Goal: Task Accomplishment & Management: Complete application form

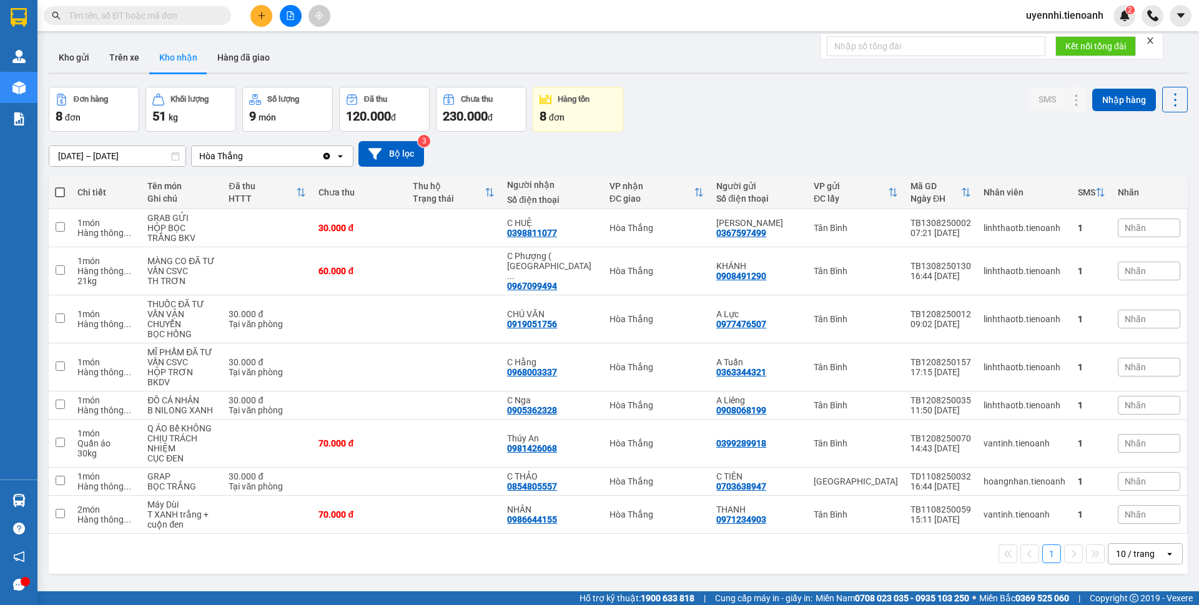
click at [155, 17] on input "text" at bounding box center [142, 16] width 147 height 14
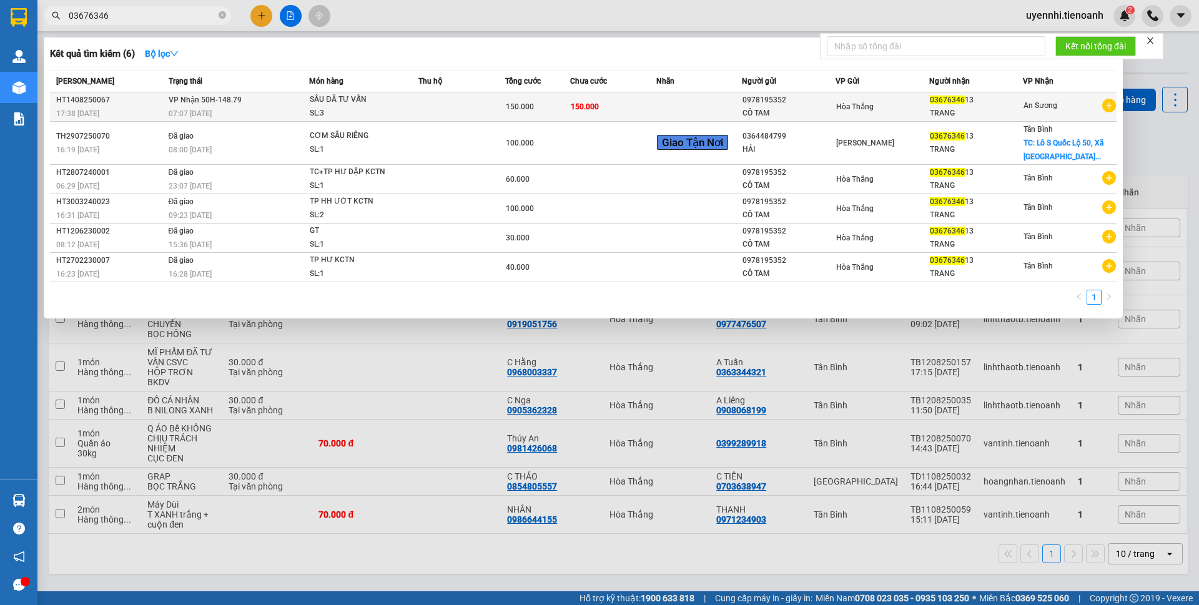
type input "03676346"
click at [748, 106] on div "0978195352" at bounding box center [789, 100] width 92 height 13
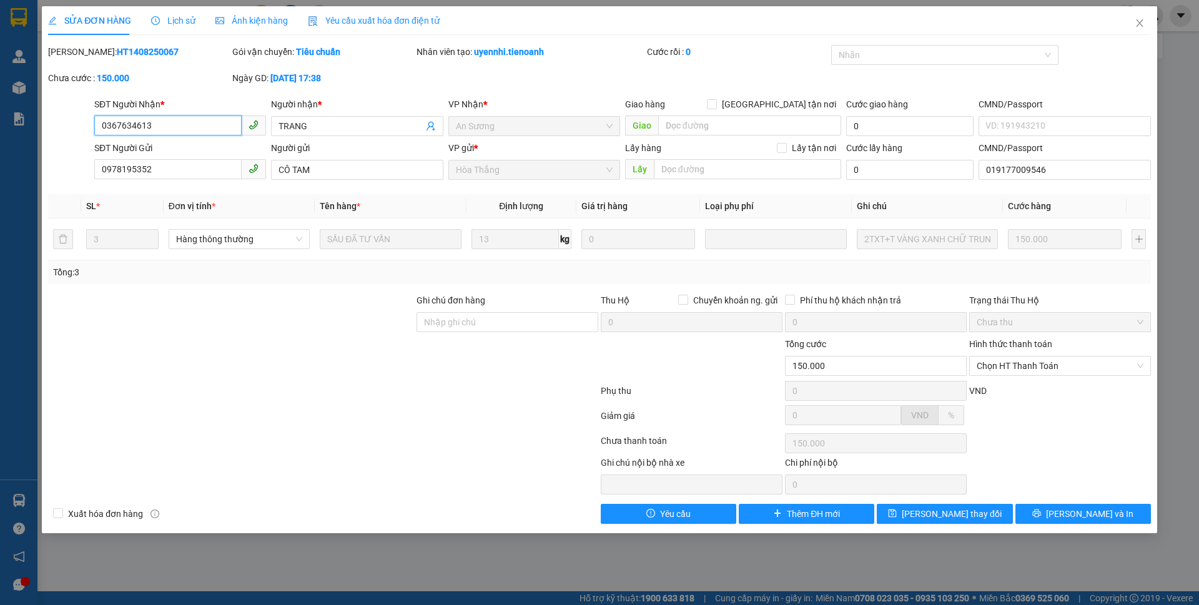
type input "0367634613"
type input "TRANG"
type input "0978195352"
type input "CÔ TAM"
type input "019177009546"
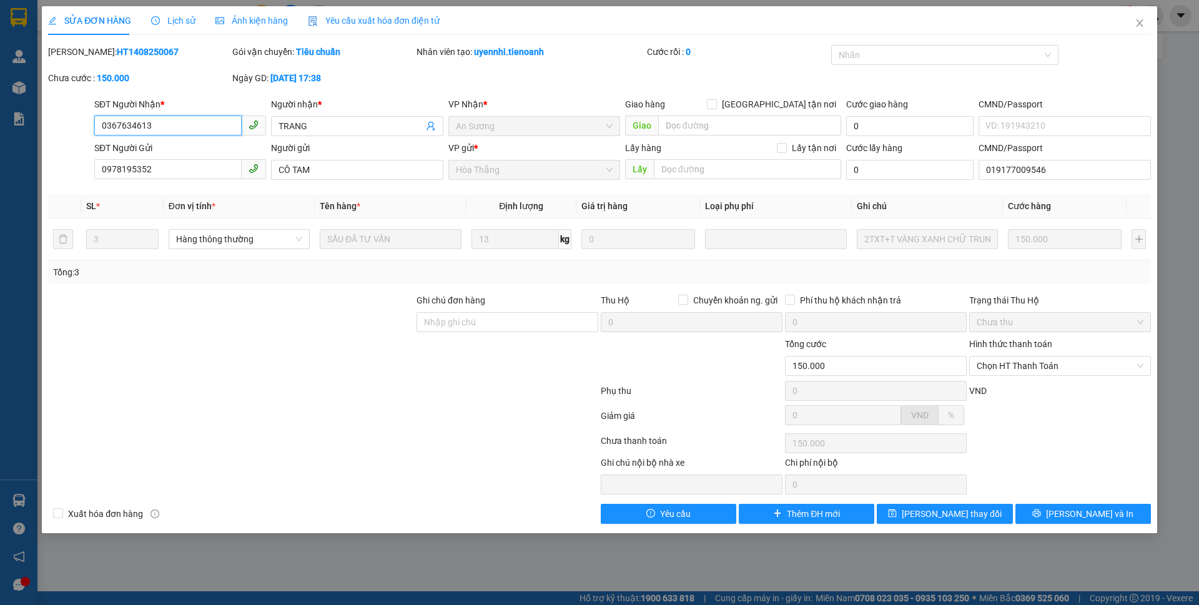
type input "150.000"
type input "036763461309"
click at [182, 123] on input "036763461309" at bounding box center [167, 126] width 147 height 20
click at [124, 119] on input "036763461309" at bounding box center [167, 126] width 147 height 20
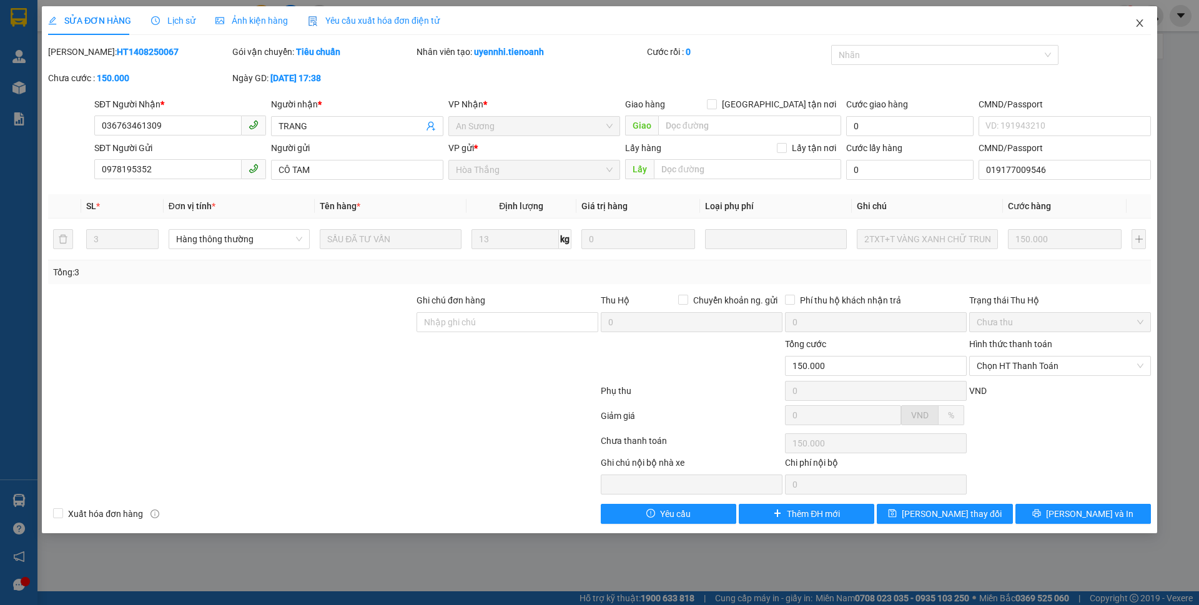
click at [1133, 22] on span "Close" at bounding box center [1139, 23] width 35 height 35
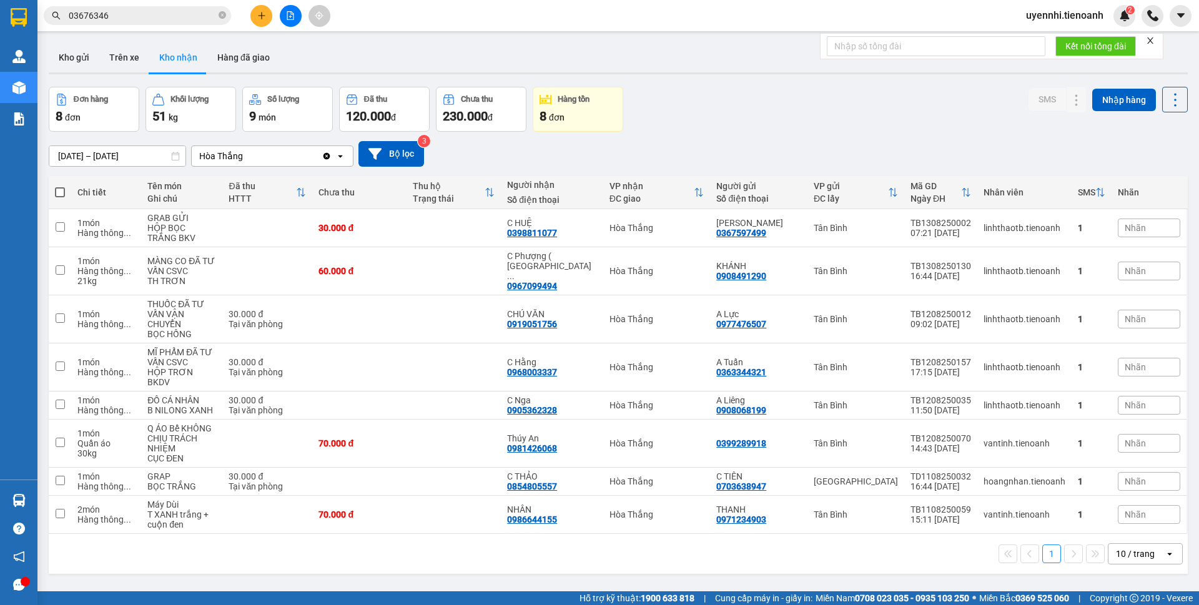
click at [119, 18] on input "03676346" at bounding box center [142, 16] width 147 height 14
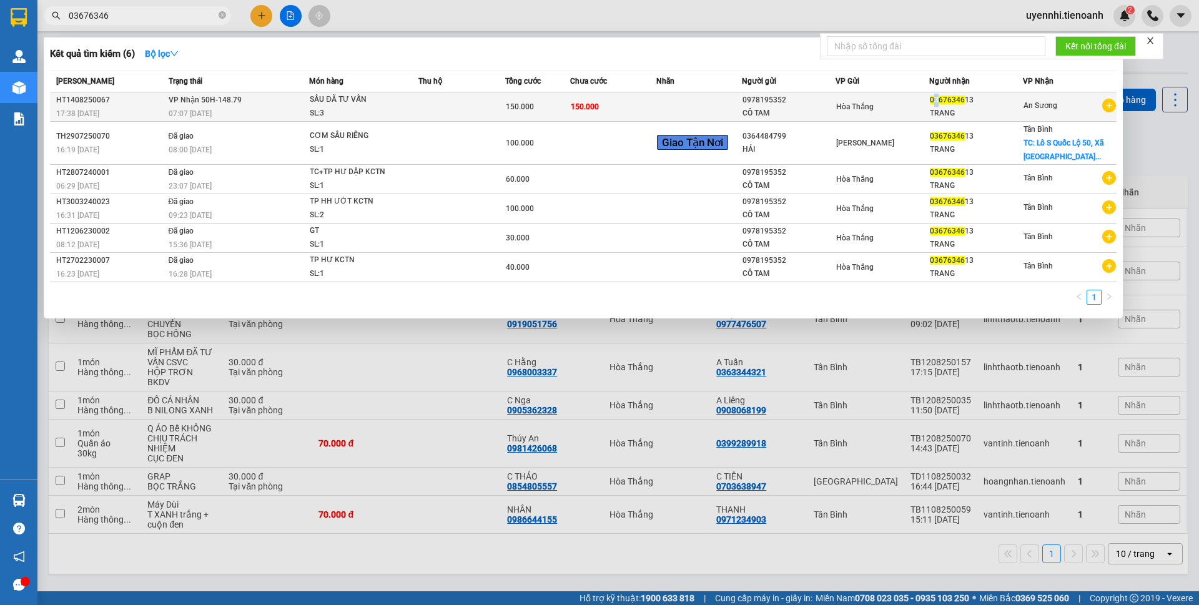
click at [936, 97] on span "03676346" at bounding box center [947, 100] width 35 height 9
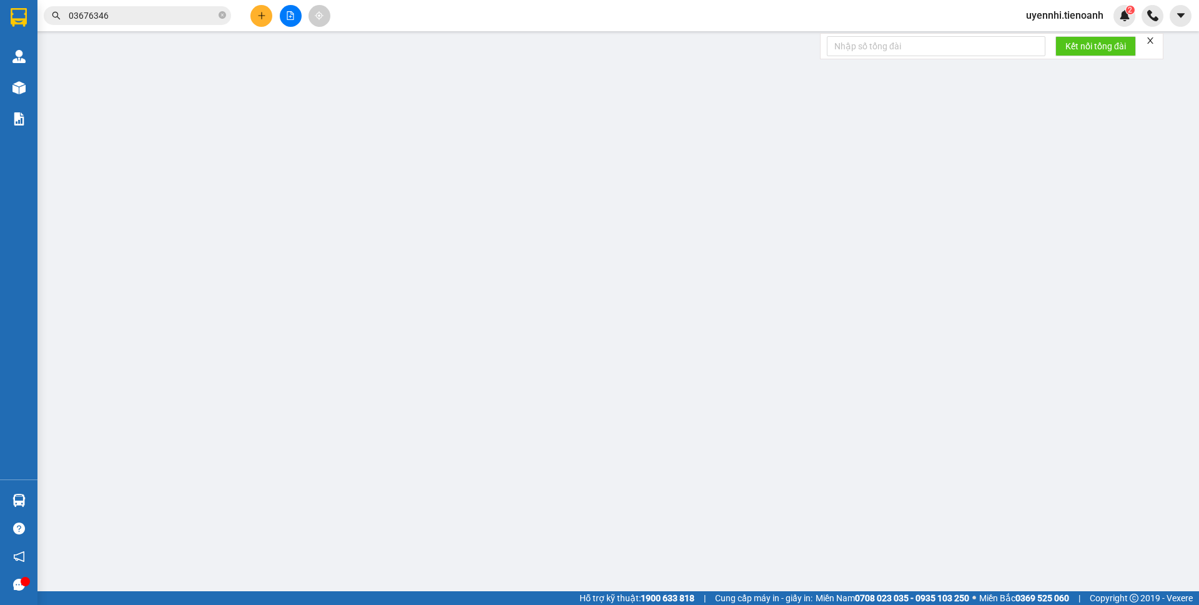
type input "0367634613"
type input "TRANG"
type input "0978195352"
type input "CÔ TAM"
type input "019177009546"
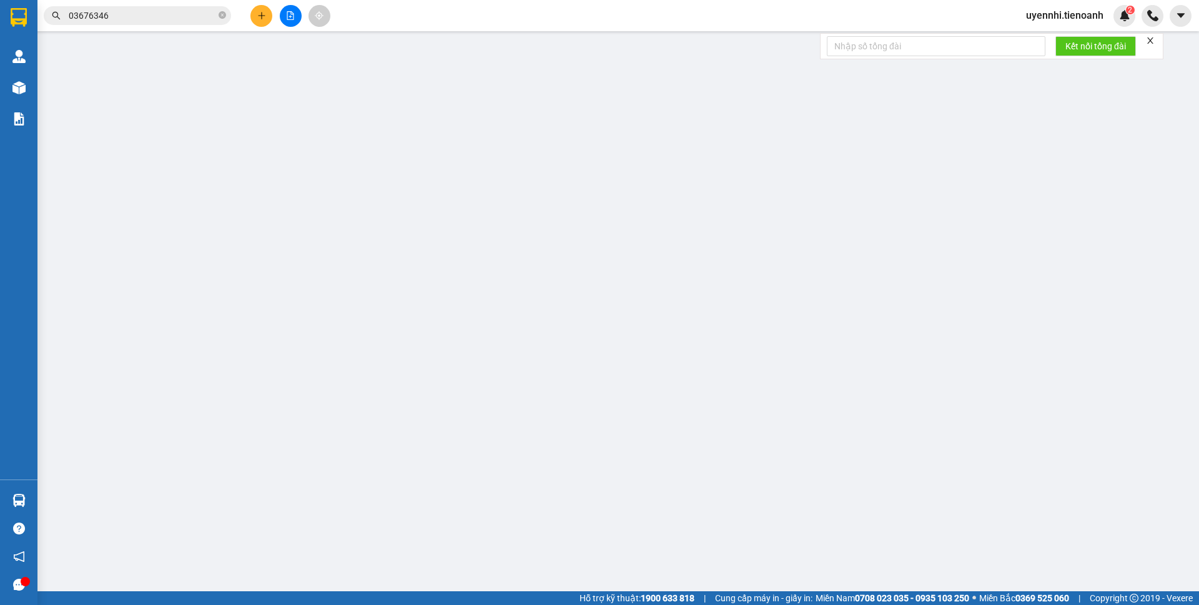
type input "150.000"
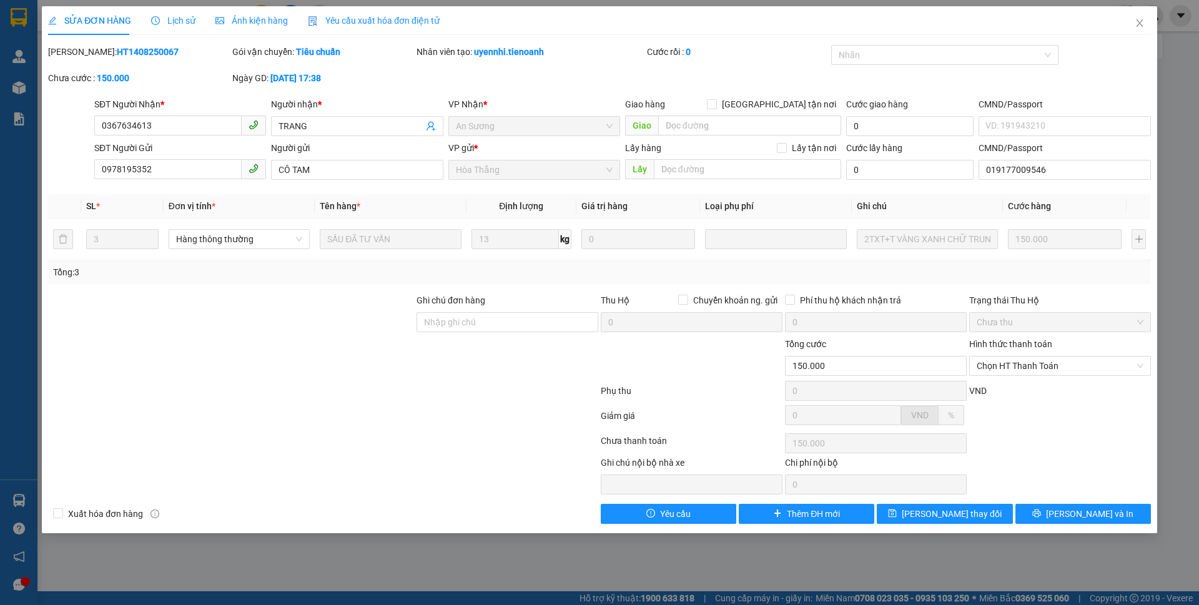
click at [164, 27] on div "Lịch sử" at bounding box center [173, 21] width 44 height 14
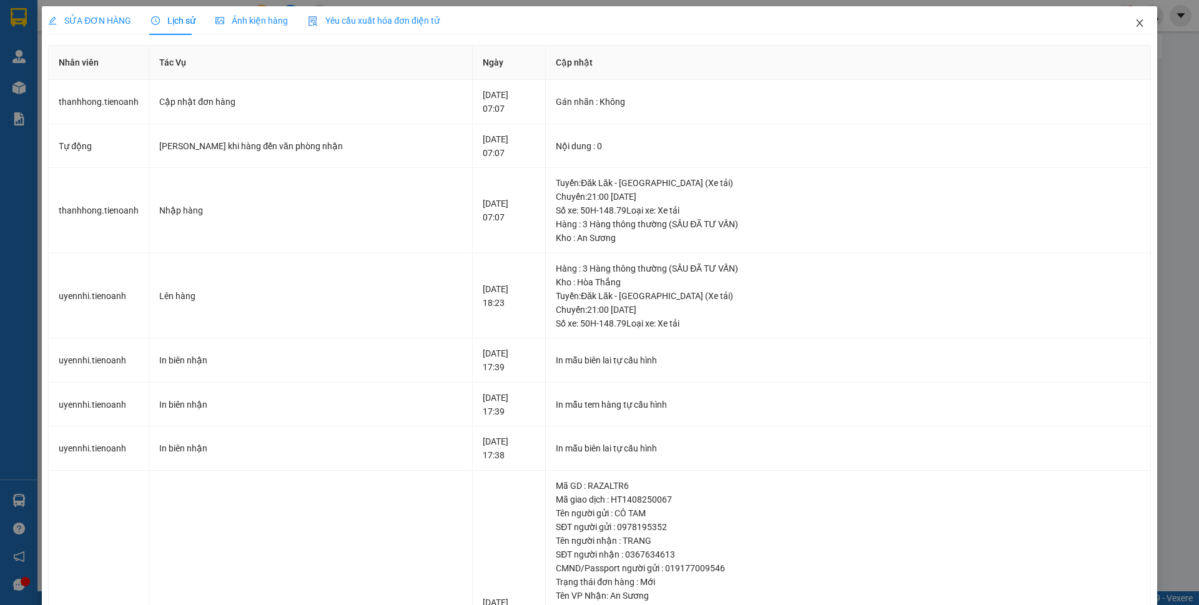
click at [1135, 20] on icon "close" at bounding box center [1140, 23] width 10 height 10
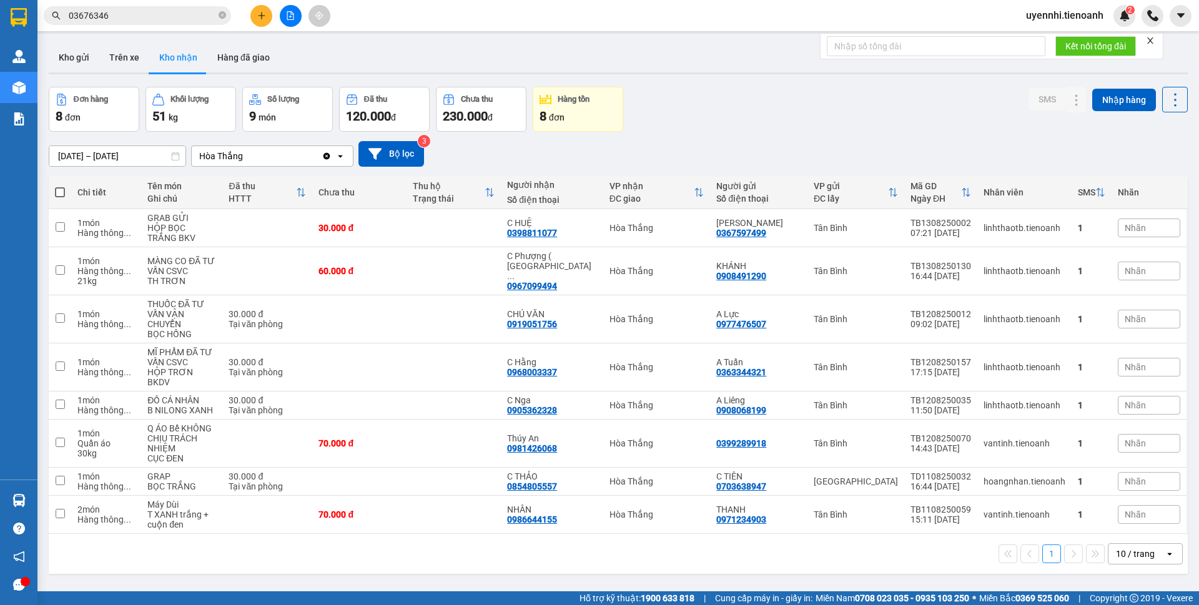
click at [143, 10] on input "03676346" at bounding box center [142, 16] width 147 height 14
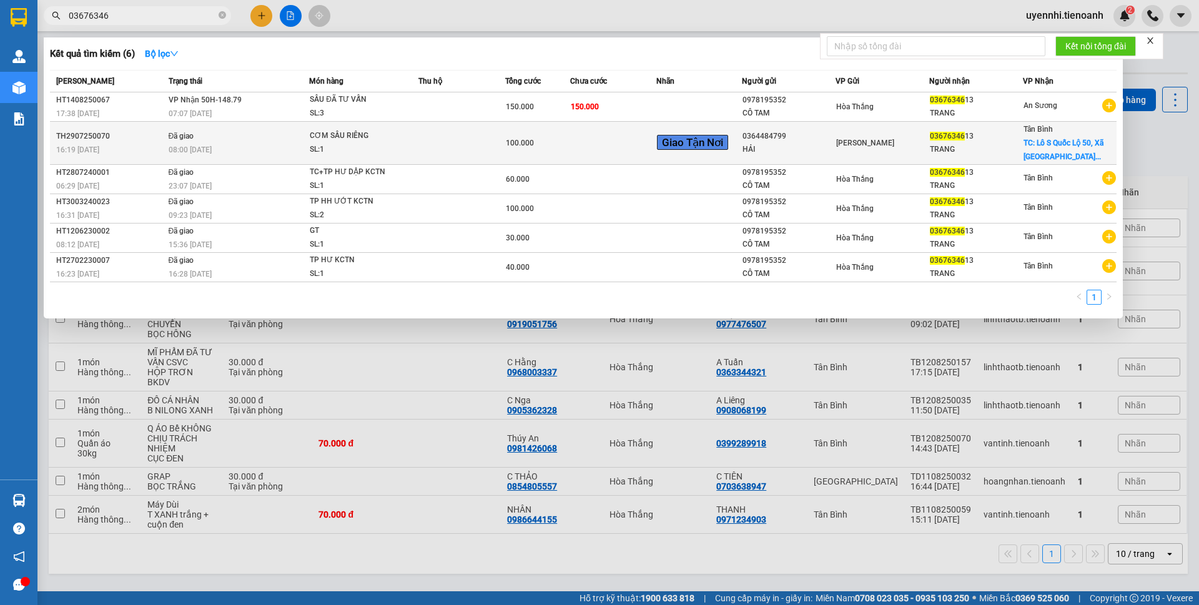
click at [939, 141] on div "03676346 13" at bounding box center [976, 136] width 92 height 13
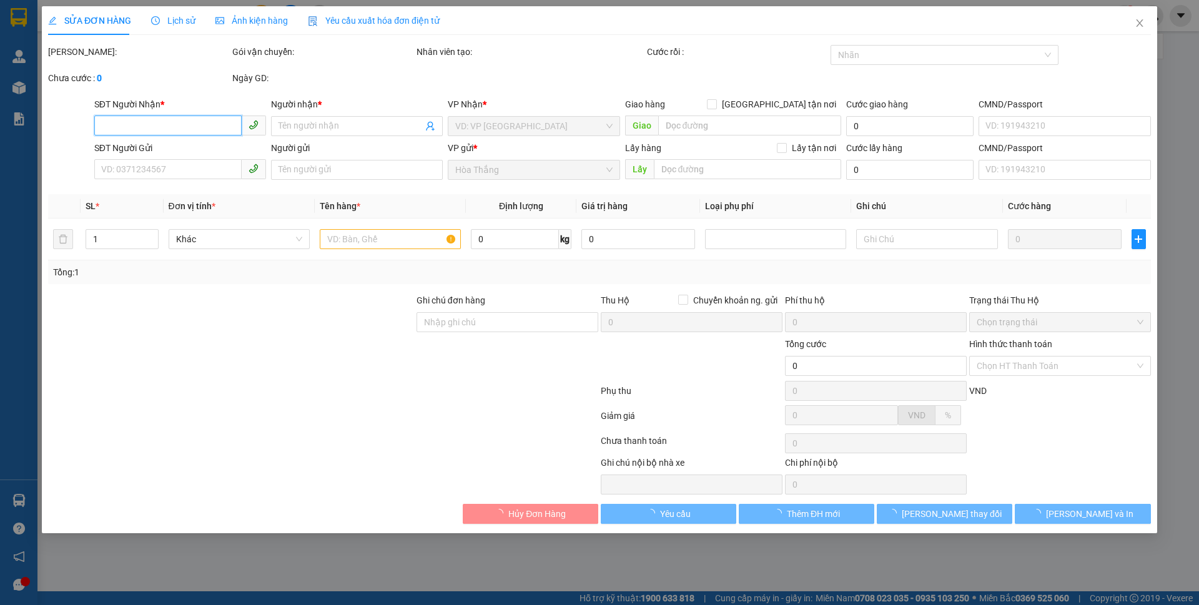
type input "0367634613"
type input "TRANG"
checkbox input "true"
type input "Lô S Quốc Lộ 50, Xã Bình Hưng, Bình Chánh"
type input "60.000"
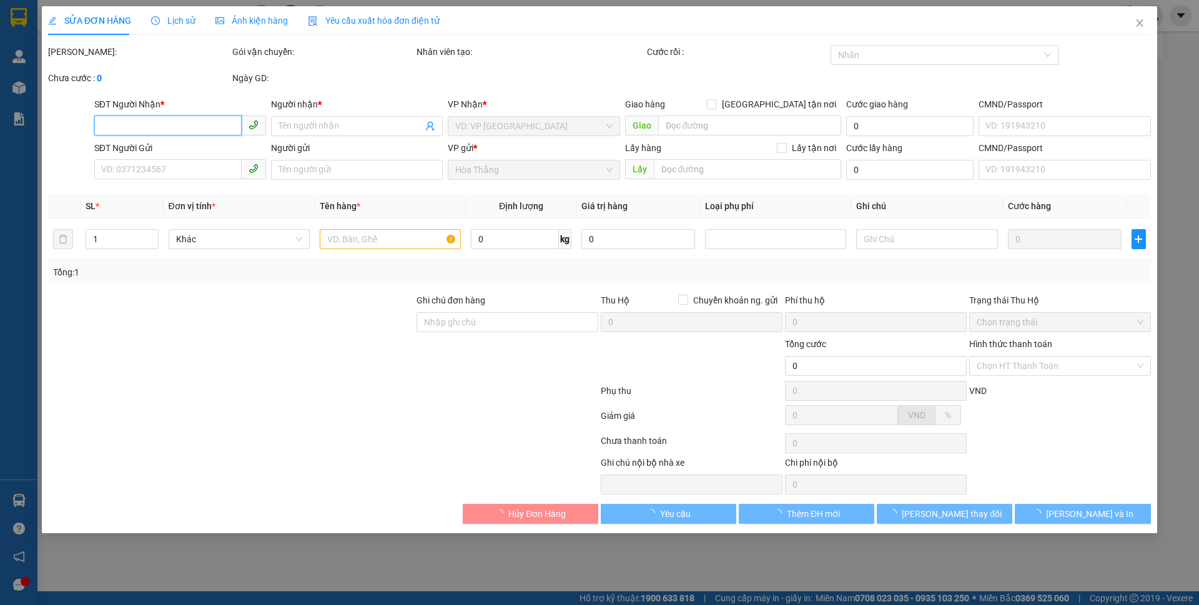
type input "0364484799"
type input "HẢI"
type input "100.000"
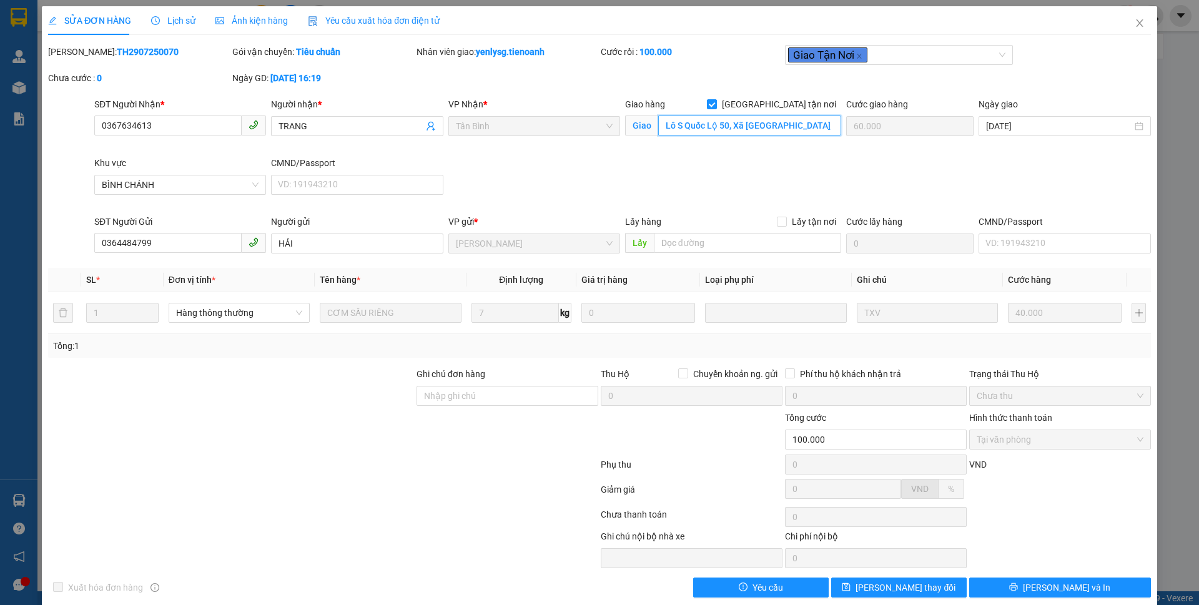
scroll to position [0, 9]
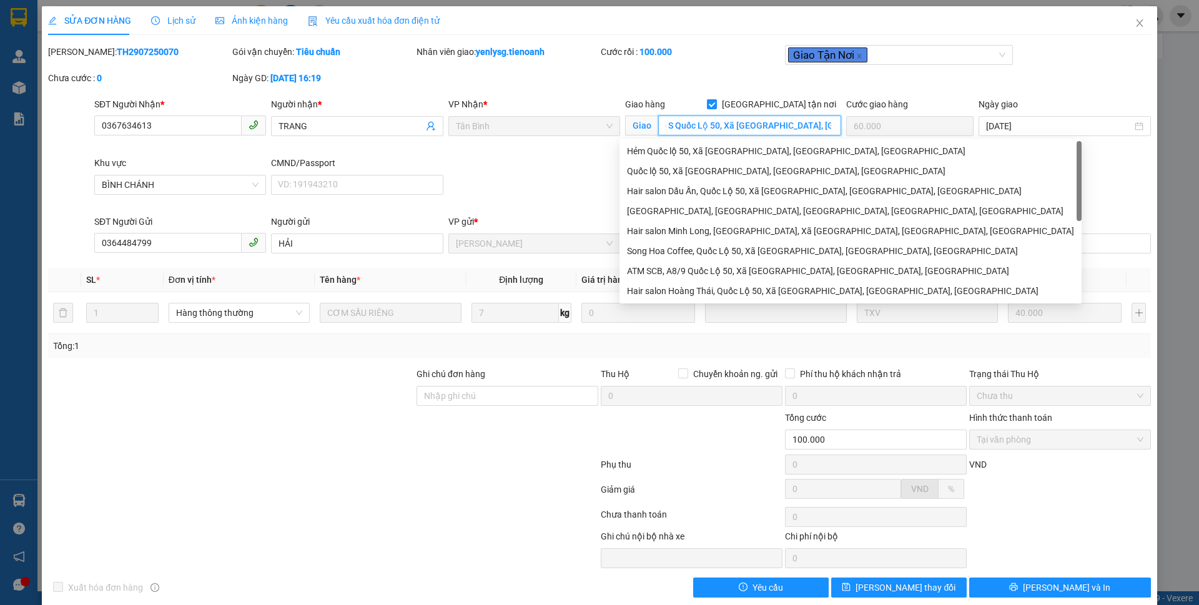
drag, startPoint x: 798, startPoint y: 128, endPoint x: 844, endPoint y: 129, distance: 46.9
click at [844, 129] on div "SĐT Người Nhận * 0367634613 Người nhận * TRANG VP Nhận * Tân Bình Giao hàng Gia…" at bounding box center [623, 155] width 1062 height 117
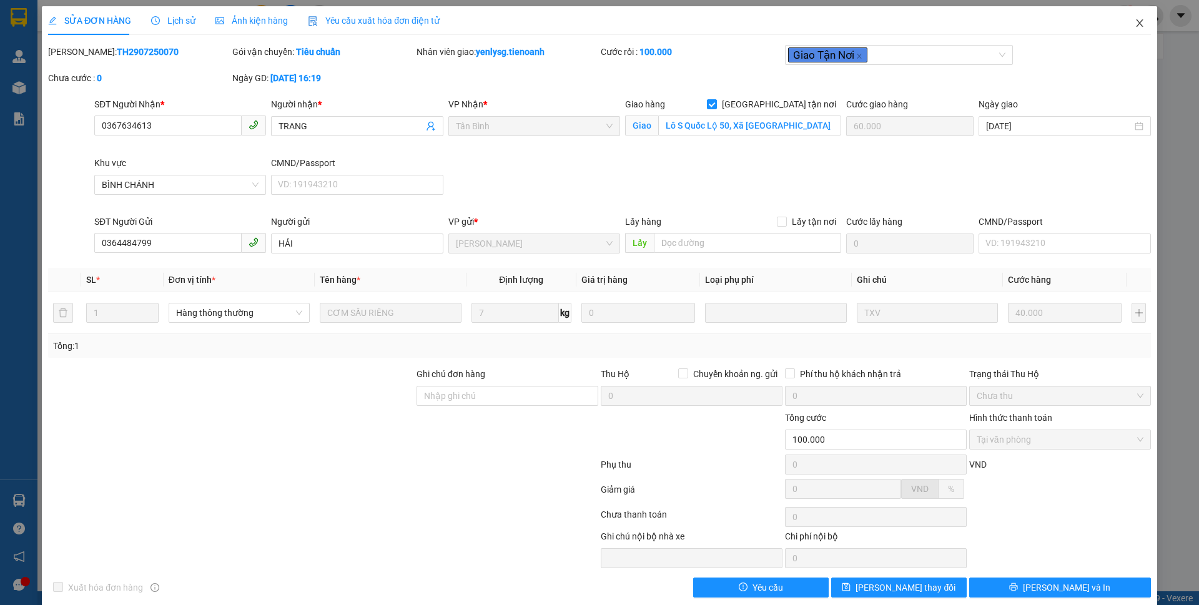
click at [1136, 24] on icon "close" at bounding box center [1139, 22] width 7 height 7
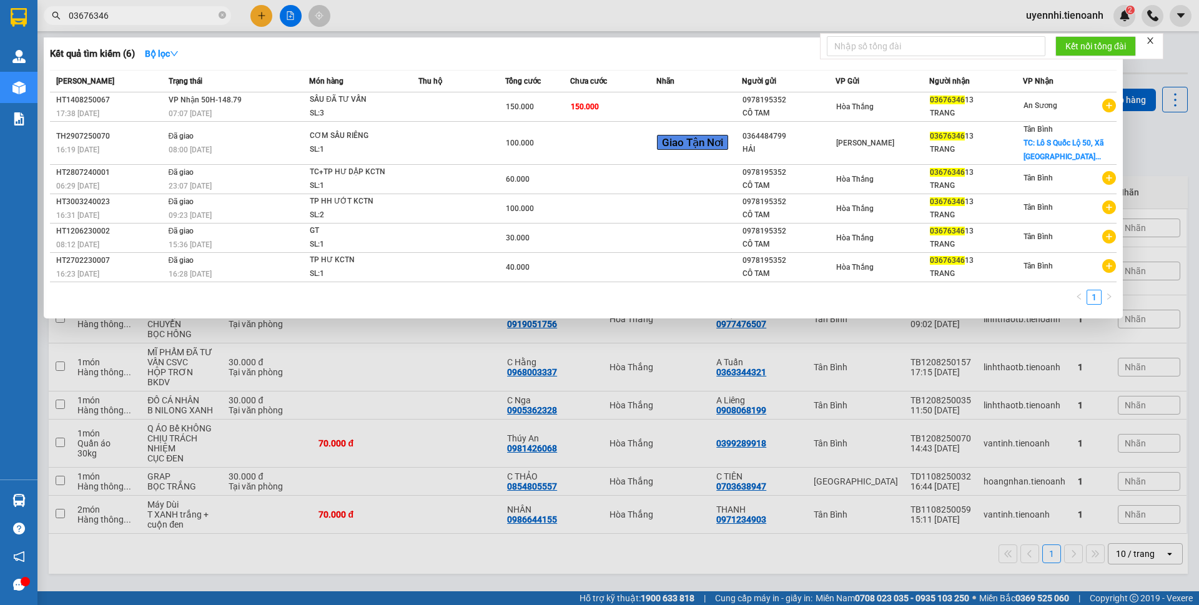
click at [133, 21] on input "03676346" at bounding box center [142, 16] width 147 height 14
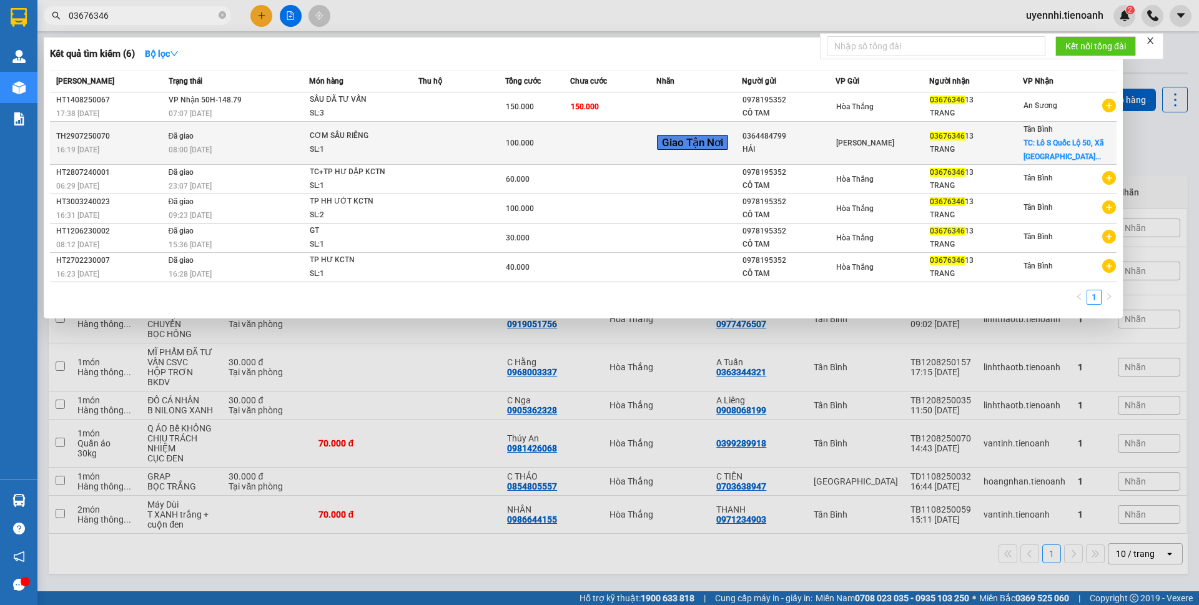
click at [698, 157] on td "Giao Tận Nơi" at bounding box center [699, 143] width 86 height 43
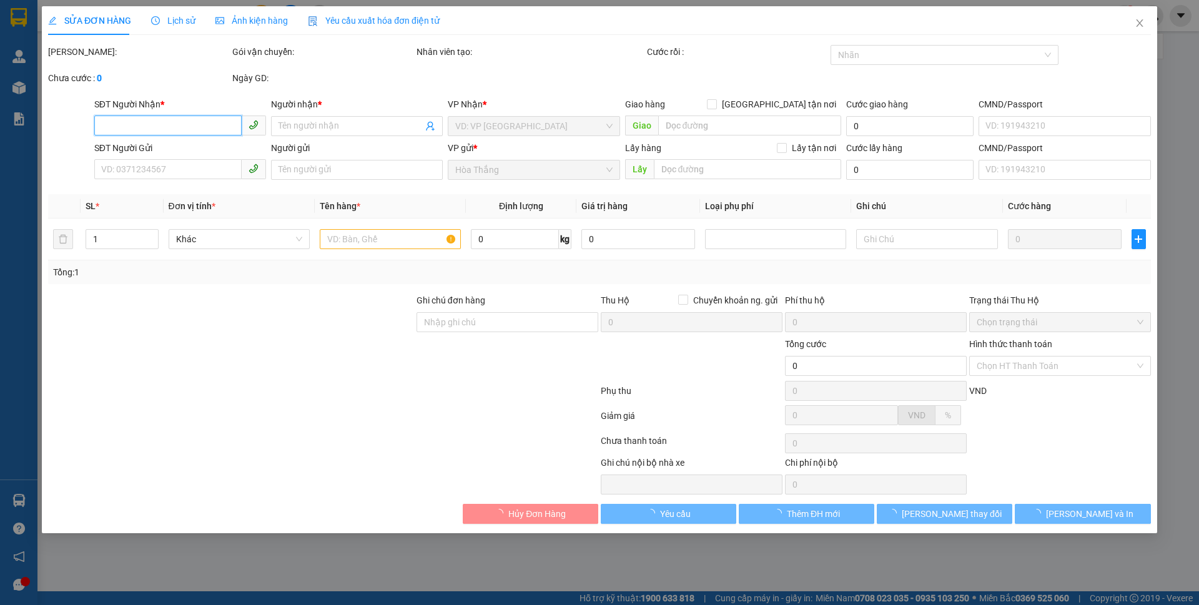
type input "0367634613"
type input "TRANG"
checkbox input "true"
type input "Lô S Quốc Lộ 50, Xã Bình Hưng, Bình Chánh"
type input "60.000"
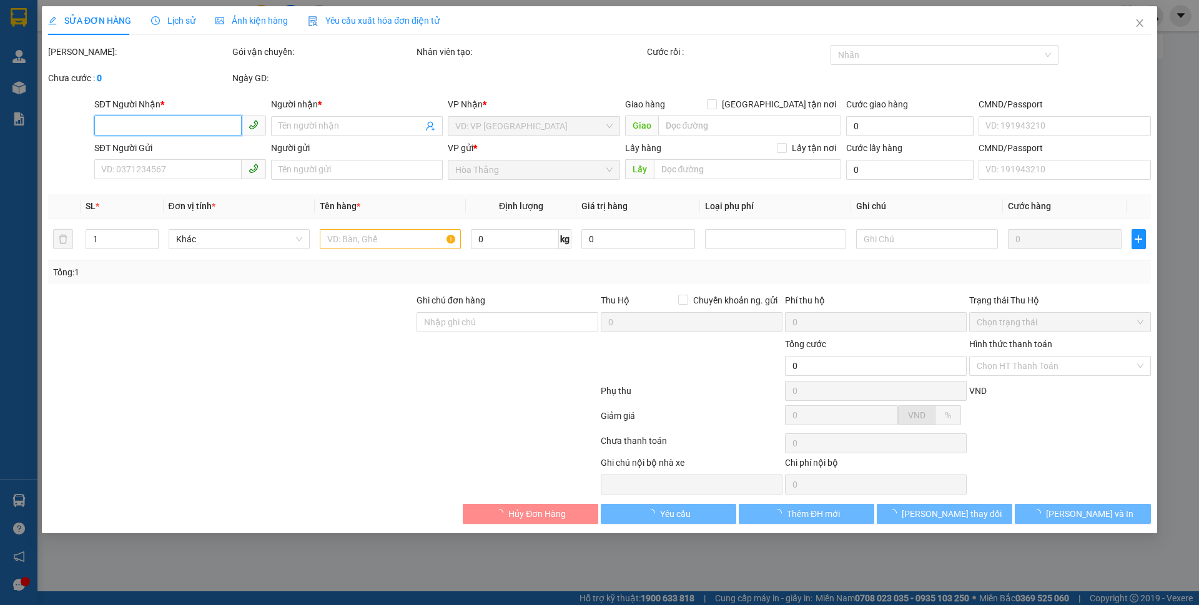
type input "0364484799"
type input "HẢI"
type input "100.000"
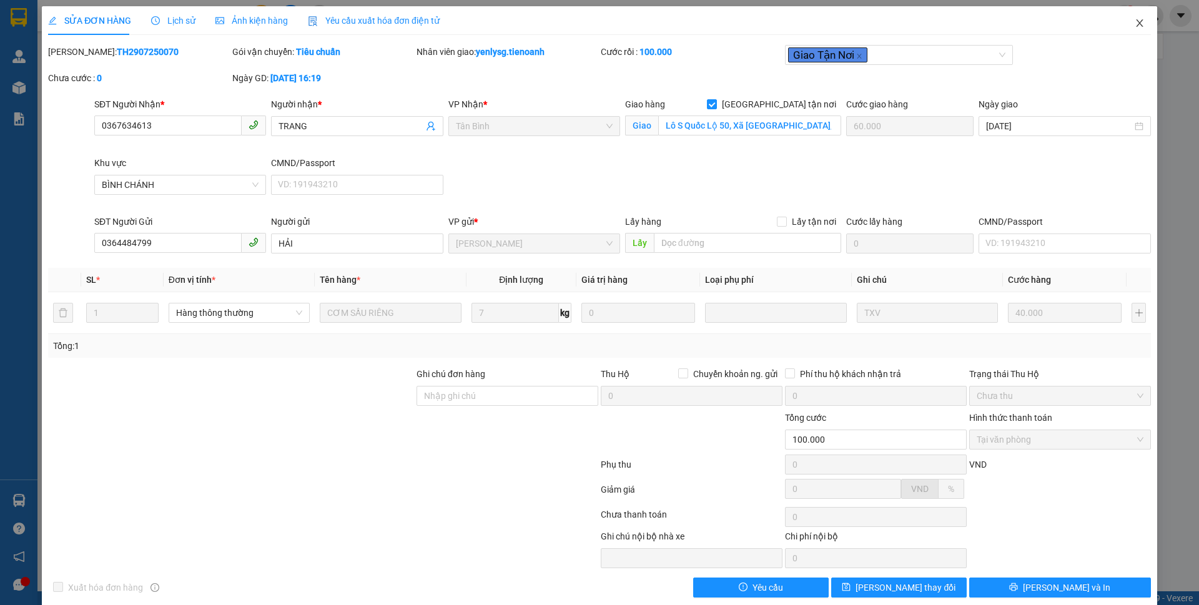
click at [1135, 25] on icon "close" at bounding box center [1140, 23] width 10 height 10
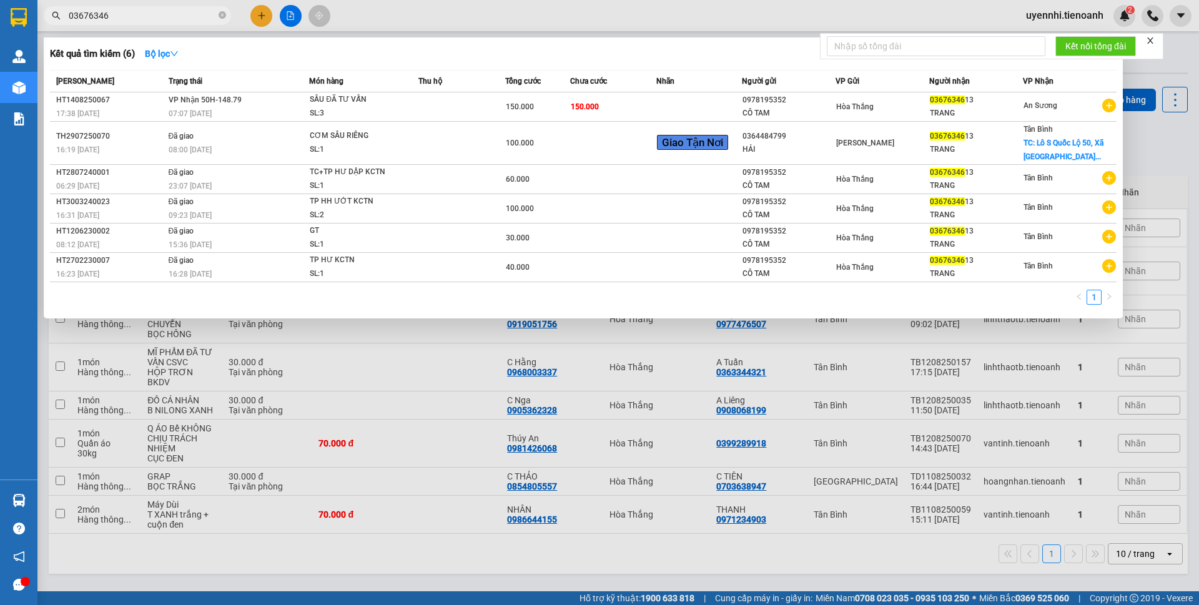
click at [140, 16] on input "03676346" at bounding box center [142, 16] width 147 height 14
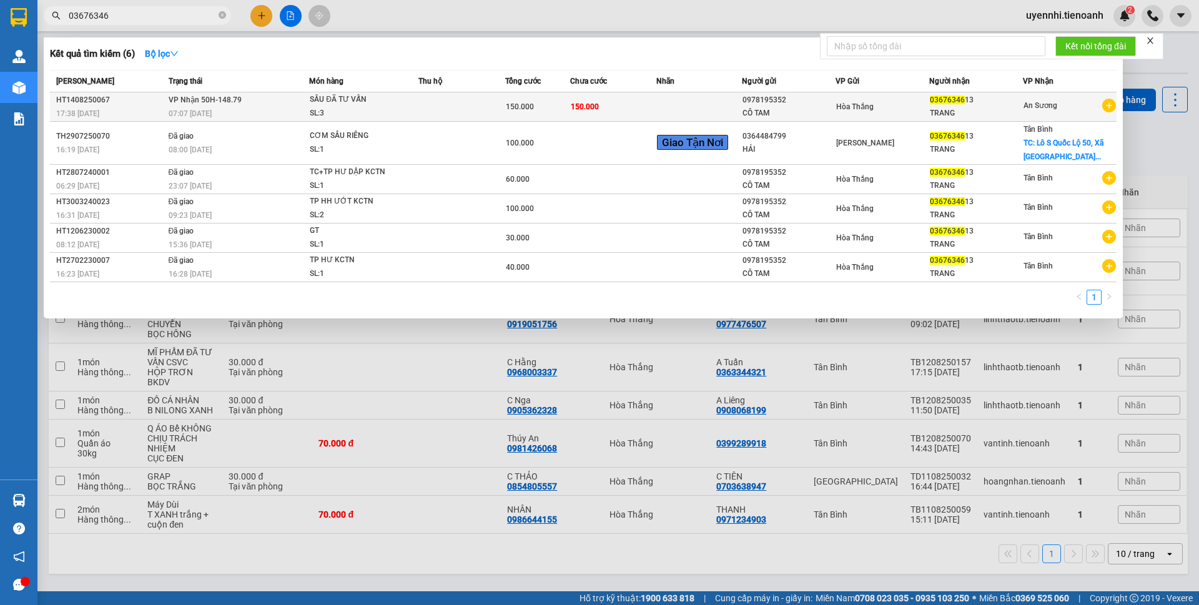
click at [519, 109] on span "150.000" at bounding box center [520, 106] width 28 height 9
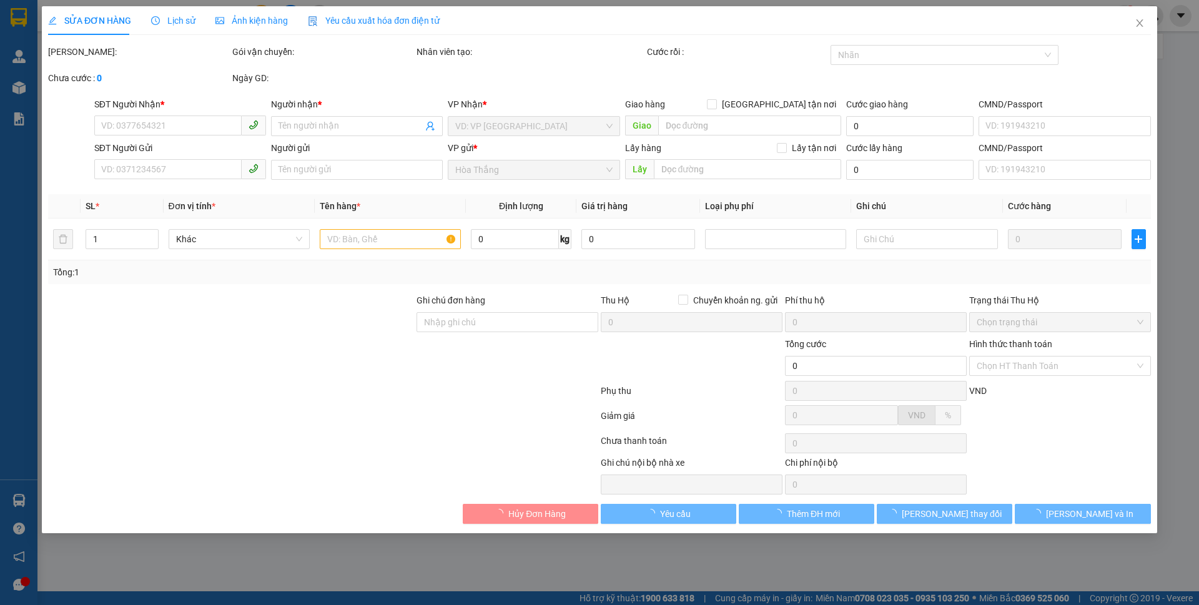
type input "0367634613"
type input "TRANG"
type input "0978195352"
type input "CÔ TAM"
type input "019177009546"
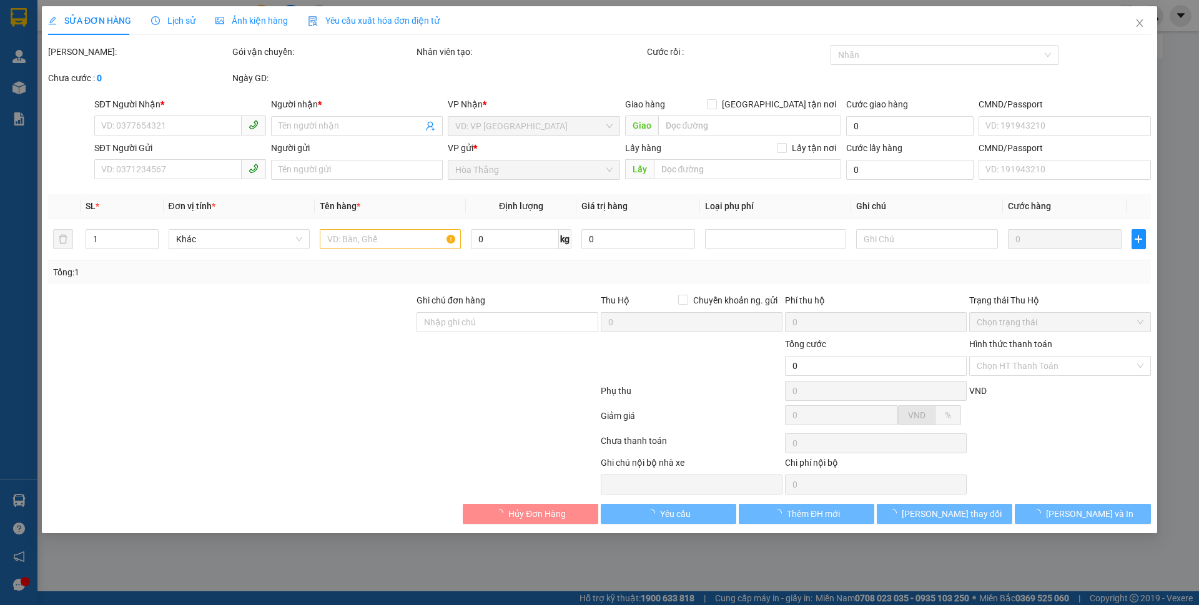
type input "150.000"
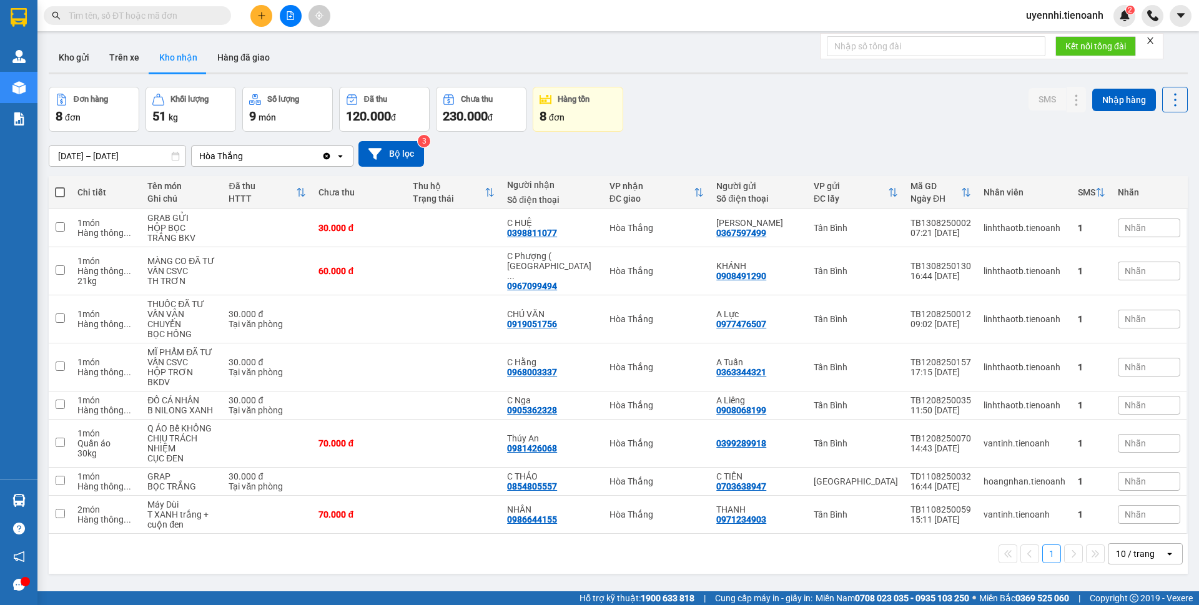
click at [257, 15] on icon "plus" at bounding box center [261, 15] width 9 height 9
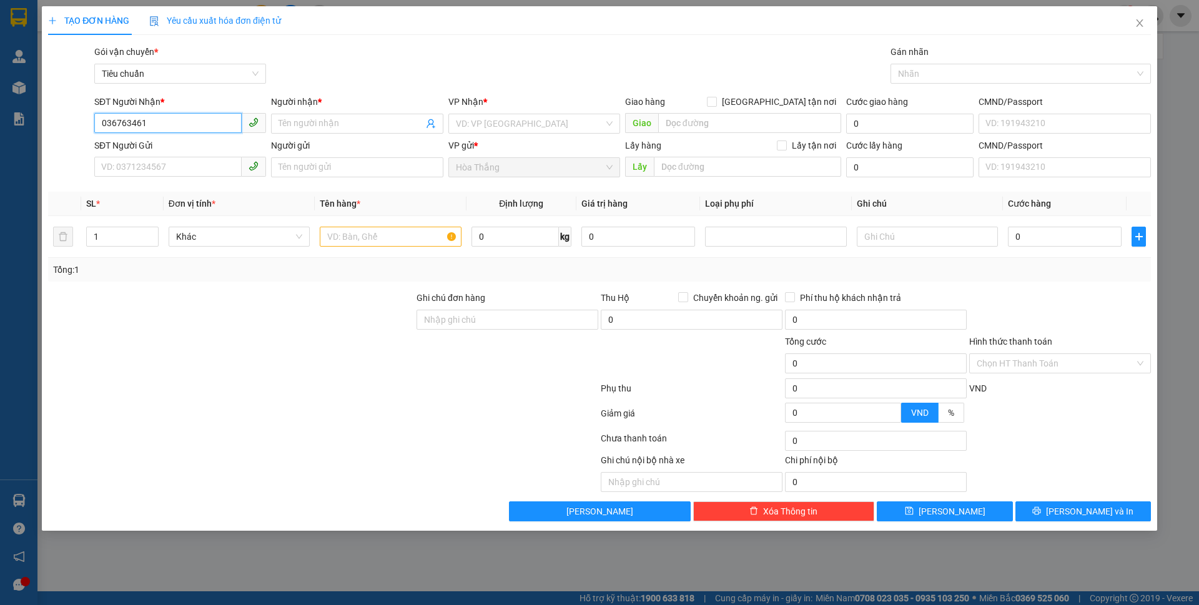
type input "0367634613"
click at [195, 152] on div "0367634613 - TRANG" at bounding box center [180, 149] width 157 height 14
type input "TRANG"
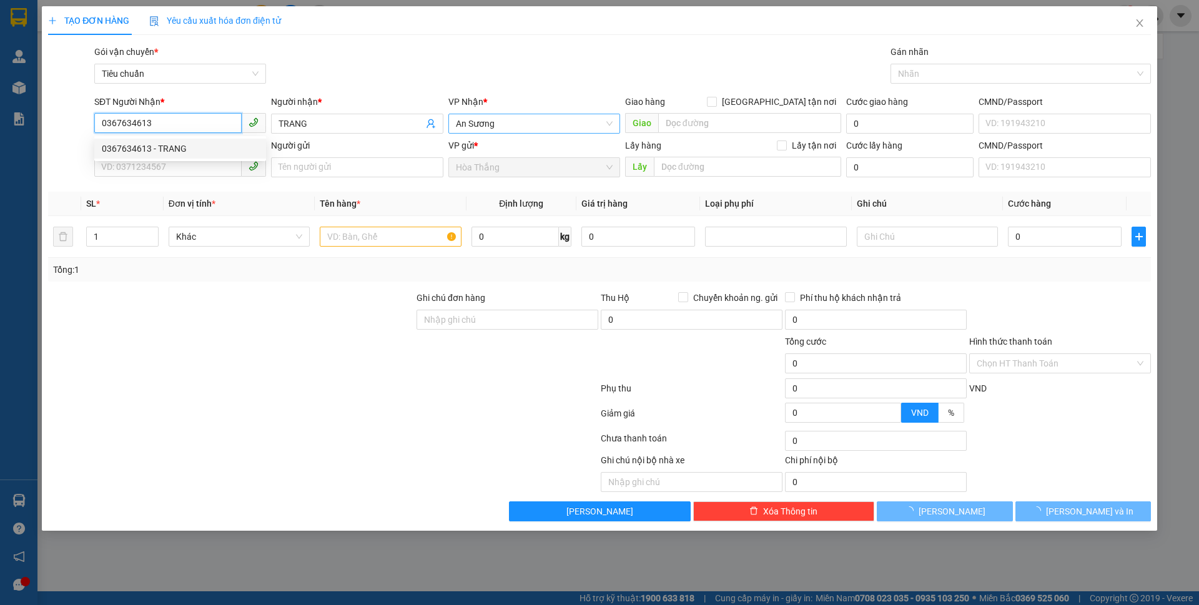
type input "150.000"
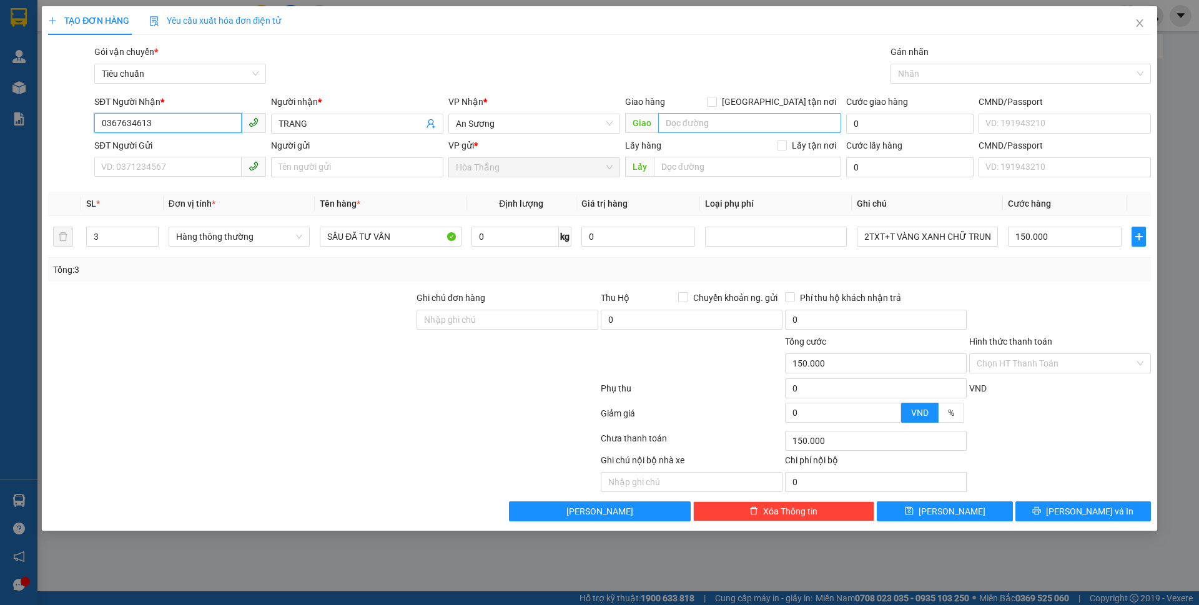
type input "0367634613"
click at [745, 120] on input "search" at bounding box center [749, 123] width 183 height 20
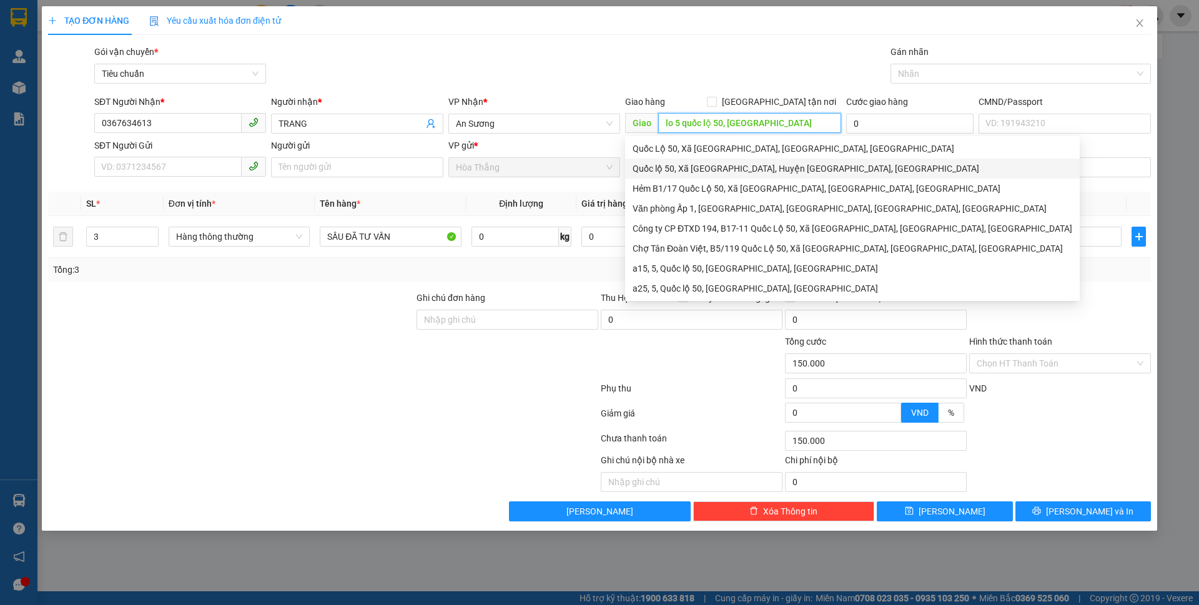
click at [704, 169] on div "Quốc lộ 50, Xã [GEOGRAPHIC_DATA], Huyện [GEOGRAPHIC_DATA], [GEOGRAPHIC_DATA]" at bounding box center [853, 169] width 440 height 14
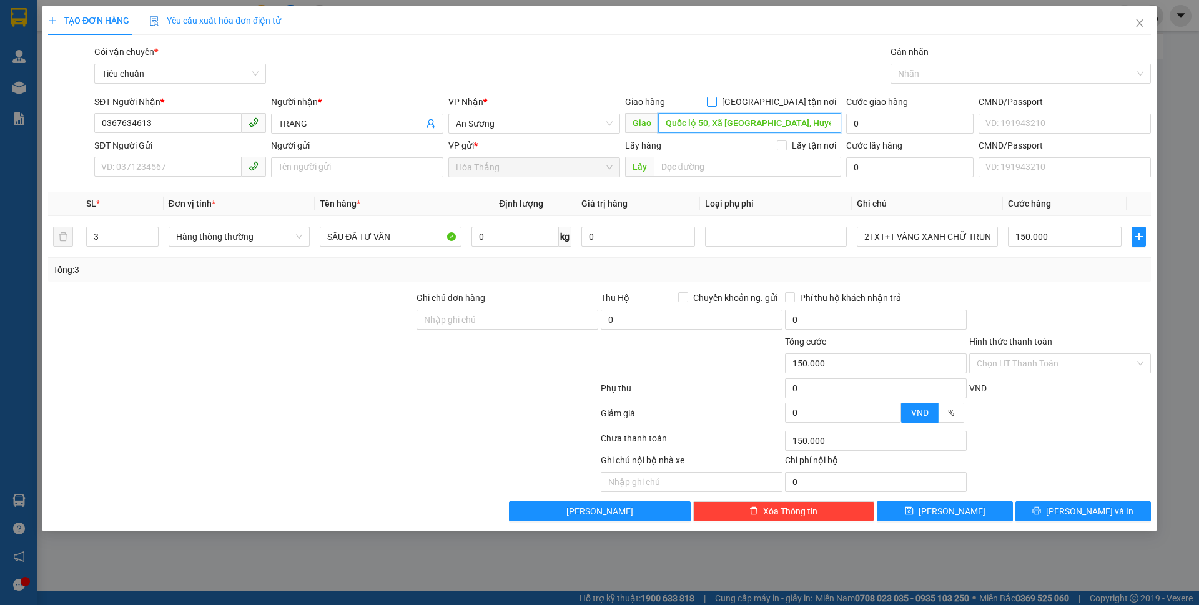
type input "Quốc lộ 50, Xã [GEOGRAPHIC_DATA], Huyện [GEOGRAPHIC_DATA], [GEOGRAPHIC_DATA]"
click at [716, 101] on input "[GEOGRAPHIC_DATA] tận nơi" at bounding box center [711, 101] width 9 height 9
checkbox input "true"
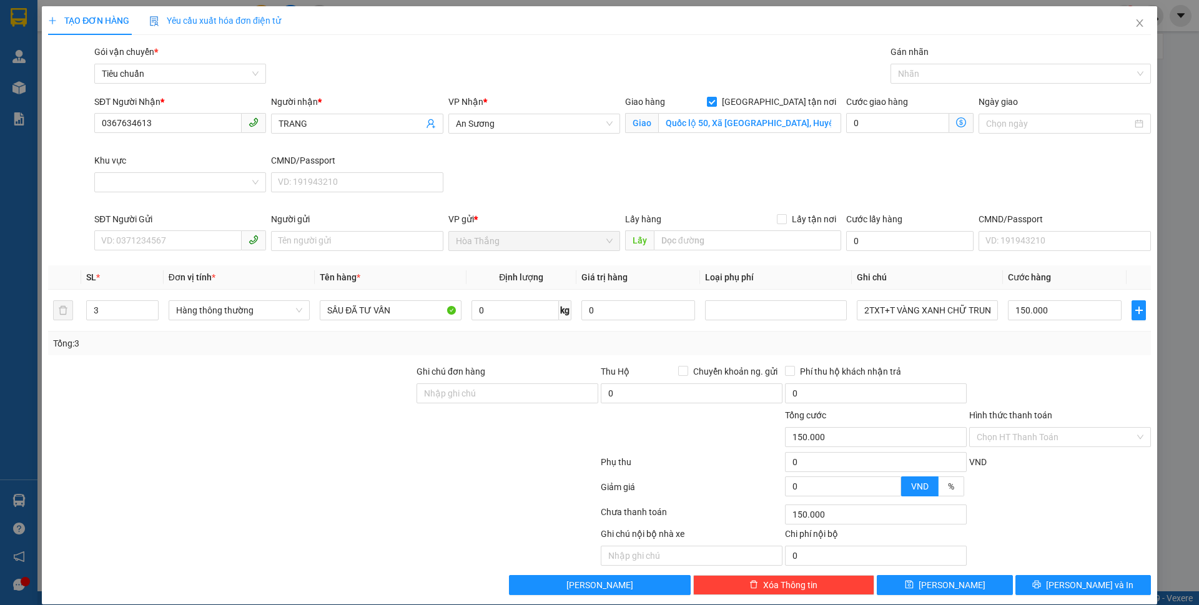
click at [794, 172] on div "SĐT Người Nhận * 0367634613 Người nhận * TRANG VP Nhận * An Sương Giao hàng Gia…" at bounding box center [623, 153] width 1062 height 117
click at [512, 299] on span "0 kg" at bounding box center [522, 309] width 100 height 22
click at [192, 185] on input "Khu vực" at bounding box center [176, 182] width 148 height 19
type input "0"
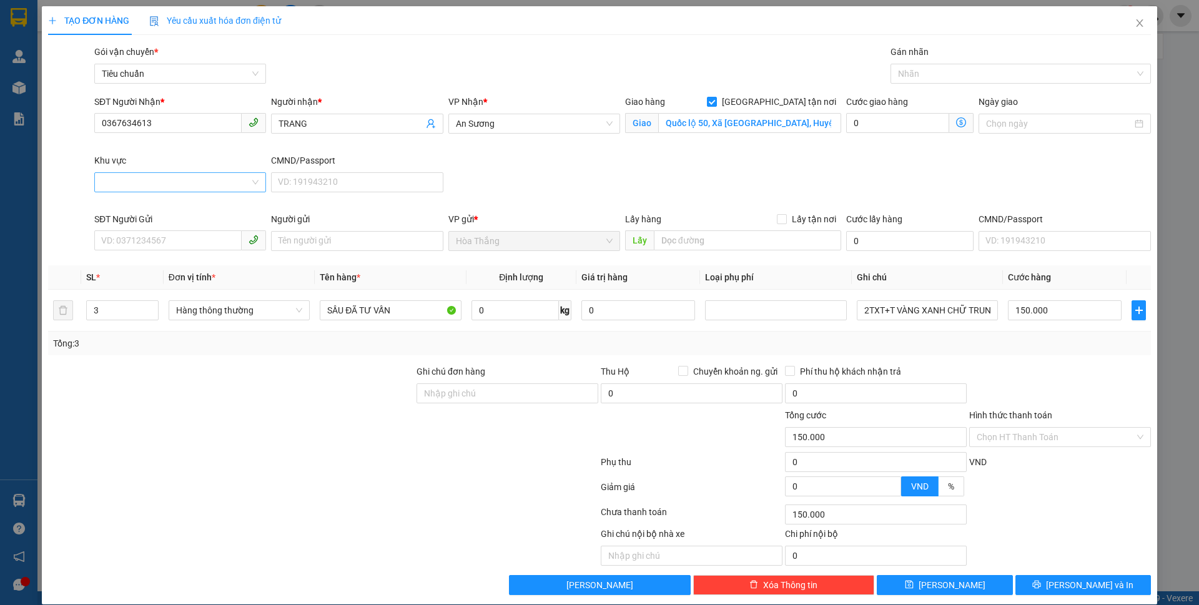
type input "0"
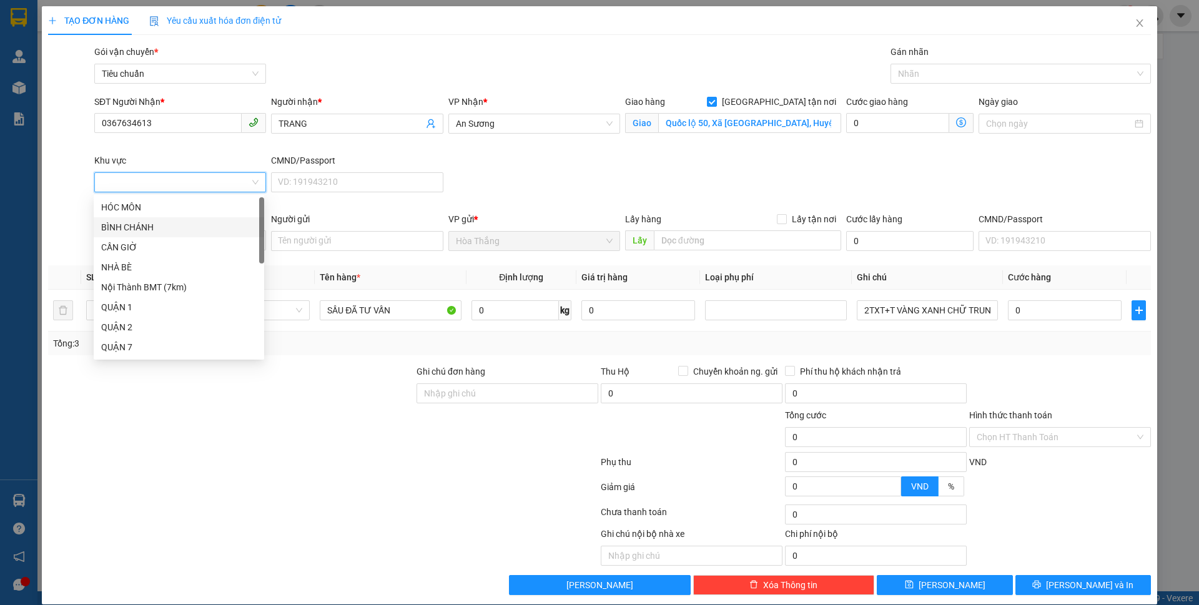
click at [155, 224] on div "BÌNH CHÁNH" at bounding box center [179, 227] width 156 height 14
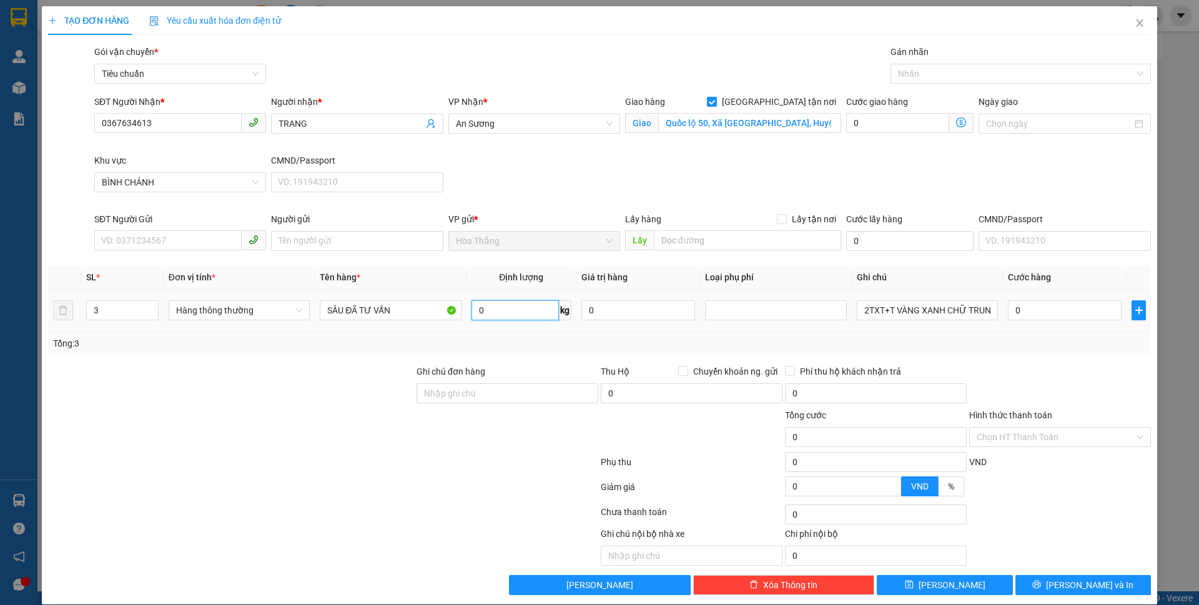
click at [508, 312] on input "0" at bounding box center [515, 310] width 87 height 20
type input "13"
click at [360, 491] on div at bounding box center [323, 489] width 553 height 25
type input "50.000"
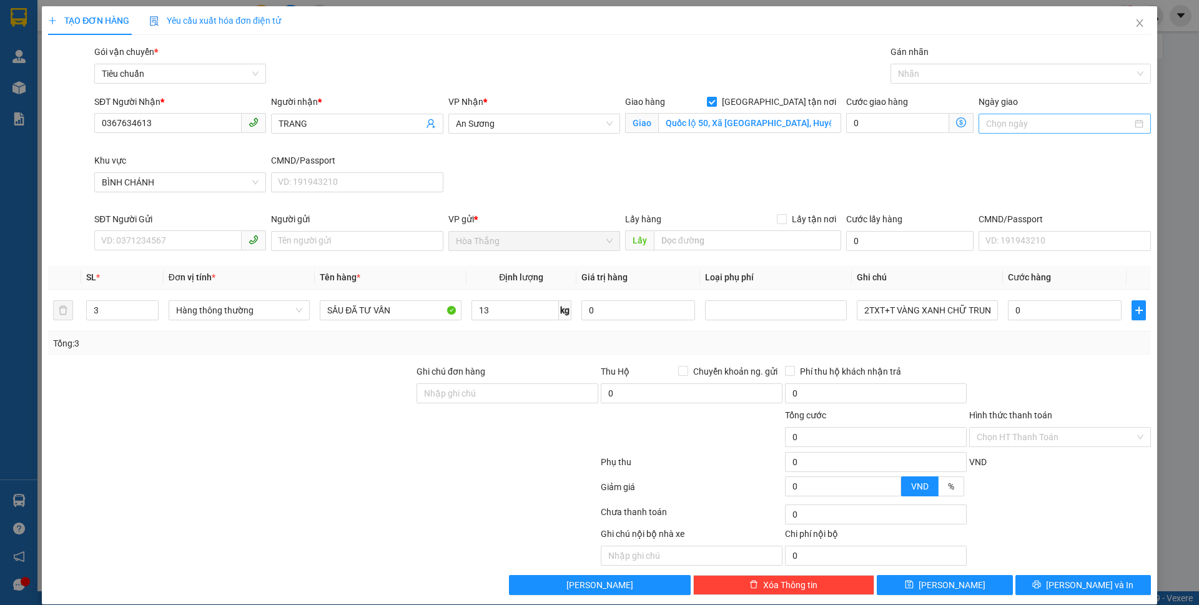
type input "50.000"
type input "170.000"
type input "120.000"
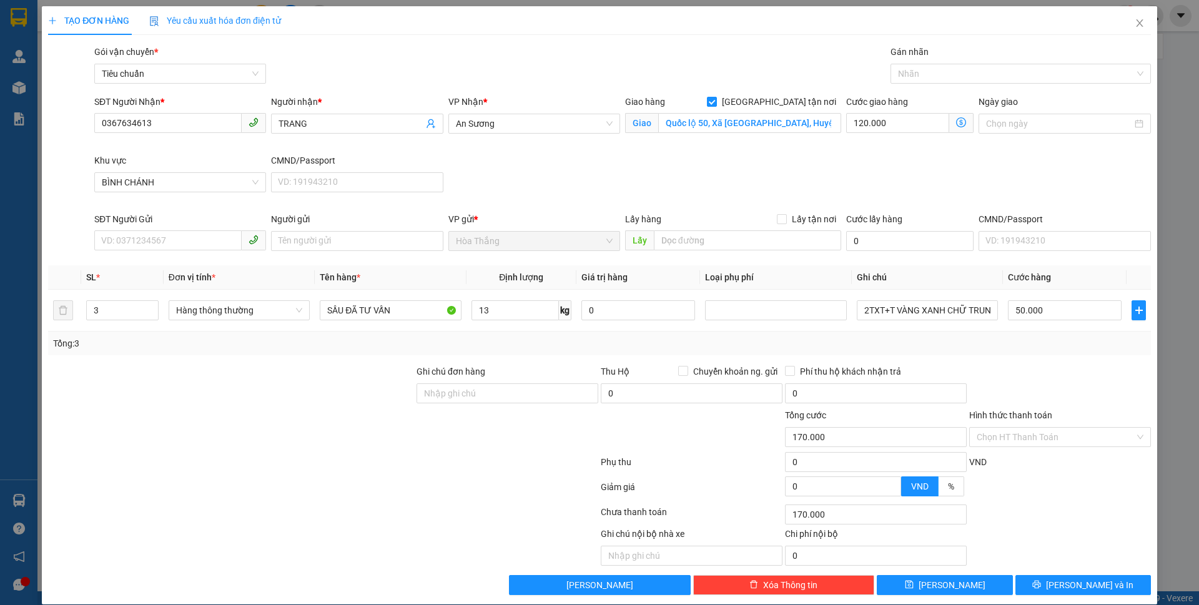
click at [956, 119] on icon "dollar-circle" at bounding box center [961, 122] width 10 height 10
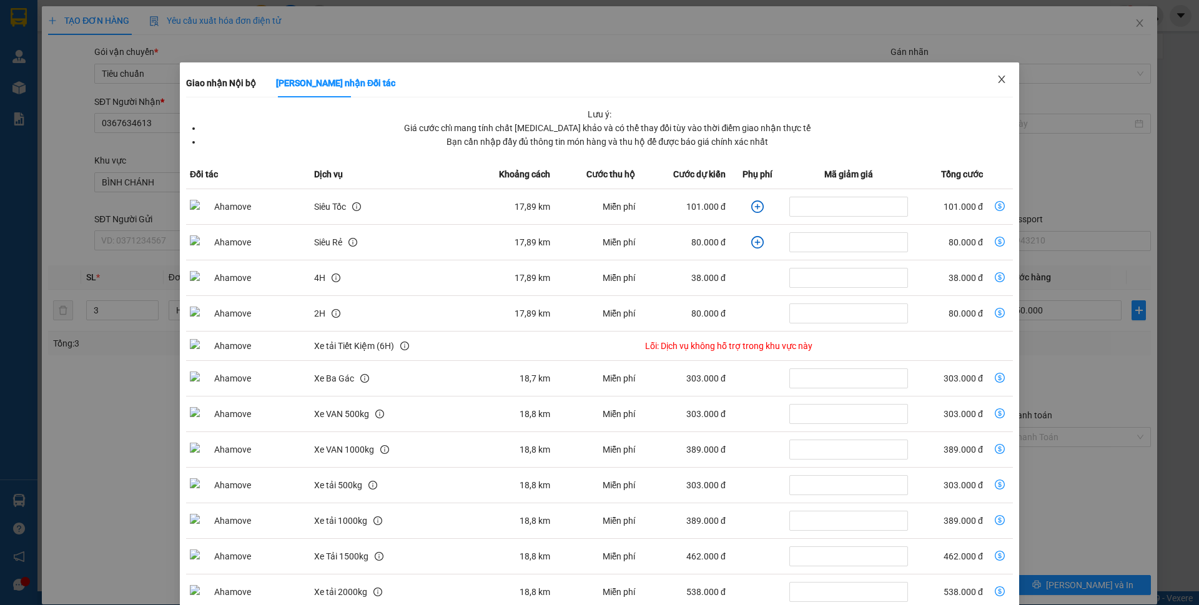
click at [987, 77] on span "Close" at bounding box center [1001, 79] width 35 height 35
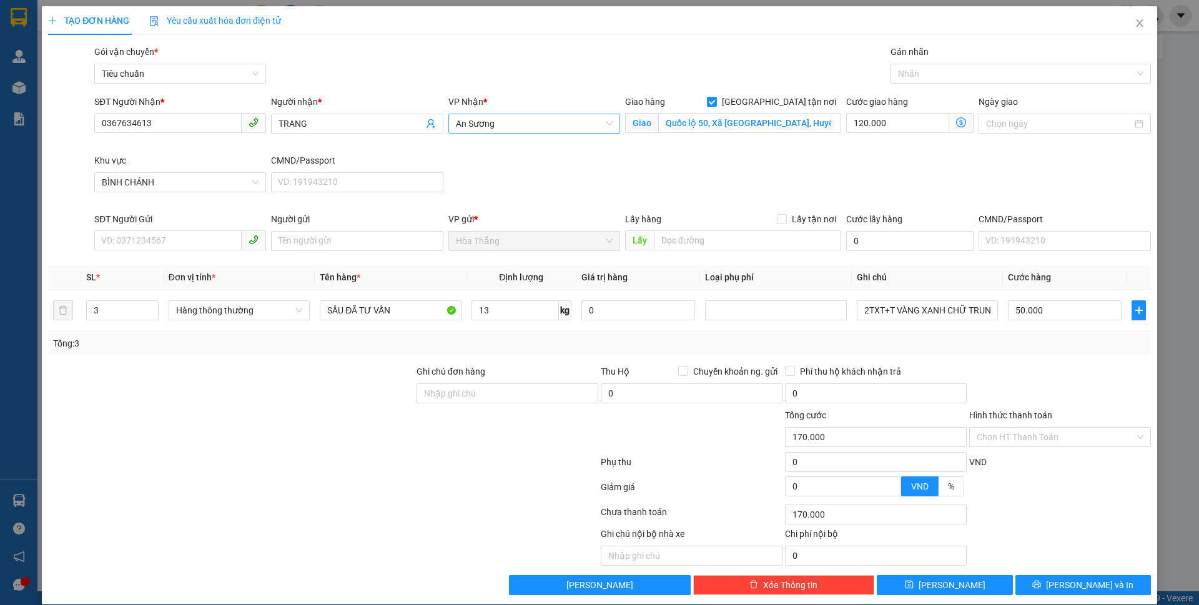
click at [483, 124] on span "An Sương" at bounding box center [534, 123] width 157 height 19
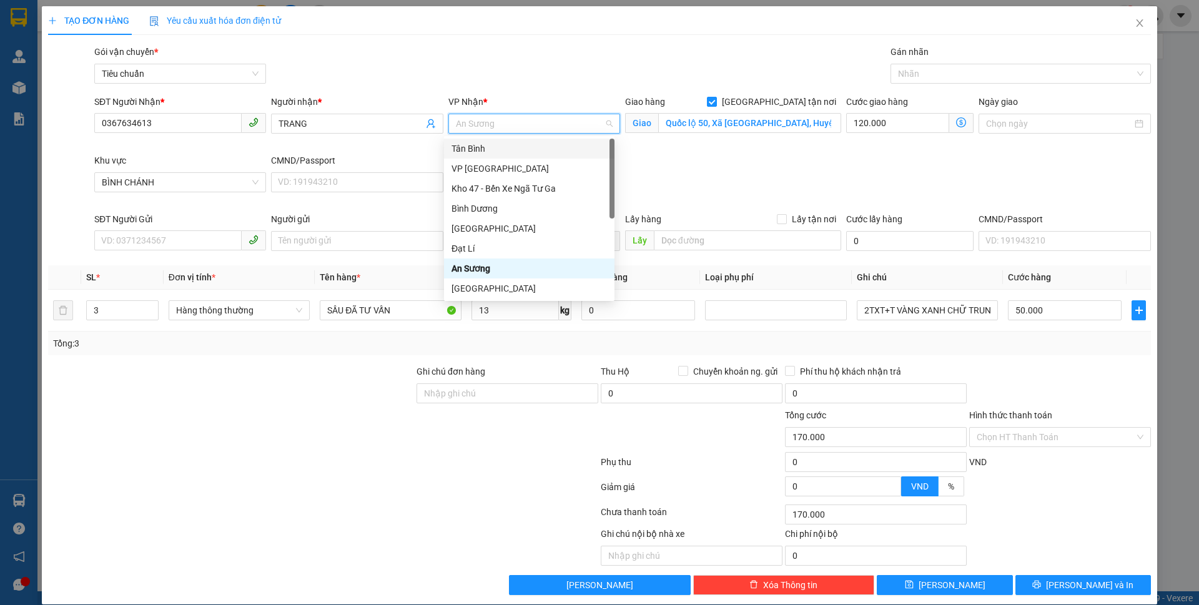
drag, startPoint x: 480, startPoint y: 148, endPoint x: 605, endPoint y: 152, distance: 125.0
click at [479, 149] on div "Tân Bình" at bounding box center [530, 149] width 156 height 14
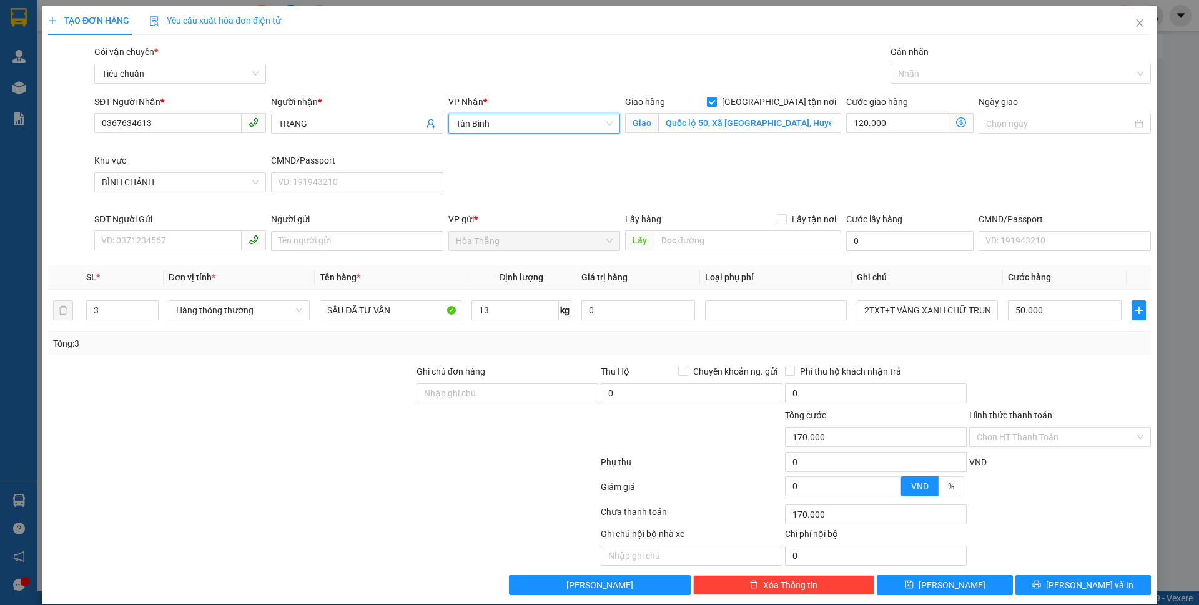
click at [966, 175] on div "SĐT Người Nhận * 0367634613 Người nhận * TRANG VP Nhận * Tân Bình Tân Bình Giao…" at bounding box center [623, 153] width 1062 height 117
click at [966, 175] on div "SĐT Người Nhận * 0367634613 Người nhận * TRANG VP Nhận * Tân Bình Giao hàng Gia…" at bounding box center [623, 153] width 1062 height 117
click at [821, 172] on div "SĐT Người Nhận * 0367634613 Người nhận * TRANG VP Nhận * Tân Bình Giao hàng Gia…" at bounding box center [623, 153] width 1062 height 117
click at [949, 119] on span "Giao nhận Nội bộ Giao nhận Đối tác Lưu ý: Giá cước chỉ mang tính chất tham khảo…" at bounding box center [961, 123] width 24 height 20
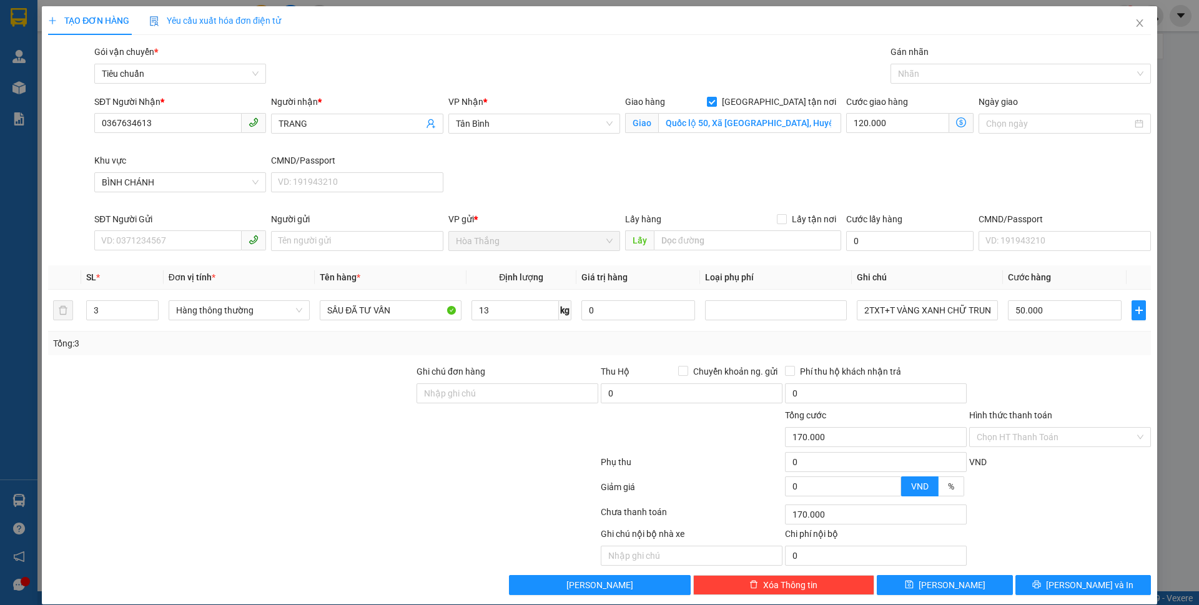
click at [956, 122] on icon "dollar-circle" at bounding box center [961, 122] width 10 height 10
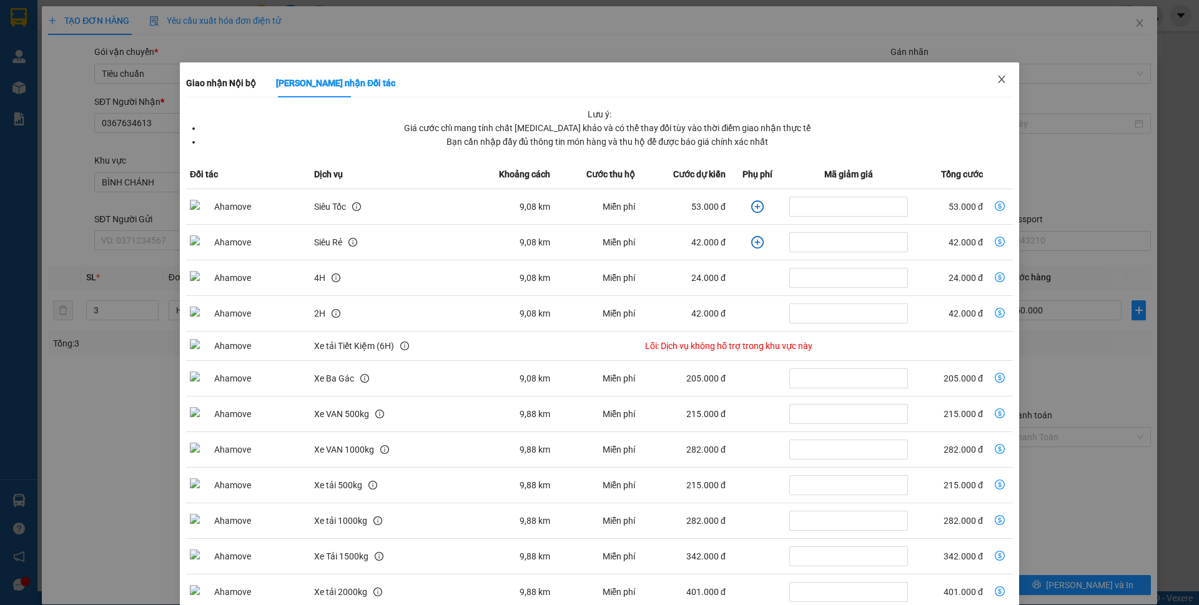
click at [998, 81] on icon "close" at bounding box center [1001, 79] width 7 height 7
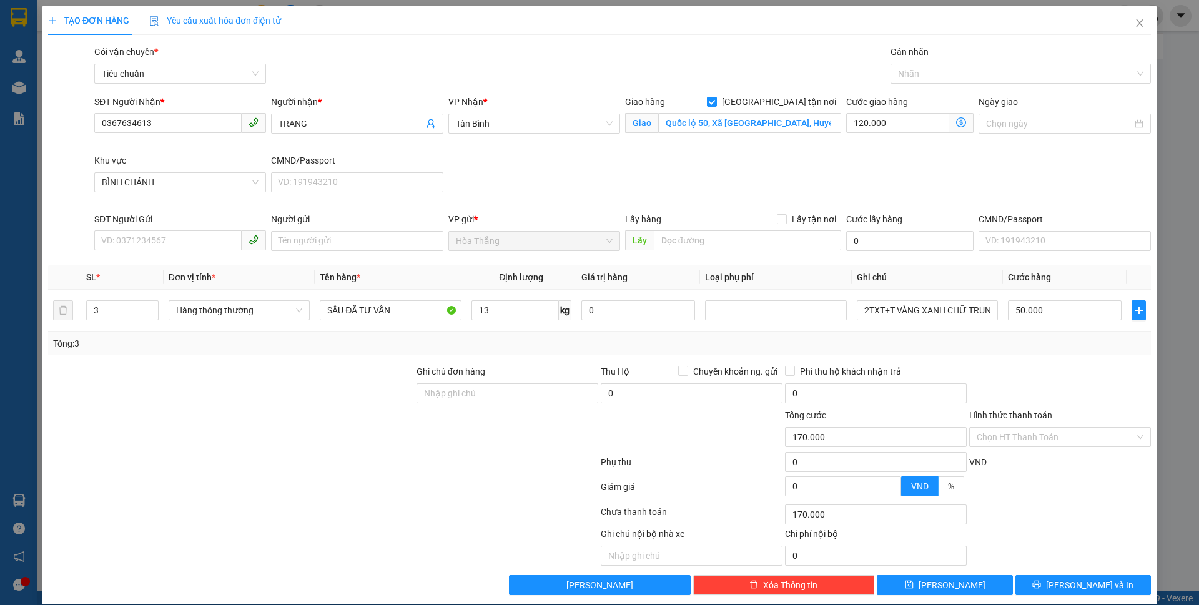
click at [1034, 377] on div at bounding box center [1060, 387] width 184 height 44
click at [1135, 22] on icon "close" at bounding box center [1140, 23] width 10 height 10
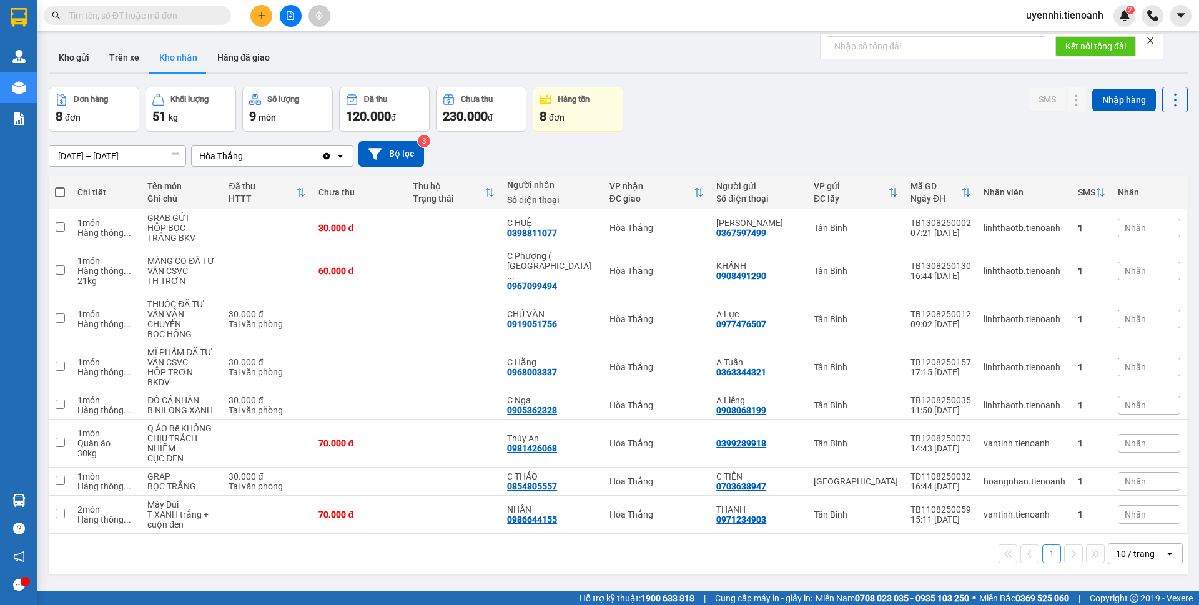
click at [130, 18] on input "text" at bounding box center [142, 16] width 147 height 14
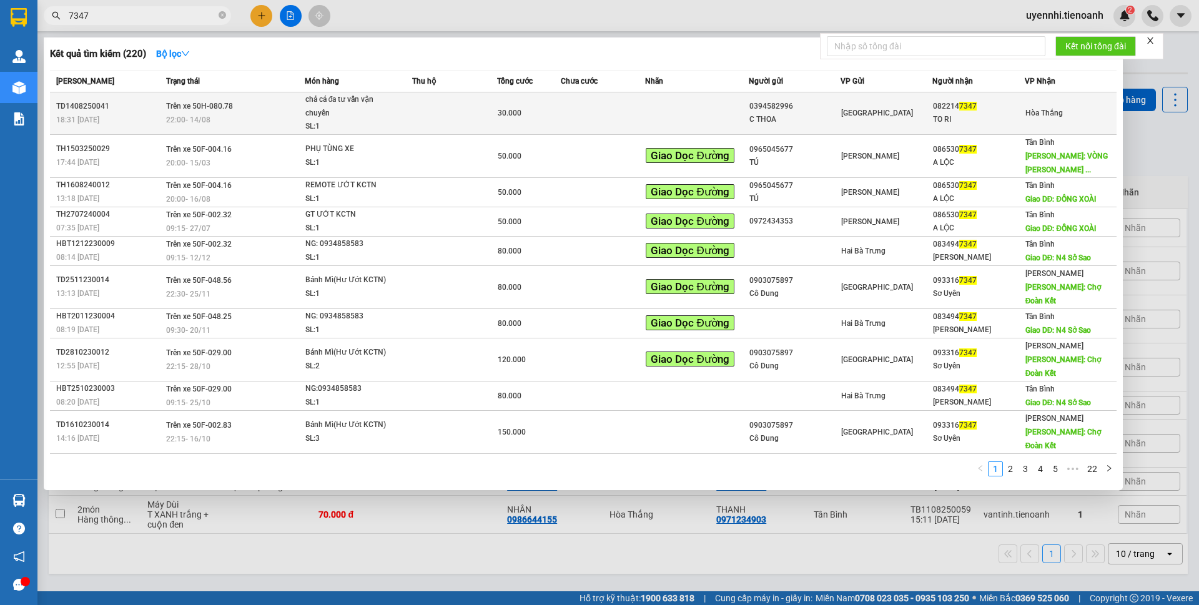
type input "7347"
click at [752, 113] on div "C THOA" at bounding box center [794, 119] width 91 height 13
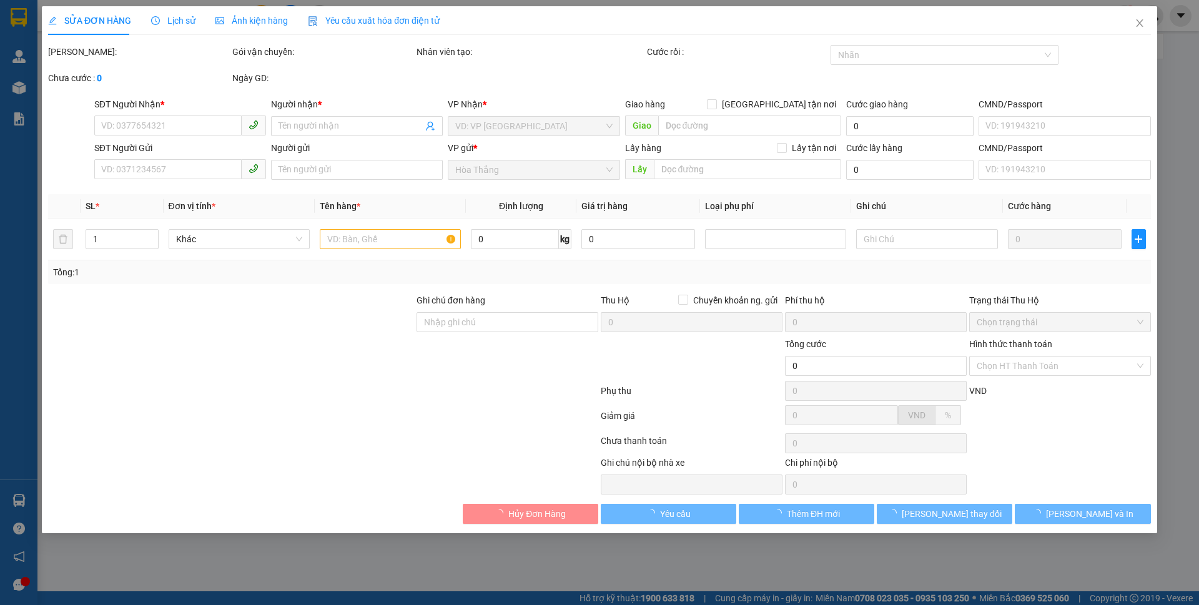
type input "0822147347"
type input "TO RI"
type input "0394582996"
type input "C THOA"
type input "30.000"
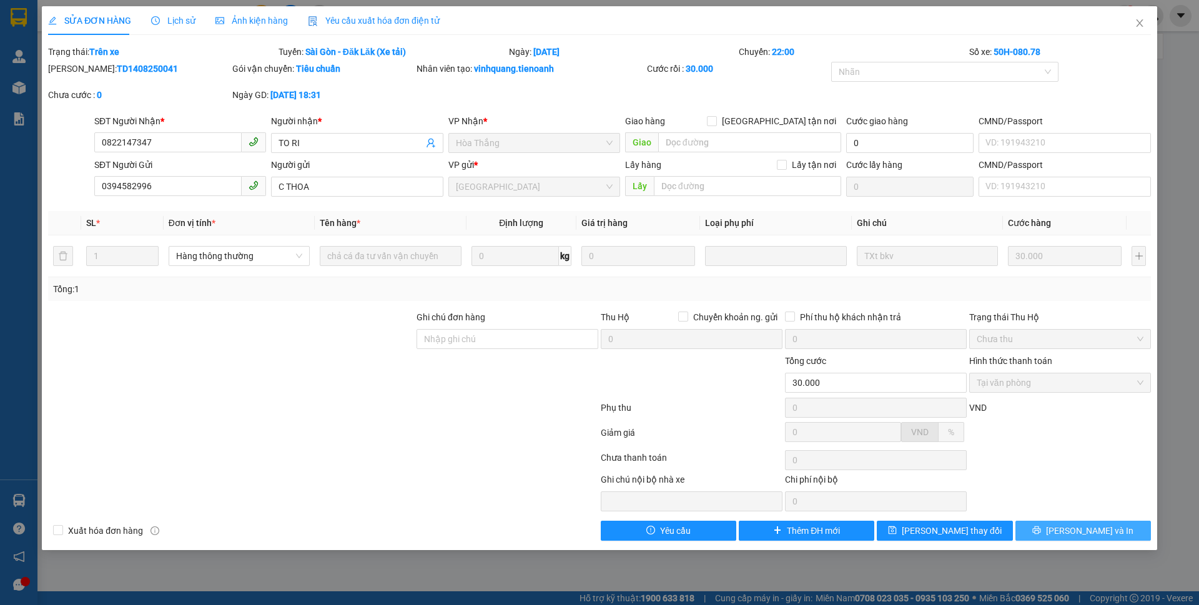
click at [1089, 535] on span "[PERSON_NAME] và In" at bounding box center [1089, 531] width 87 height 14
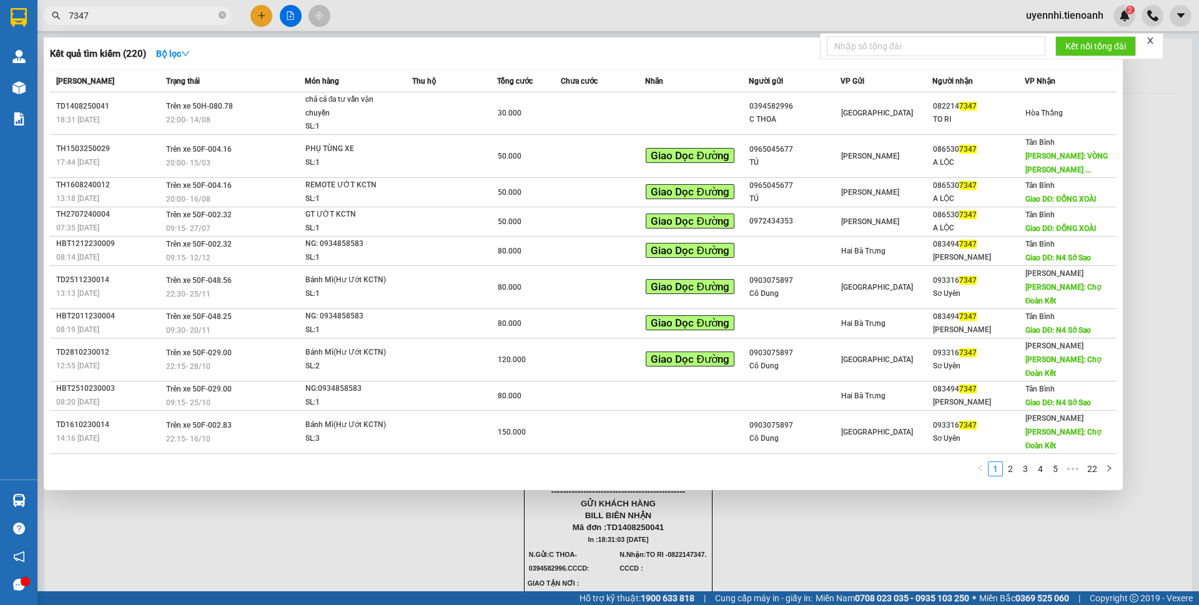
click at [124, 7] on span "7347" at bounding box center [137, 15] width 187 height 19
click at [876, 525] on div at bounding box center [599, 302] width 1199 height 605
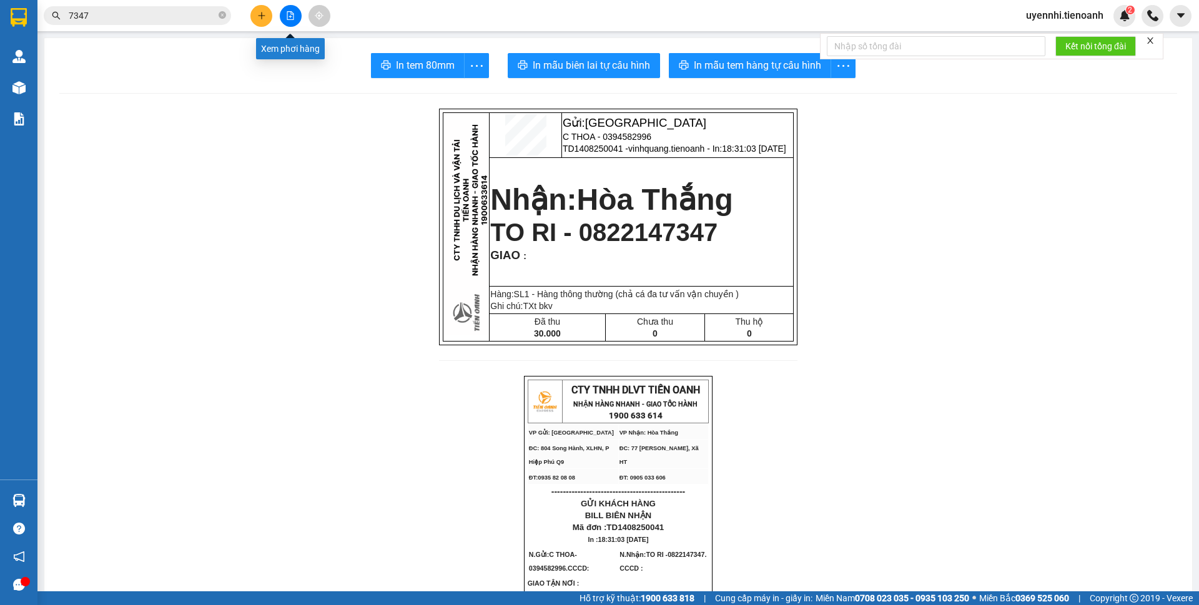
drag, startPoint x: 295, startPoint y: 16, endPoint x: 169, endPoint y: 54, distance: 131.6
click at [170, 55] on section "Kết quả tìm kiếm ( 220 ) Bộ lọc Mã ĐH Trạng thái Món hàng Thu hộ Tổng cước Chưa…" at bounding box center [599, 302] width 1199 height 605
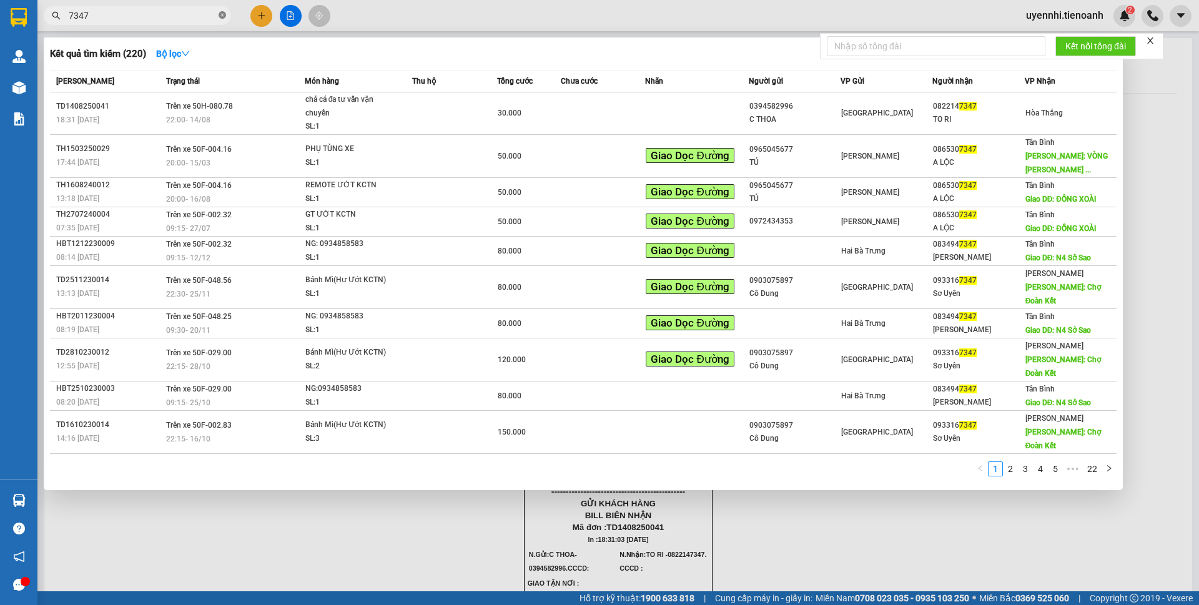
click at [225, 17] on icon "close-circle" at bounding box center [222, 14] width 7 height 7
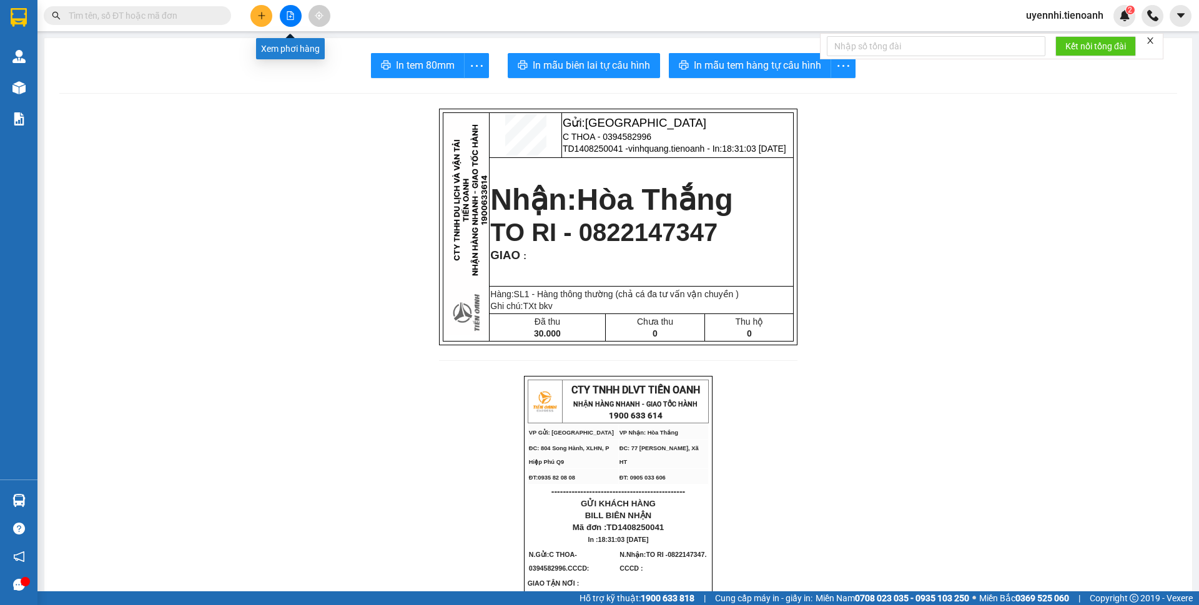
click at [289, 14] on icon "file-add" at bounding box center [290, 15] width 9 height 9
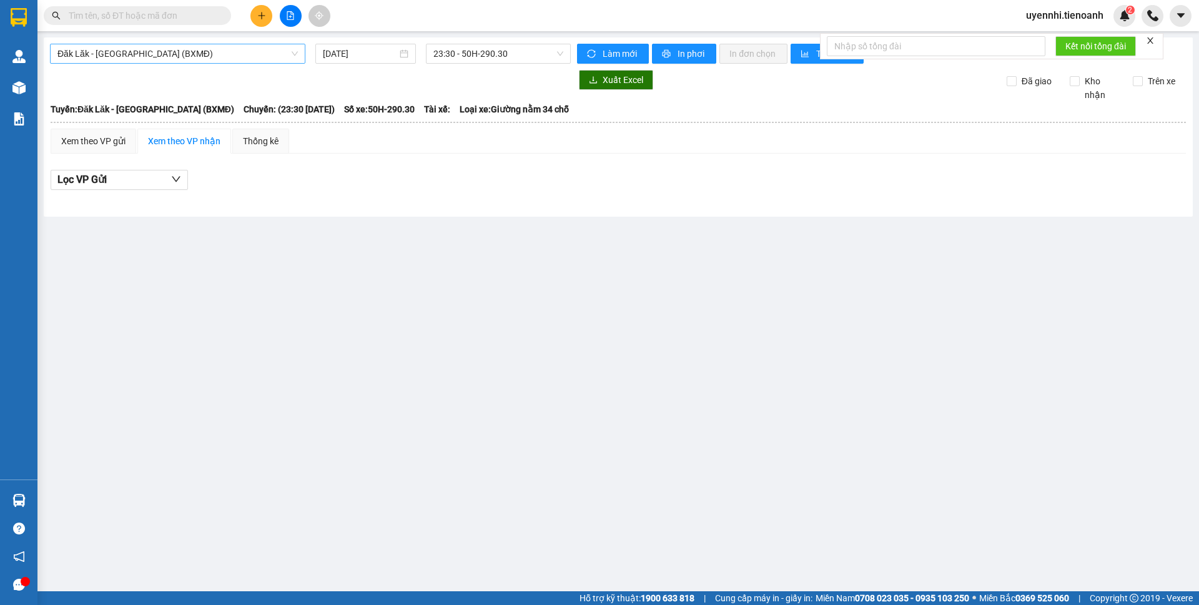
click at [116, 54] on span "Đăk Lăk - Sài Gòn (BXMĐ)" at bounding box center [177, 53] width 240 height 19
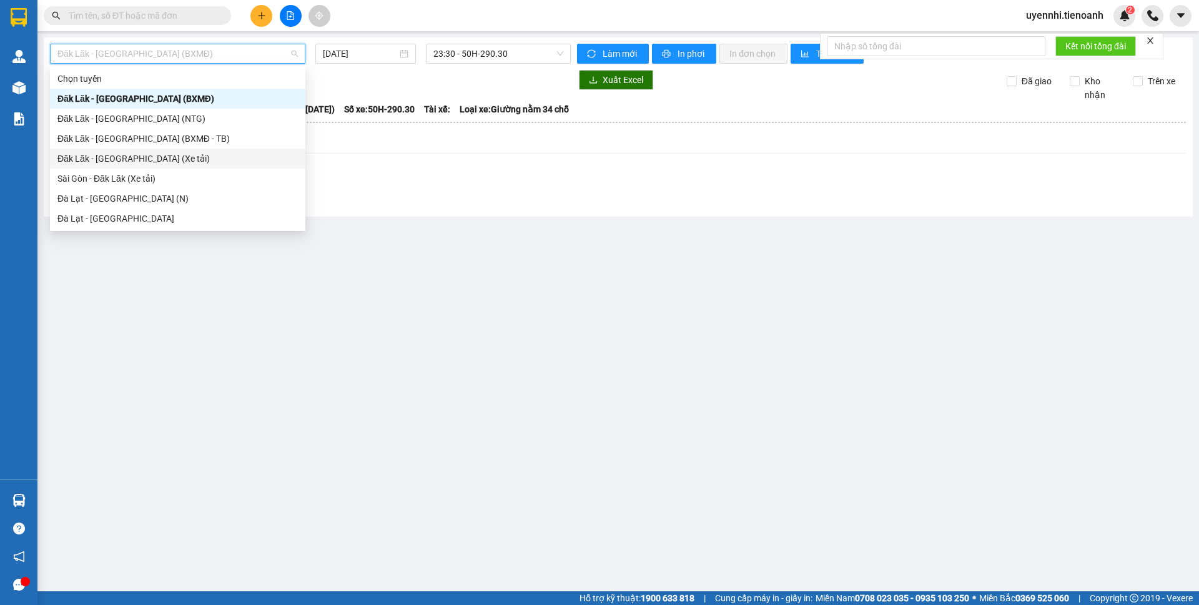
click at [86, 162] on div "Đăk Lăk - Sài Gòn (Xe tải)" at bounding box center [177, 159] width 240 height 14
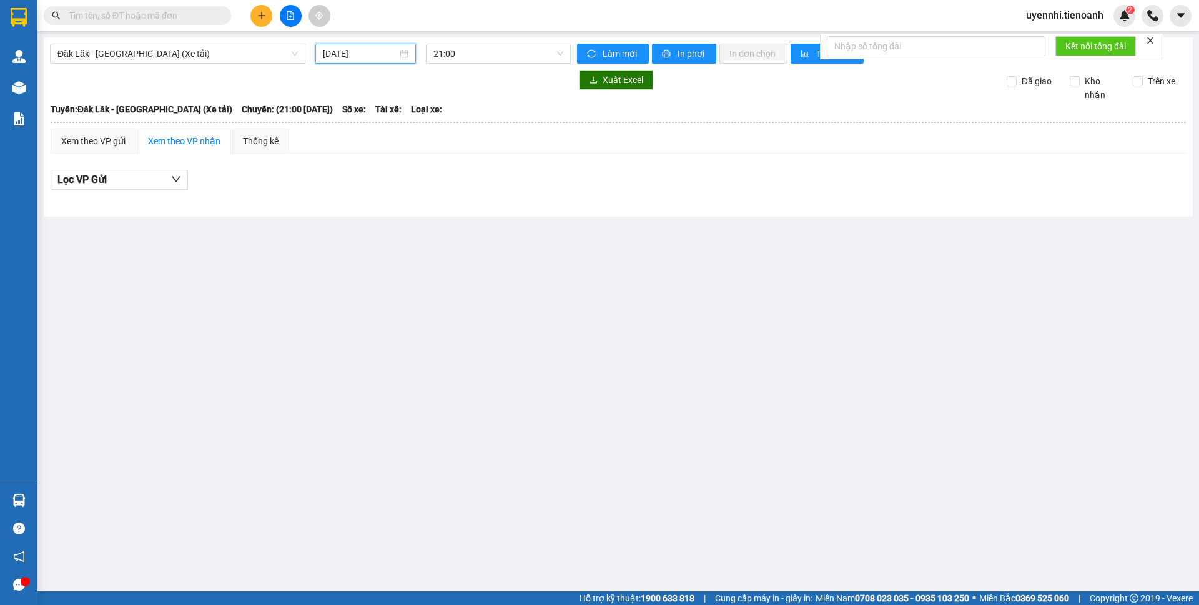
click at [363, 53] on input "15/08/2025" at bounding box center [360, 54] width 74 height 14
click at [423, 166] on div "14" at bounding box center [424, 163] width 15 height 15
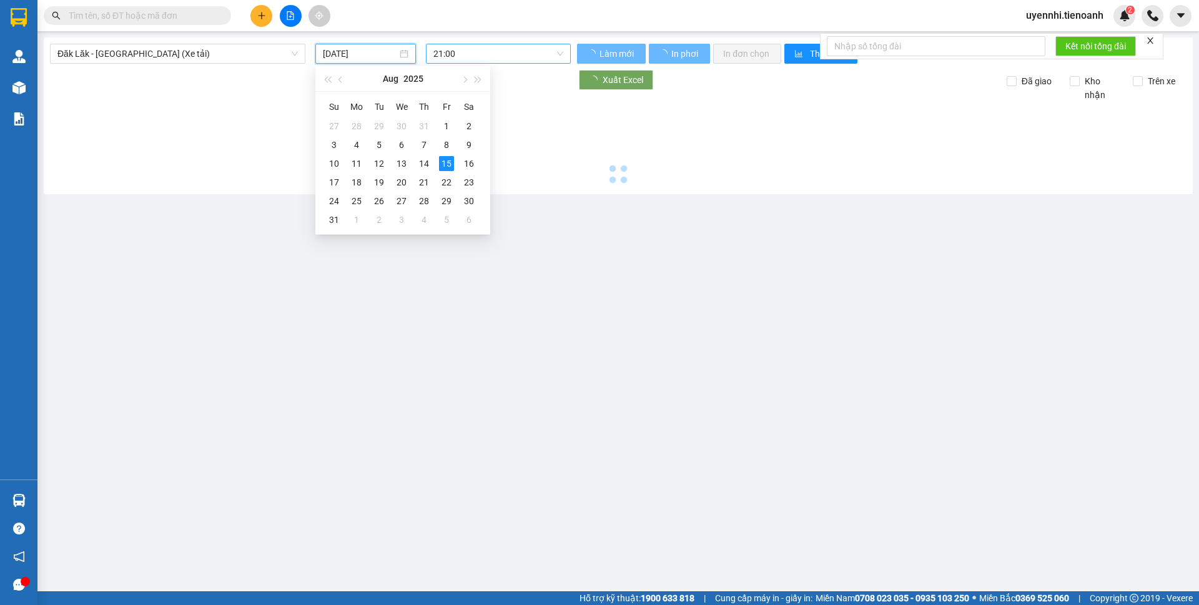
type input "14/08/2025"
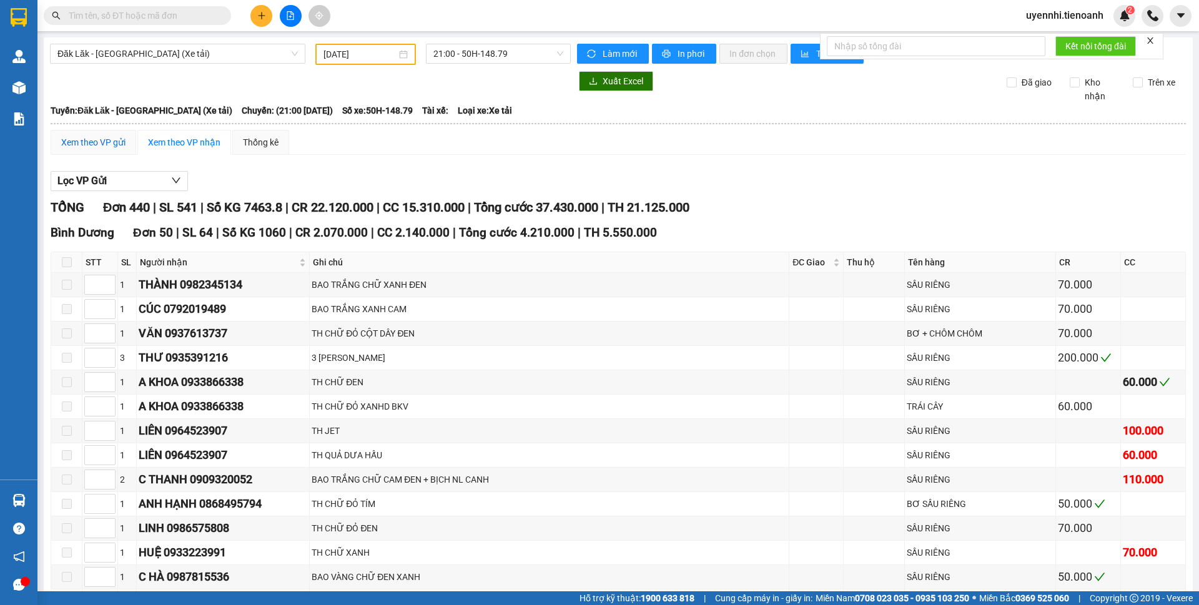
click at [96, 144] on div "Xem theo VP gửi" at bounding box center [93, 143] width 64 height 14
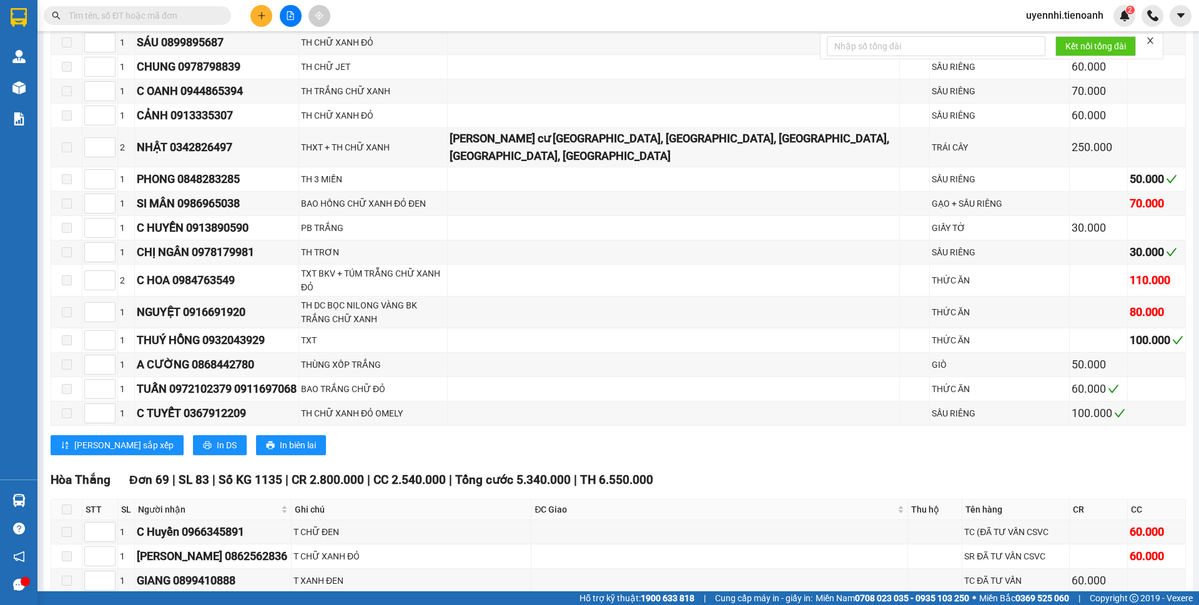
scroll to position [9555, 0]
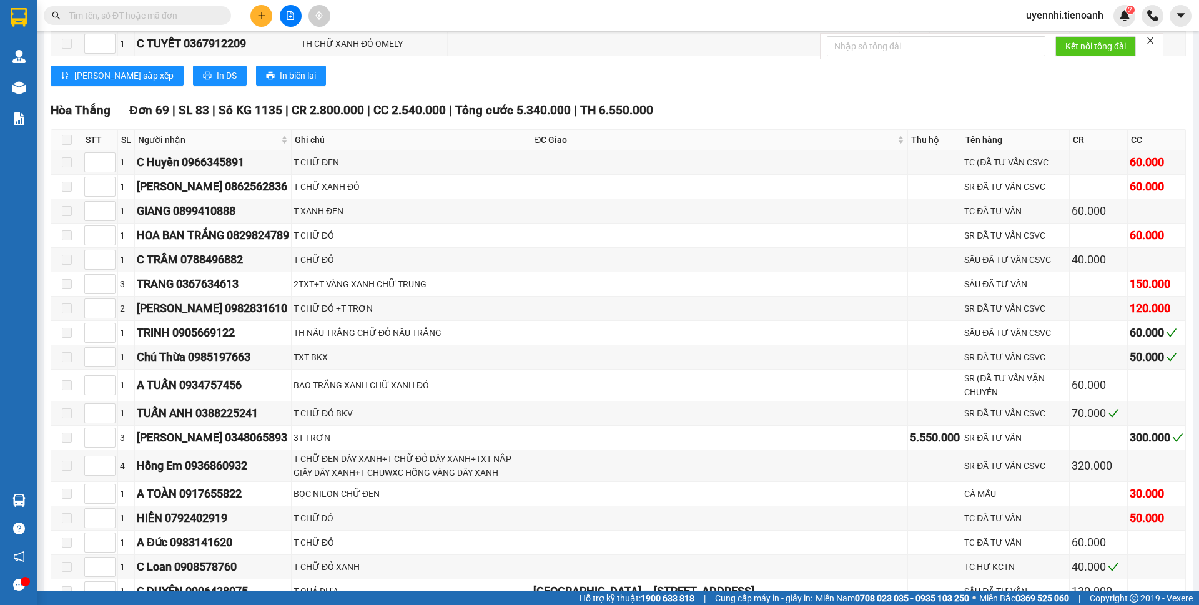
click at [125, 17] on input "text" at bounding box center [142, 16] width 147 height 14
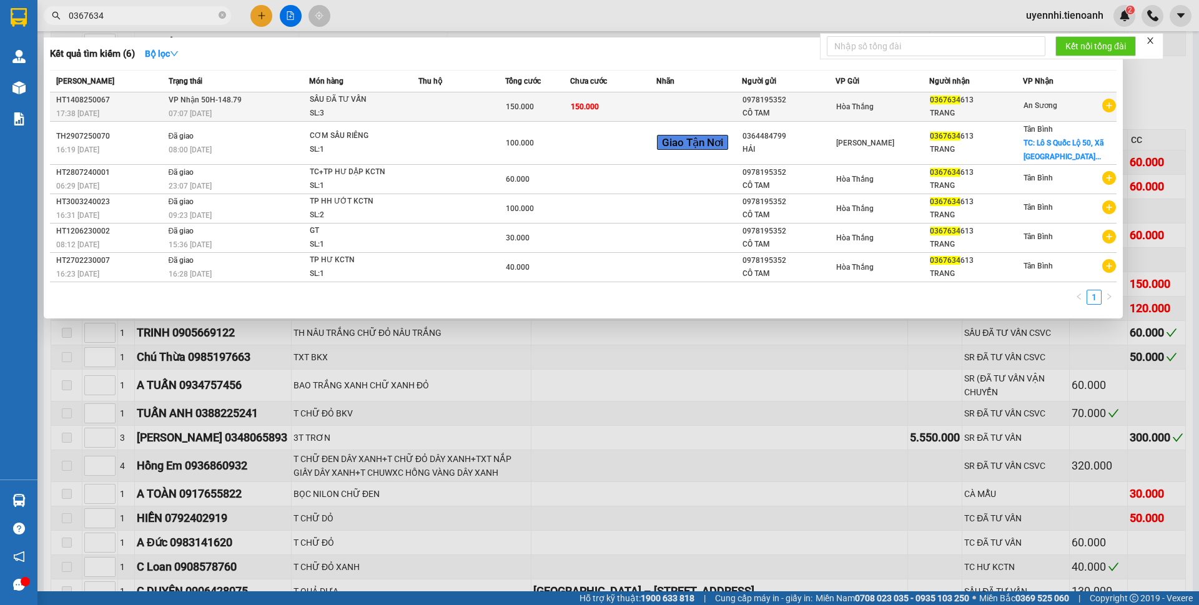
type input "0367634"
click at [342, 102] on div "SẦU ĐÃ TƯ VẤN" at bounding box center [357, 100] width 94 height 14
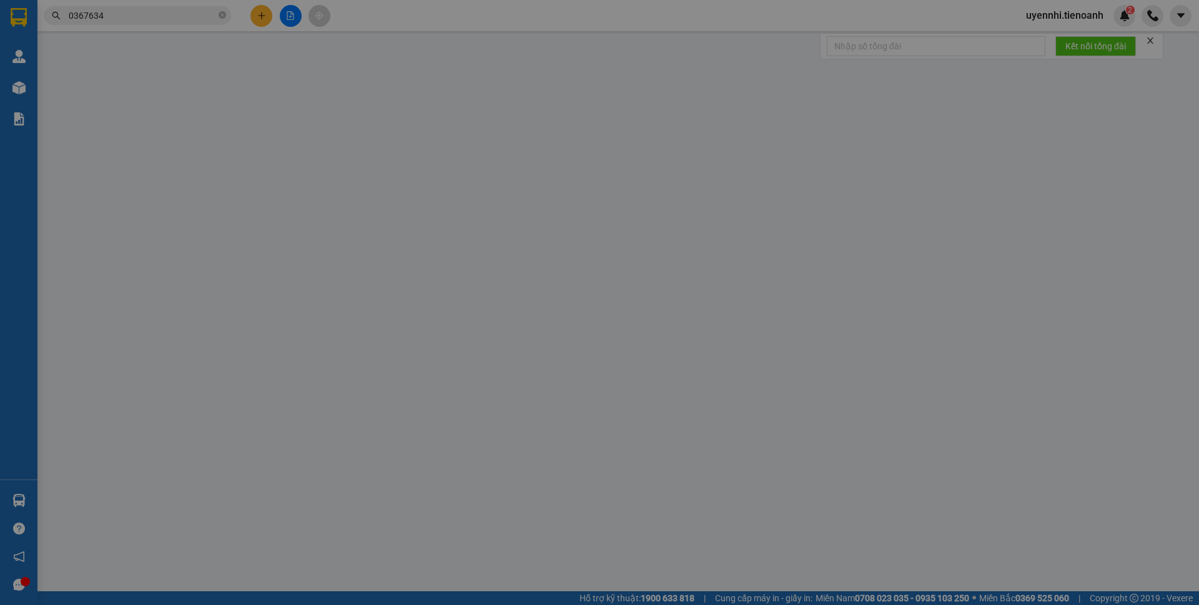
type input "0367634613"
type input "TRANG"
type input "0978195352"
type input "CÔ TAM"
type input "019177009546"
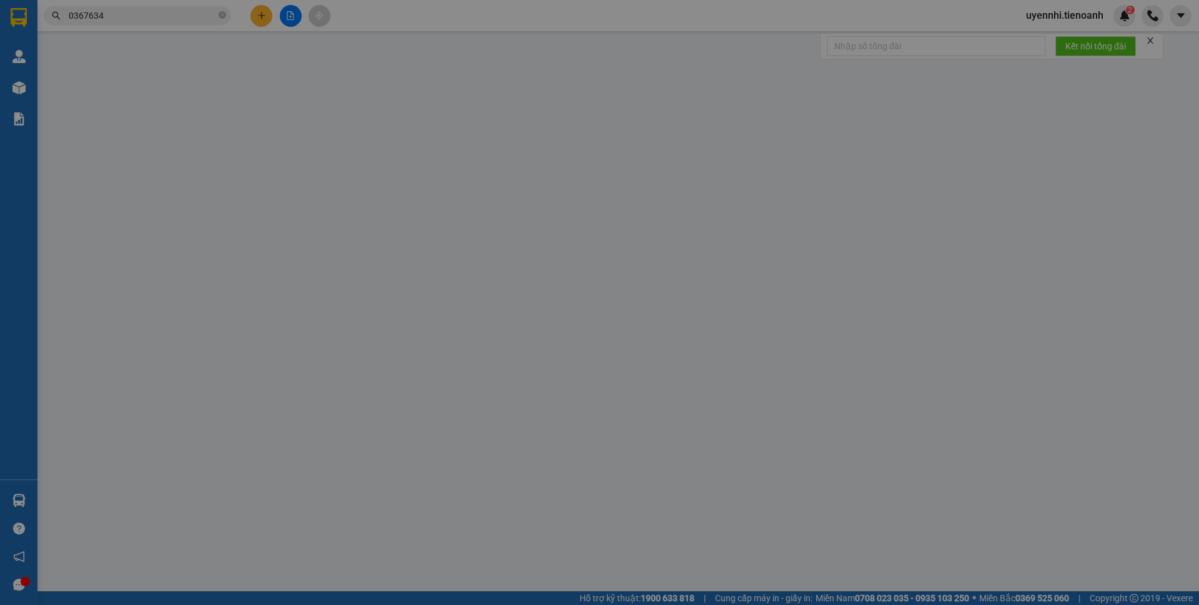
type input "150.000"
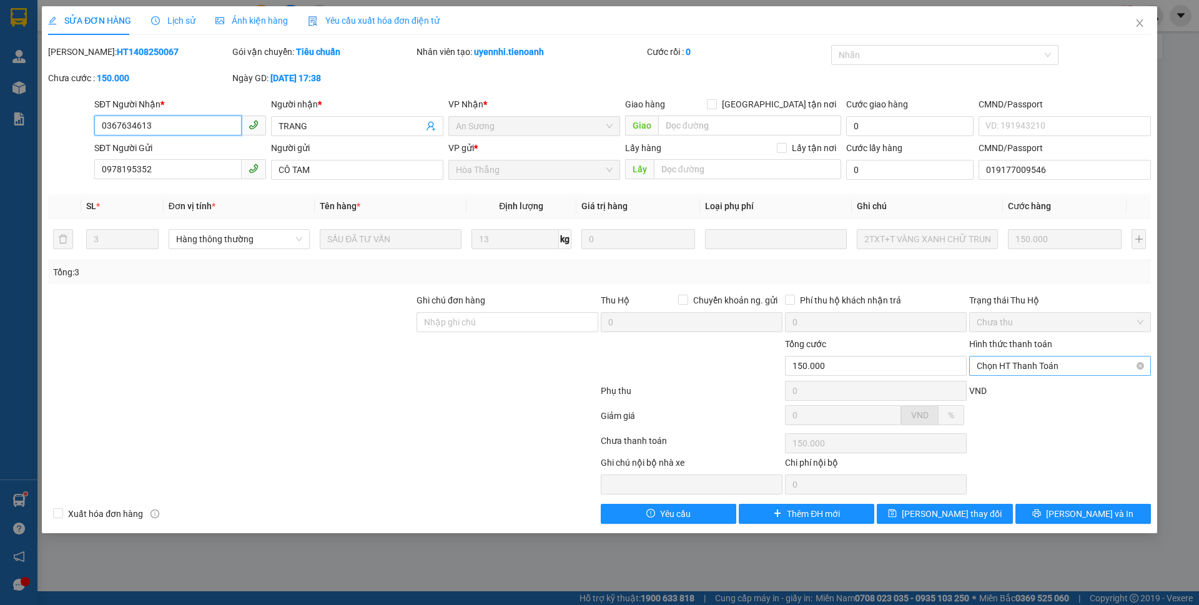
click at [1015, 370] on span "Chọn HT Thanh Toán" at bounding box center [1060, 366] width 167 height 19
drag, startPoint x: 121, startPoint y: 571, endPoint x: 110, endPoint y: 611, distance: 41.4
drag, startPoint x: 110, startPoint y: 611, endPoint x: 382, endPoint y: 541, distance: 281.0
click at [382, 541] on div "SỬA ĐƠN HÀNG Lịch sử Ảnh kiện hàng Yêu cầu xuất hóa đơn điện tử Total Paid Fee …" at bounding box center [599, 302] width 1199 height 605
click at [1142, 19] on icon "close" at bounding box center [1140, 23] width 10 height 10
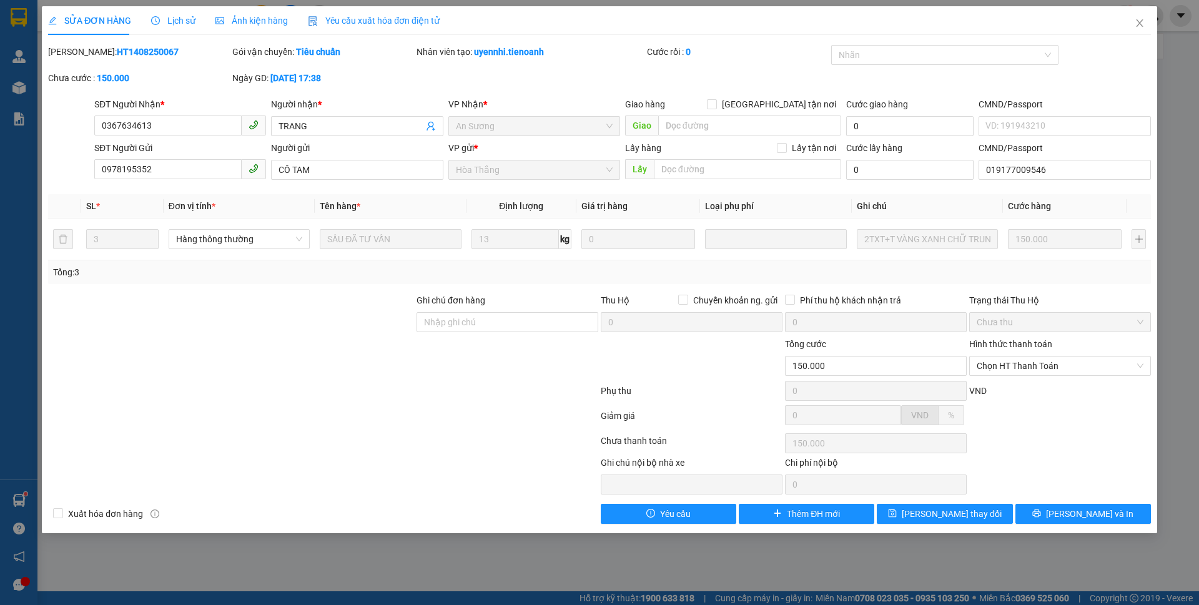
click at [1142, 21] on div at bounding box center [1153, 16] width 22 height 22
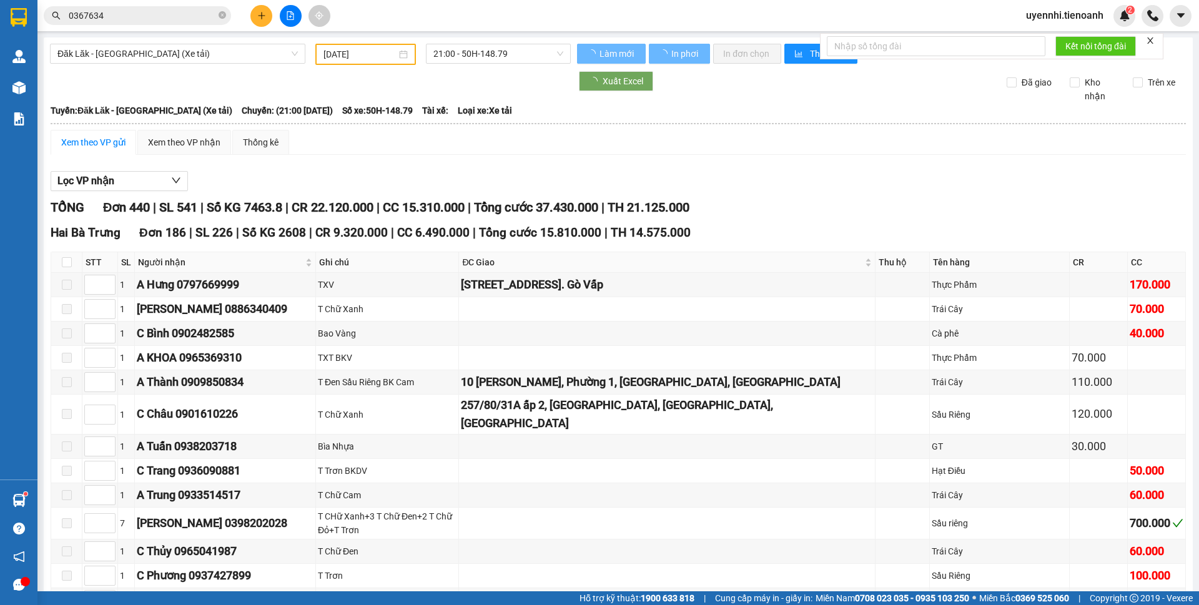
click at [56, 85] on span "Kho hàng" at bounding box center [63, 87] width 44 height 12
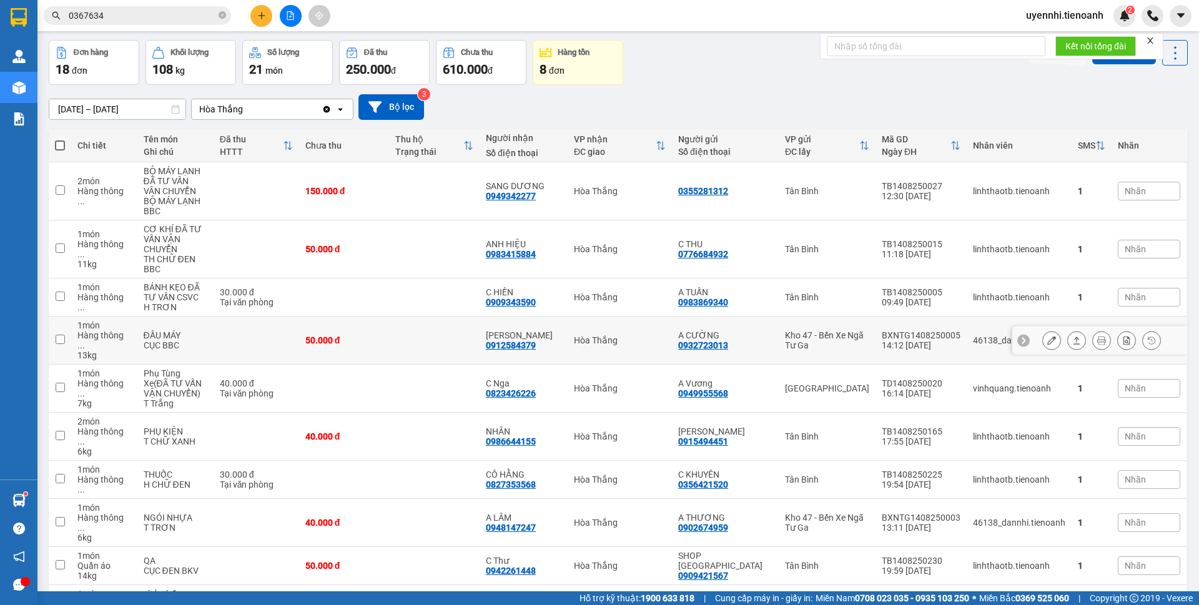
scroll to position [80, 0]
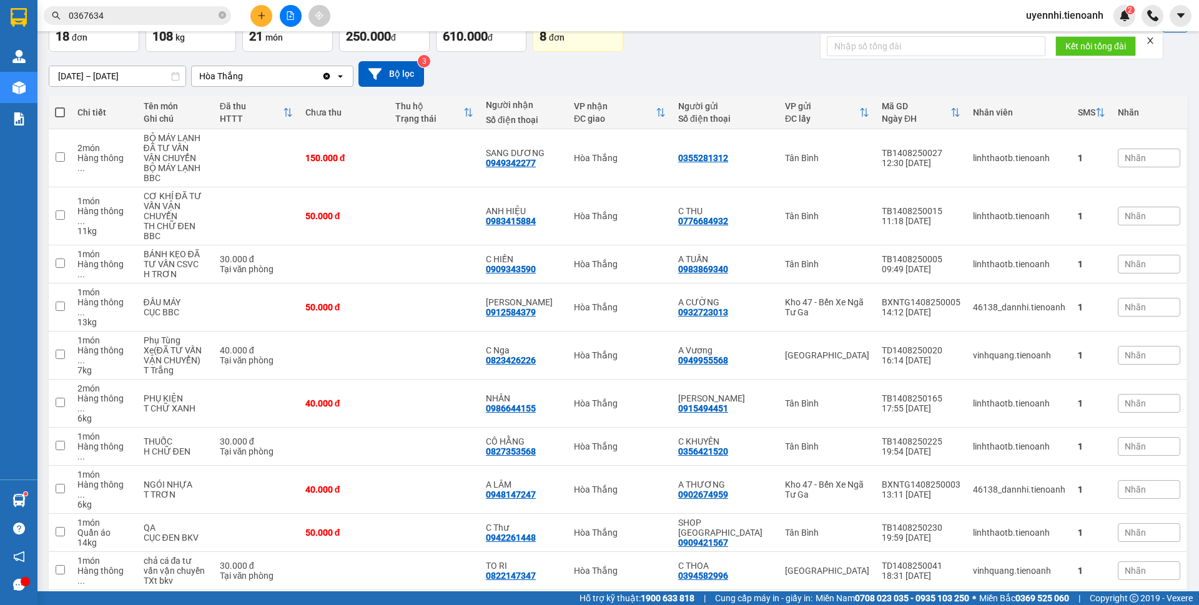
click at [269, 14] on button at bounding box center [261, 16] width 22 height 22
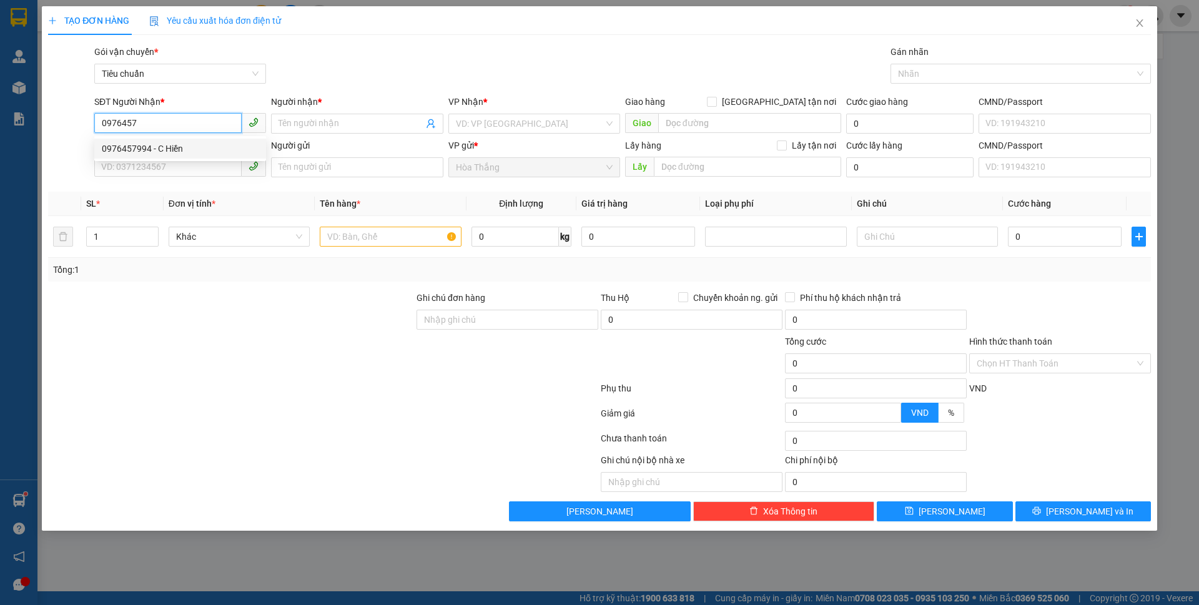
click at [150, 144] on div "0976457994 - C Hiền" at bounding box center [180, 149] width 157 height 14
type input "0976457994"
type input "C Hiền"
type input "40.000"
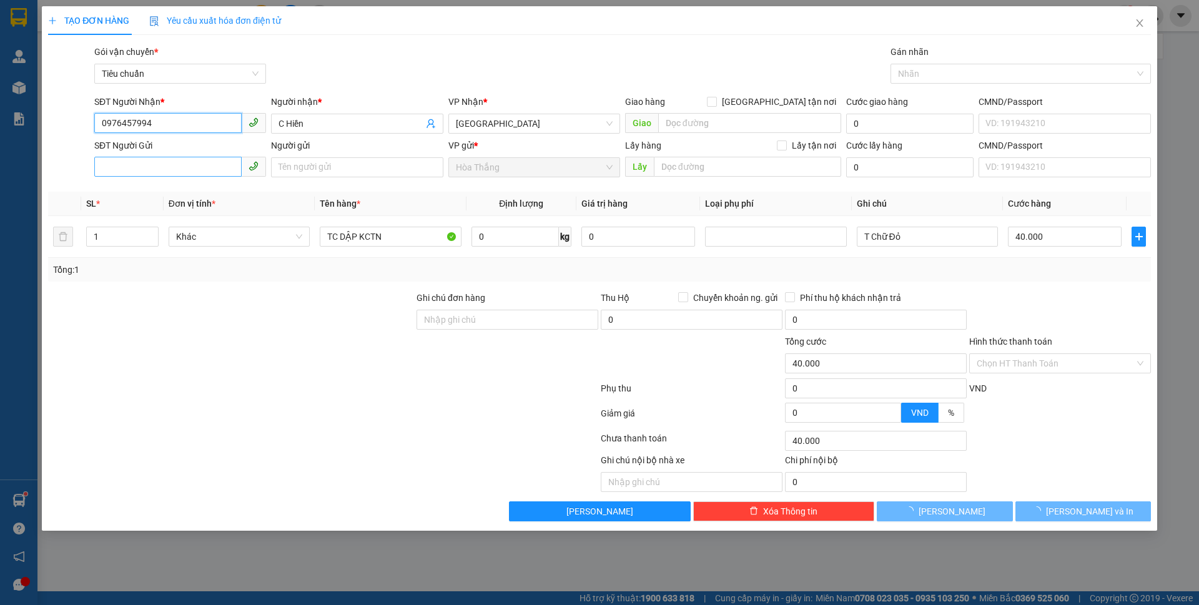
type input "0976457994"
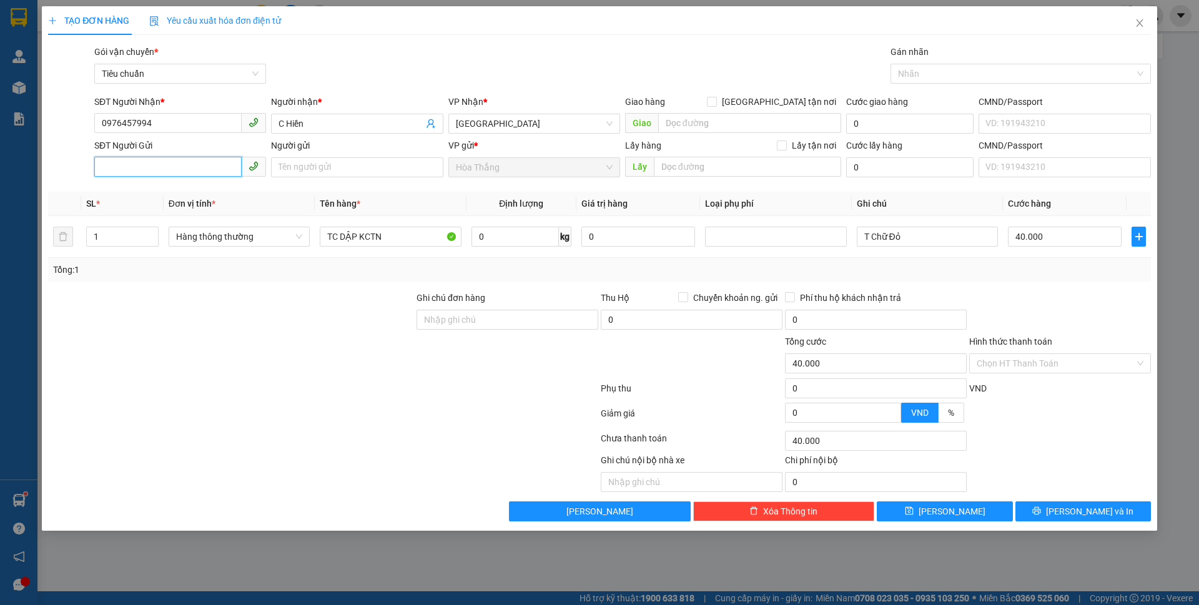
click at [177, 164] on input "SĐT Người Gửi" at bounding box center [167, 167] width 147 height 20
click at [152, 207] on div "0344336283 - MY" at bounding box center [180, 212] width 157 height 14
type input "0344336283"
type input "MY"
type input "066192008784"
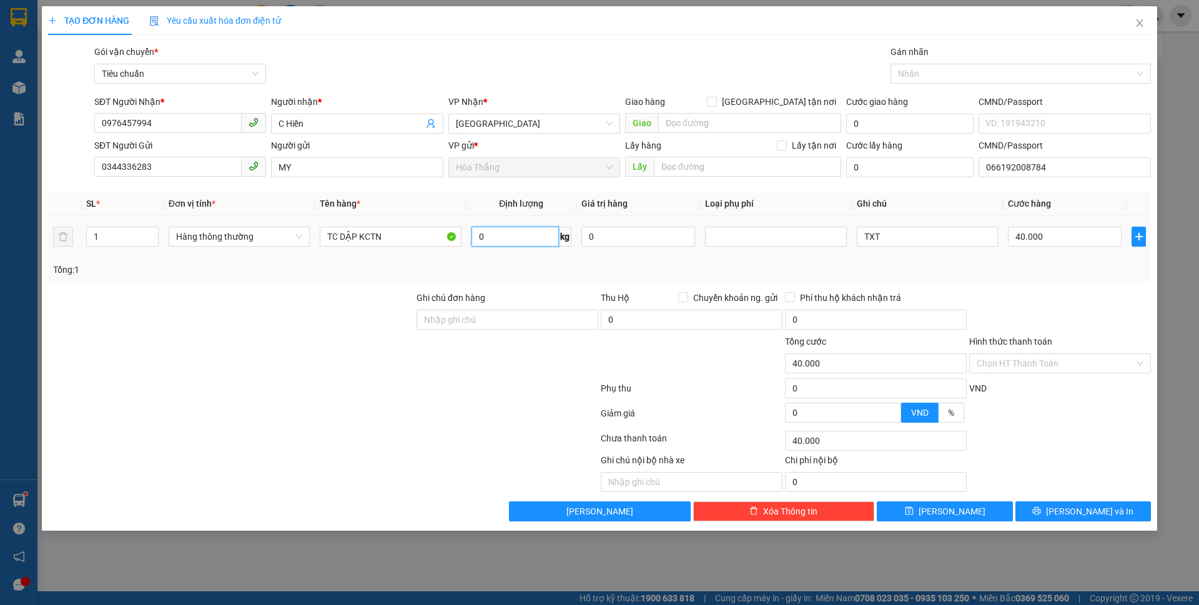
click at [516, 242] on input "0" at bounding box center [515, 237] width 87 height 20
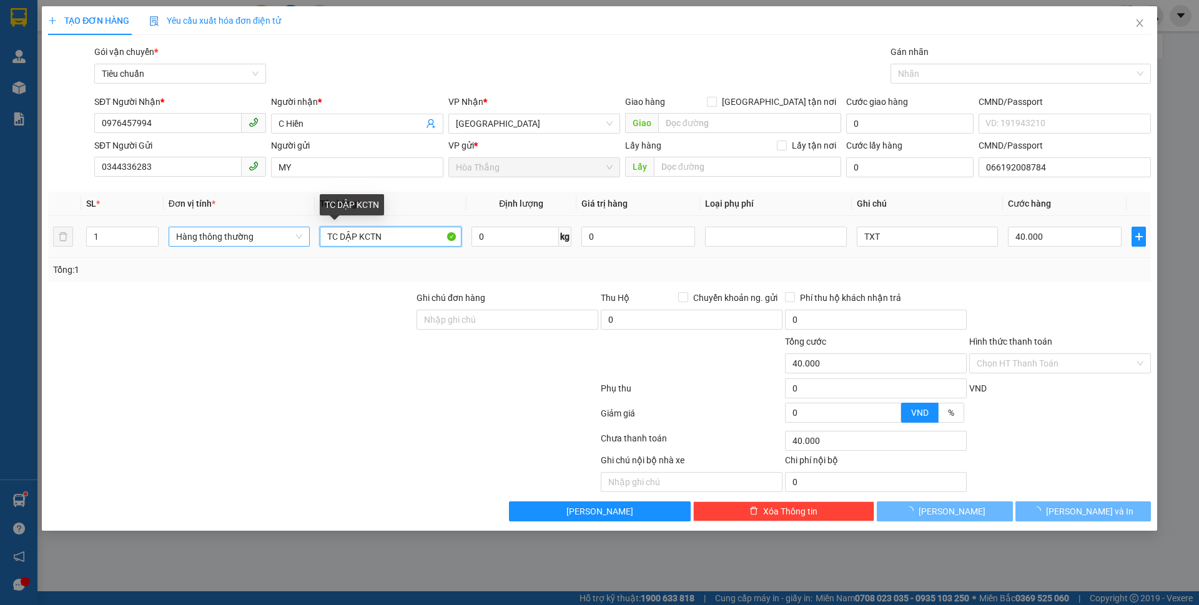
drag, startPoint x: 334, startPoint y: 235, endPoint x: 297, endPoint y: 235, distance: 36.2
click at [297, 235] on tr "1 Hàng thông thường TC DẬP KCTN 0 kg 0 TXT 40.000" at bounding box center [599, 237] width 1103 height 42
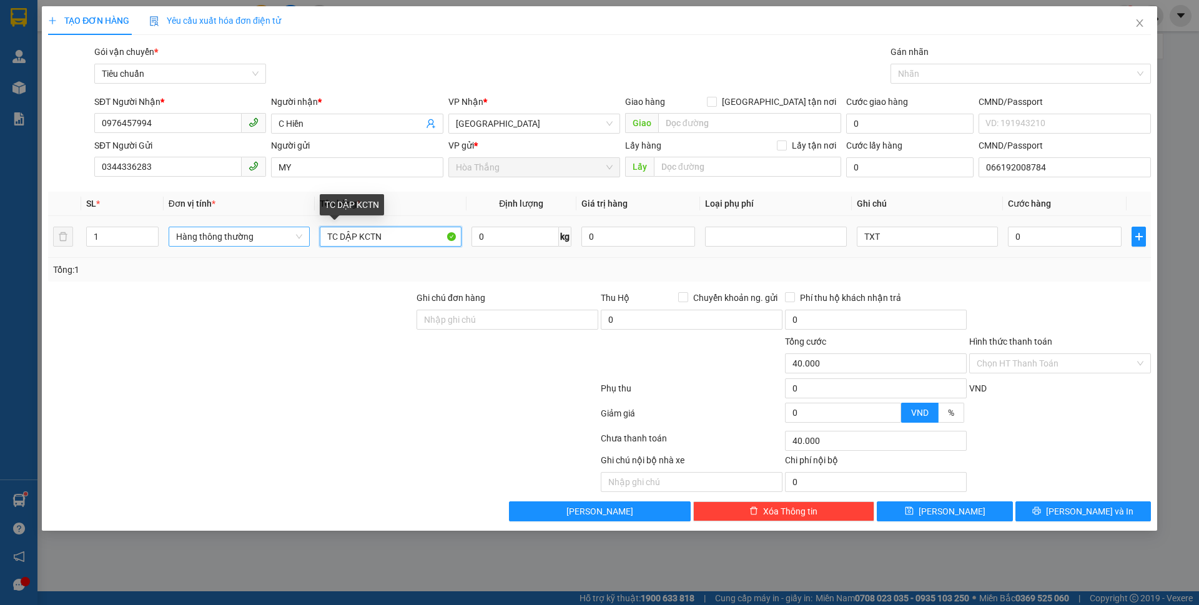
type input "0"
drag, startPoint x: 378, startPoint y: 236, endPoint x: 386, endPoint y: 238, distance: 7.7
click at [386, 238] on input "sr đã tư vấn vssnj chuyển" at bounding box center [390, 237] width 141 height 20
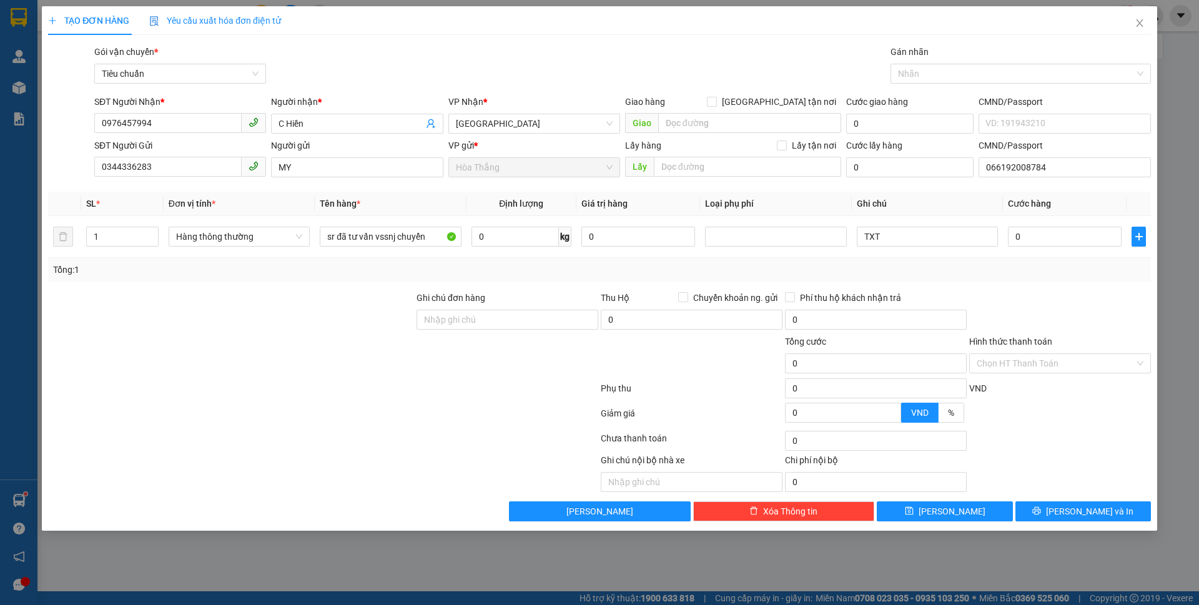
click at [382, 271] on div "Tổng: 1" at bounding box center [258, 270] width 410 height 14
drag, startPoint x: 375, startPoint y: 237, endPoint x: 394, endPoint y: 240, distance: 19.7
click at [394, 240] on input "sr đã tư vấn vssnj chuyển" at bounding box center [390, 237] width 141 height 20
type input "sr đã tư vấn vận chuyển"
click at [490, 238] on input "0" at bounding box center [515, 237] width 87 height 20
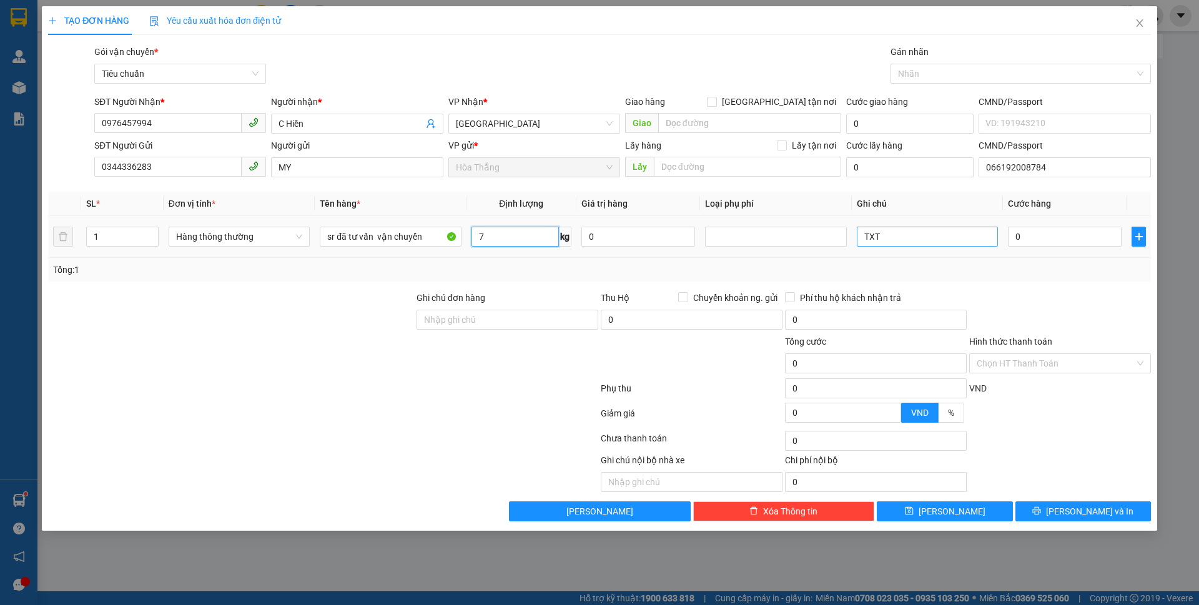
type input "7"
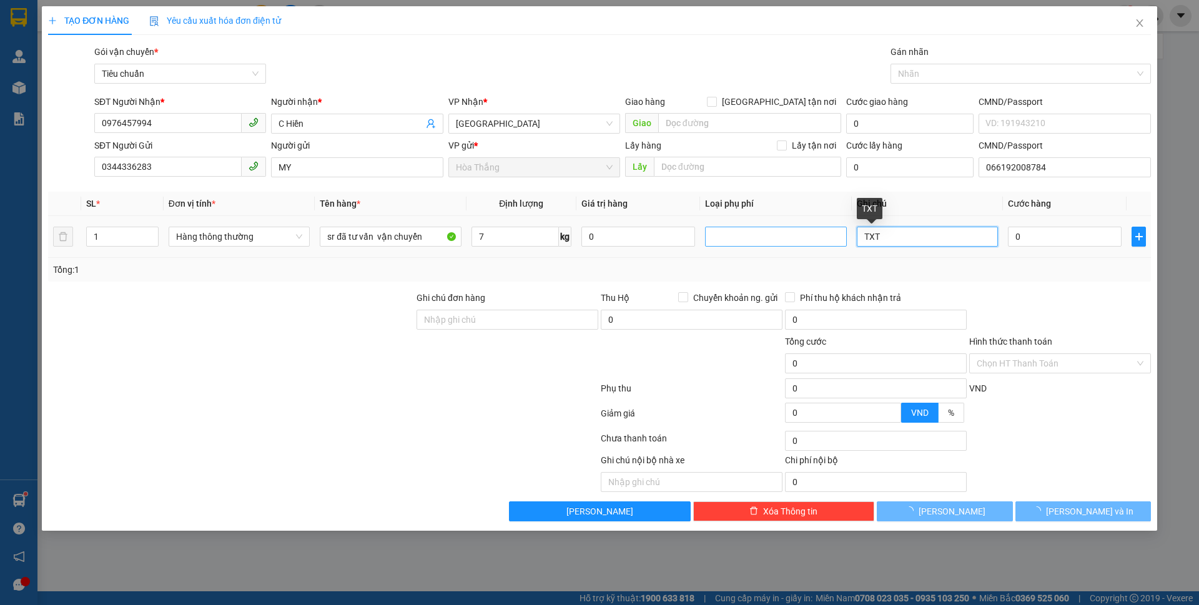
drag, startPoint x: 881, startPoint y: 242, endPoint x: 844, endPoint y: 242, distance: 36.8
click at [844, 242] on tr "1 Hàng thông thường sr đã tư vấn vận chuyển 7 kg 0 TXT 0" at bounding box center [599, 237] width 1103 height 42
type input "40.000"
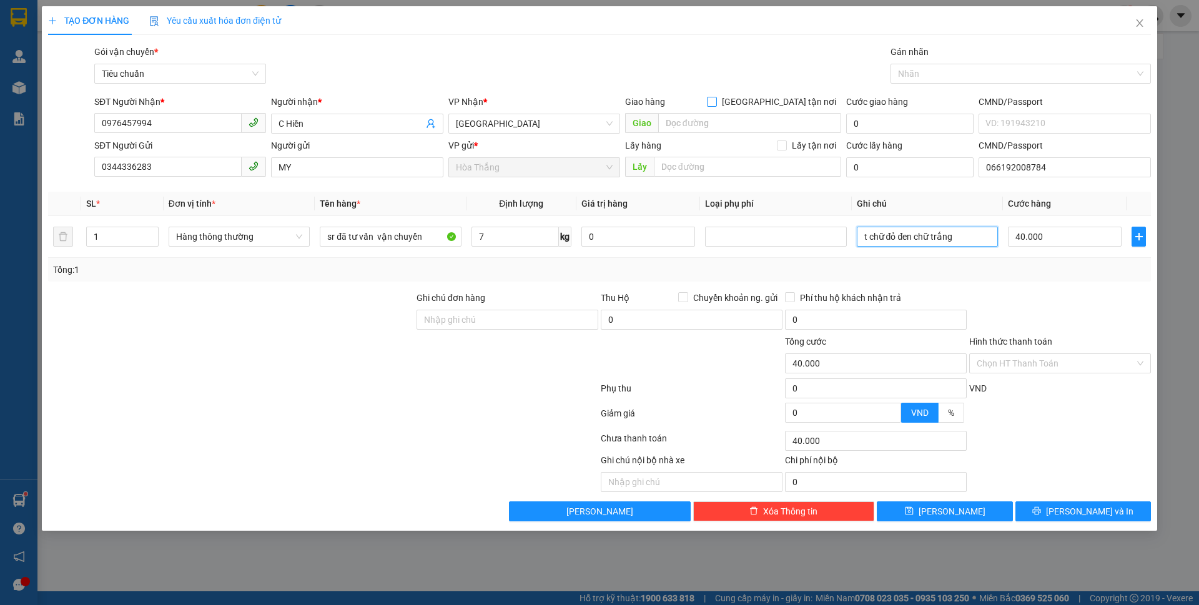
type input "t chữ đỏ đen chữ trắng"
click at [716, 102] on input "[GEOGRAPHIC_DATA] tận nơi" at bounding box center [711, 101] width 9 height 9
checkbox input "true"
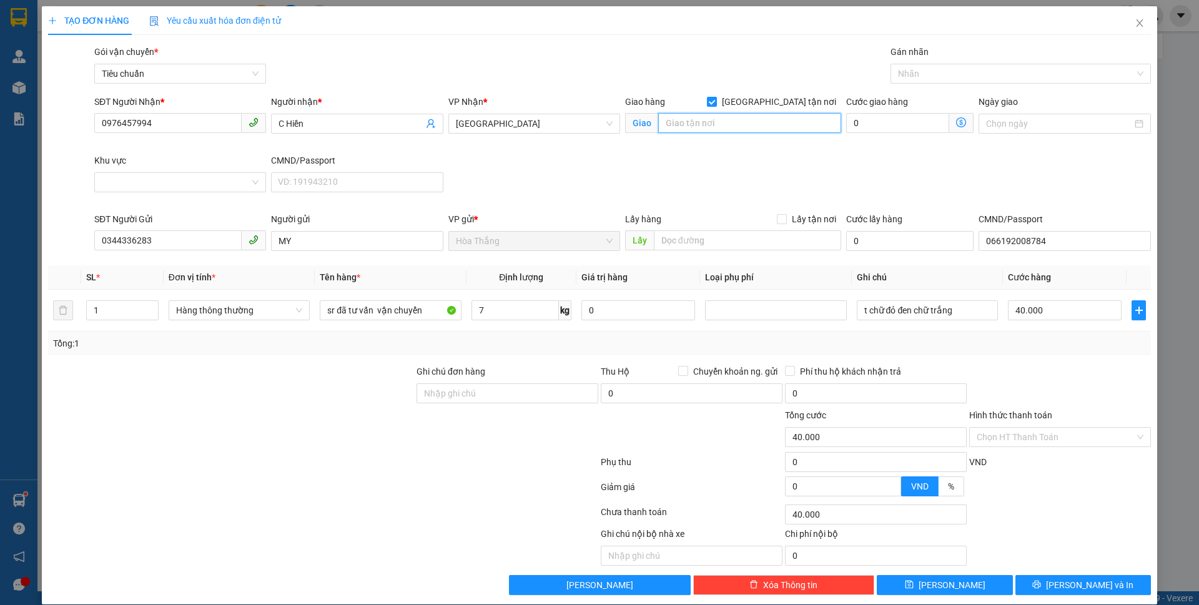
click at [701, 130] on input "search" at bounding box center [749, 123] width 183 height 20
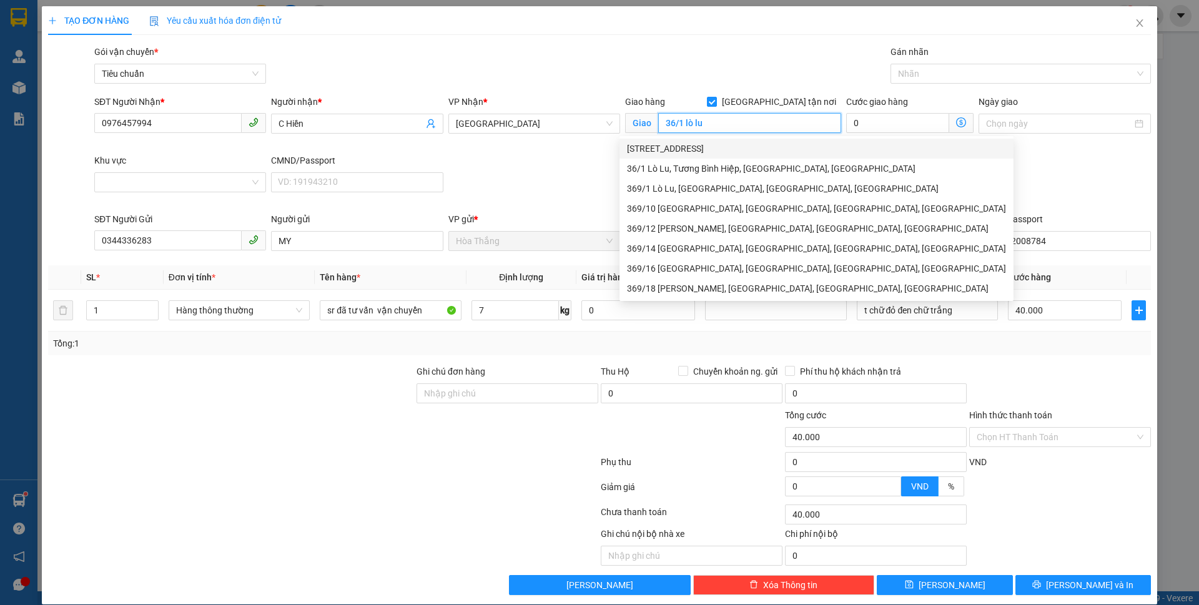
click at [673, 146] on div "36/1 Đường Lò Lu, Trường Thạnh, Thủ Đức, Hồ Chí Minh" at bounding box center [816, 149] width 379 height 14
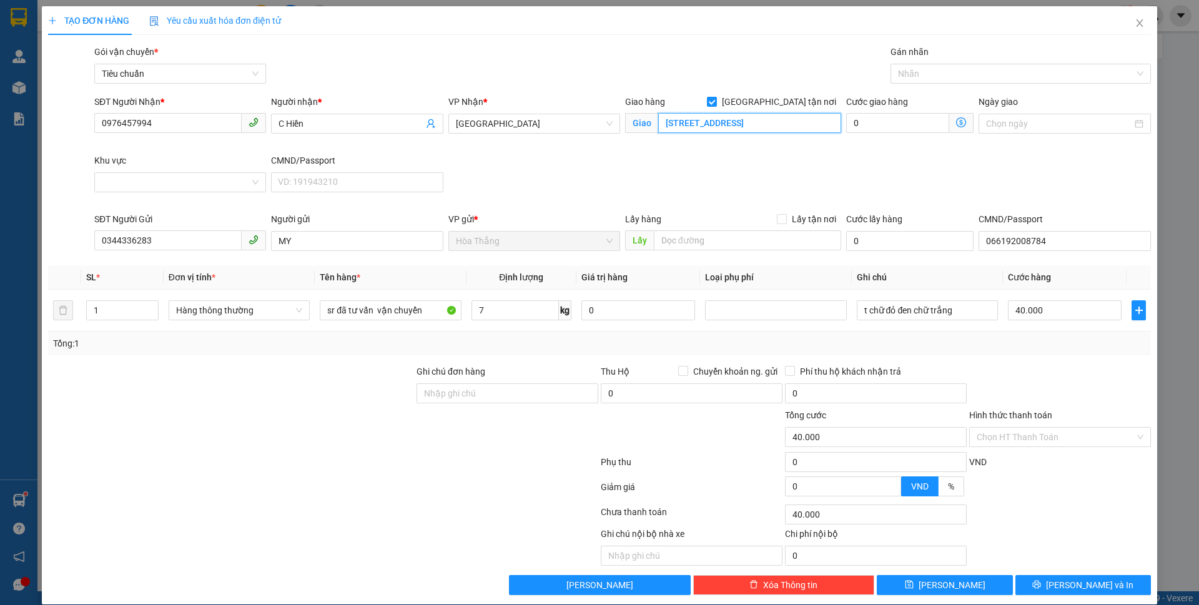
type input "36/1 Đường Lò Lu, Trường Thạnh, Thủ Đức, Hồ Chí Minh"
click at [888, 77] on div "Gán nhãn Nhãn" at bounding box center [1020, 67] width 265 height 44
click at [907, 69] on div at bounding box center [1015, 73] width 242 height 15
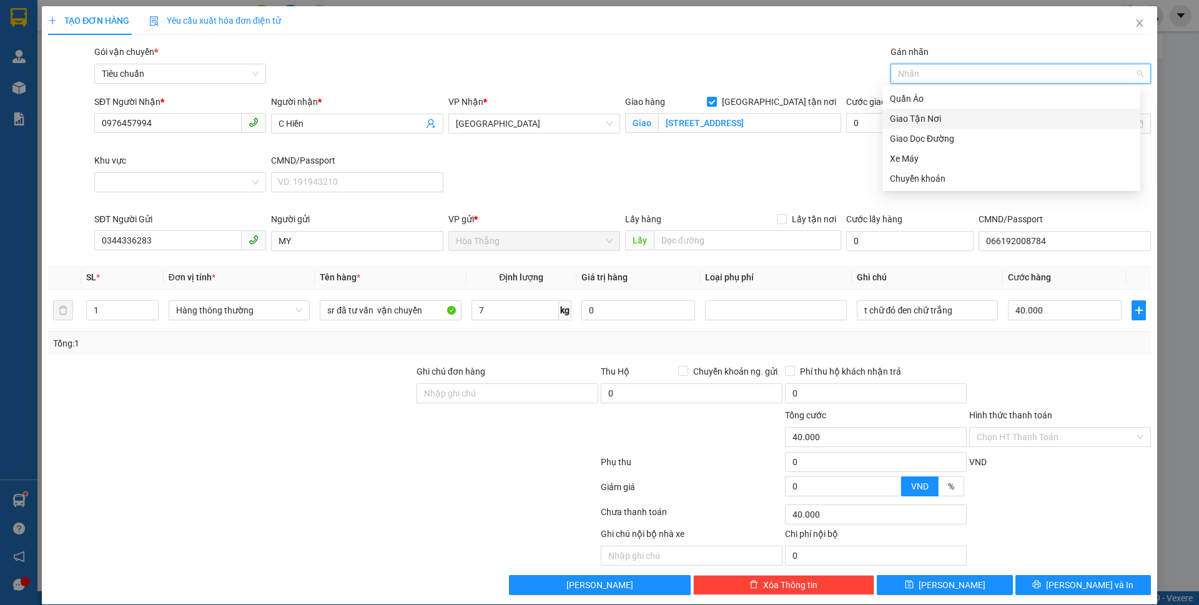
drag, startPoint x: 918, startPoint y: 121, endPoint x: 225, endPoint y: 197, distance: 697.4
click at [914, 121] on div "Giao Tận Nơi" at bounding box center [1011, 119] width 243 height 14
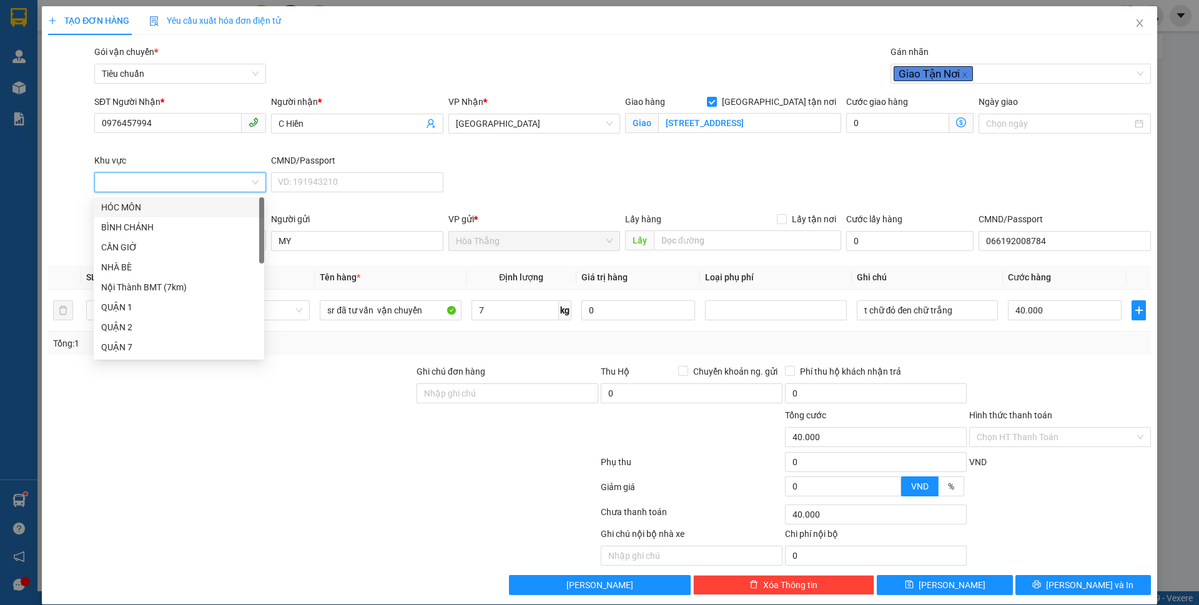
click at [122, 185] on input "Khu vực" at bounding box center [176, 182] width 148 height 19
drag, startPoint x: 130, startPoint y: 265, endPoint x: 199, endPoint y: 262, distance: 69.4
click at [131, 265] on div "THỦ ĐỨC" at bounding box center [179, 267] width 156 height 14
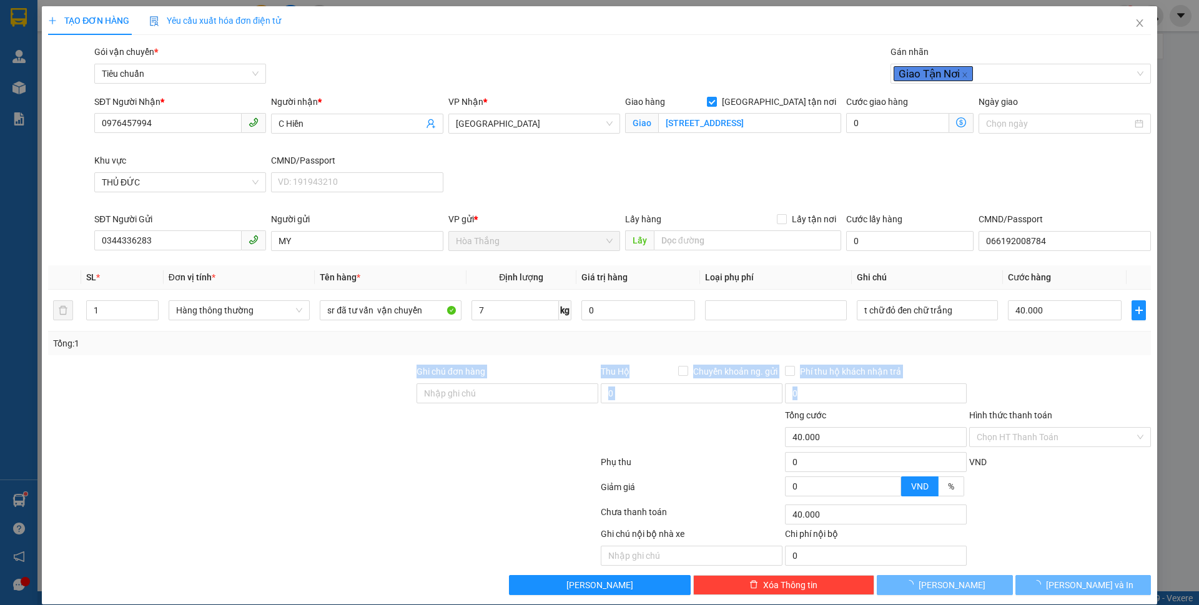
click at [1044, 358] on div "Transit Pickup Surcharge Ids Transit Deliver Surcharge Ids Transit Deliver Surc…" at bounding box center [599, 320] width 1103 height 550
type input "90.000"
type input "50.000"
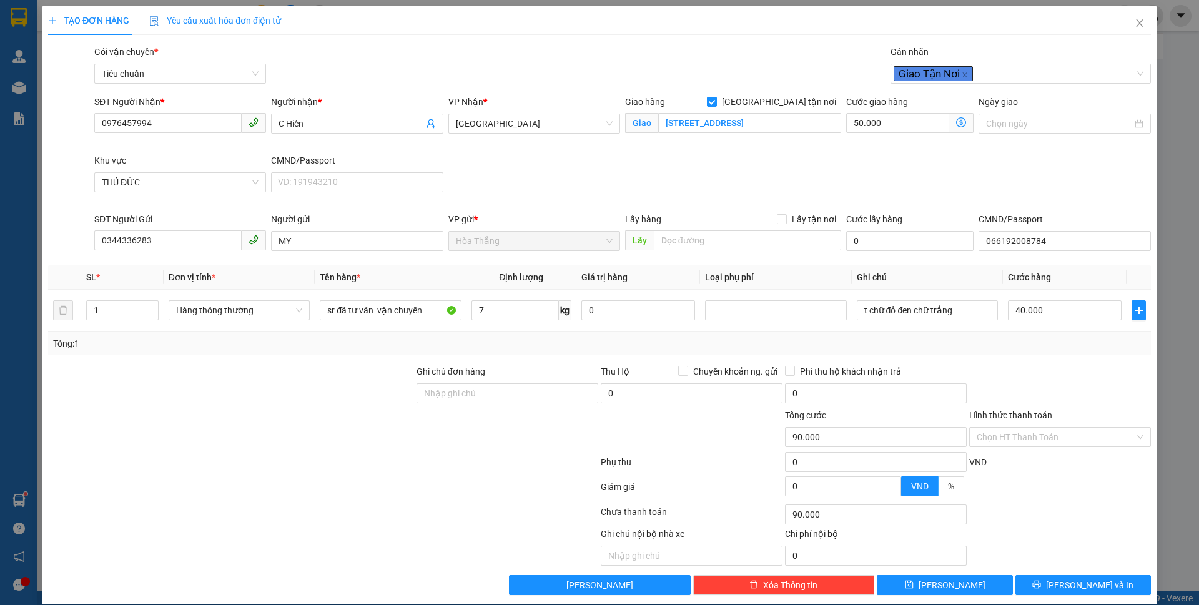
click at [956, 121] on icon "dollar-circle" at bounding box center [961, 122] width 10 height 10
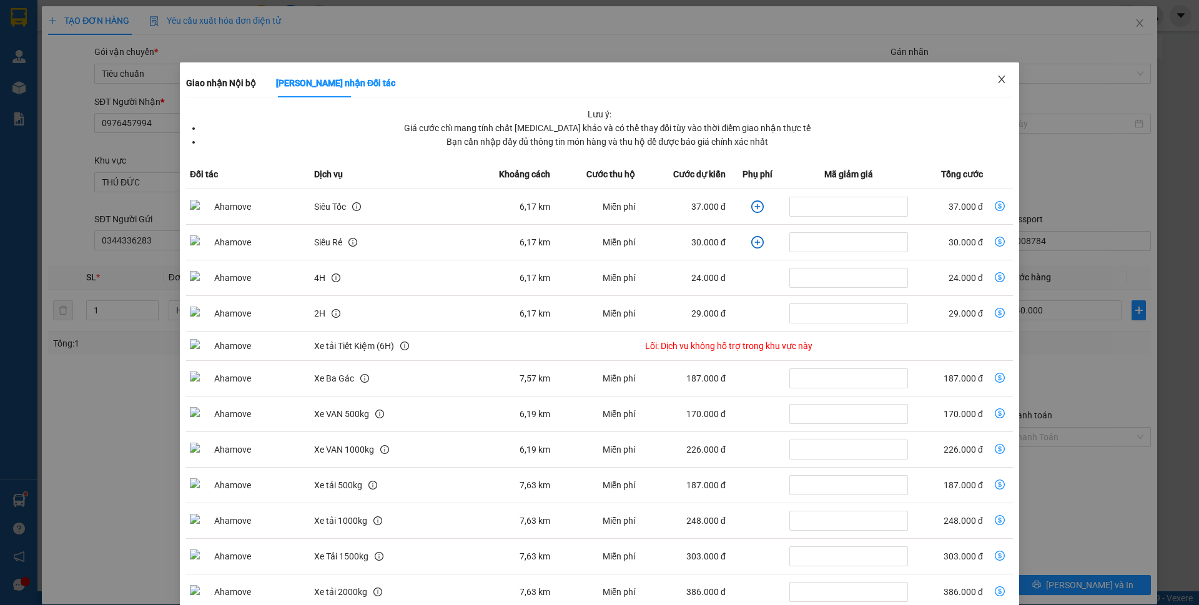
click at [989, 86] on span "Close" at bounding box center [1001, 79] width 35 height 35
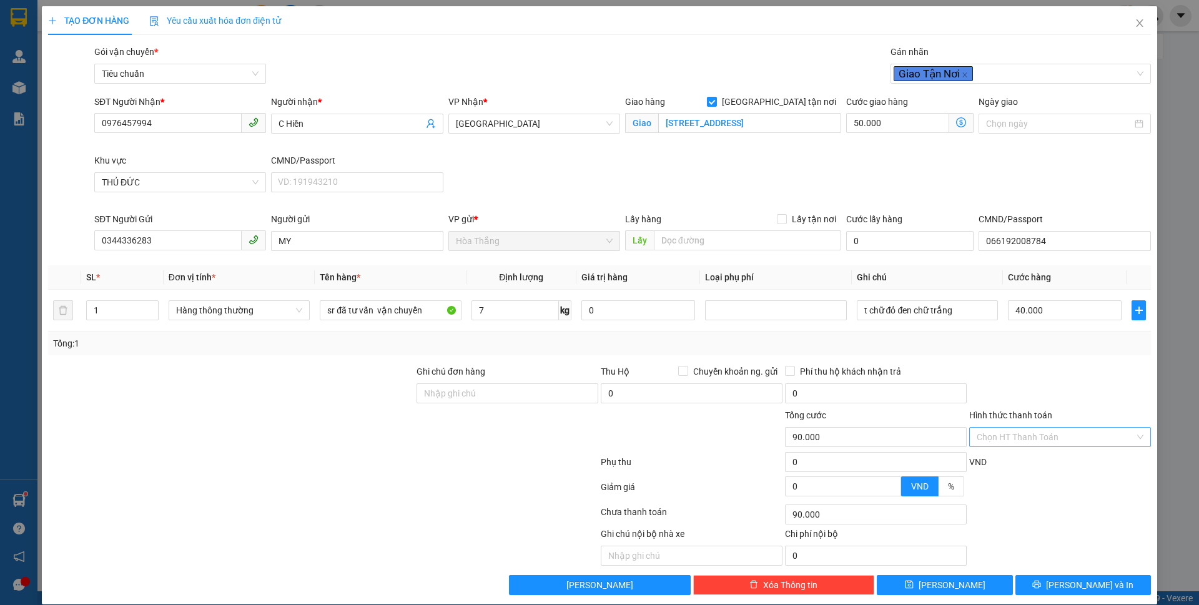
click at [1018, 439] on input "Hình thức thanh toán" at bounding box center [1056, 437] width 158 height 19
click at [1003, 461] on div "Tại văn phòng" at bounding box center [1051, 462] width 165 height 14
type input "0"
click at [1064, 584] on span "[PERSON_NAME] và In" at bounding box center [1089, 585] width 87 height 14
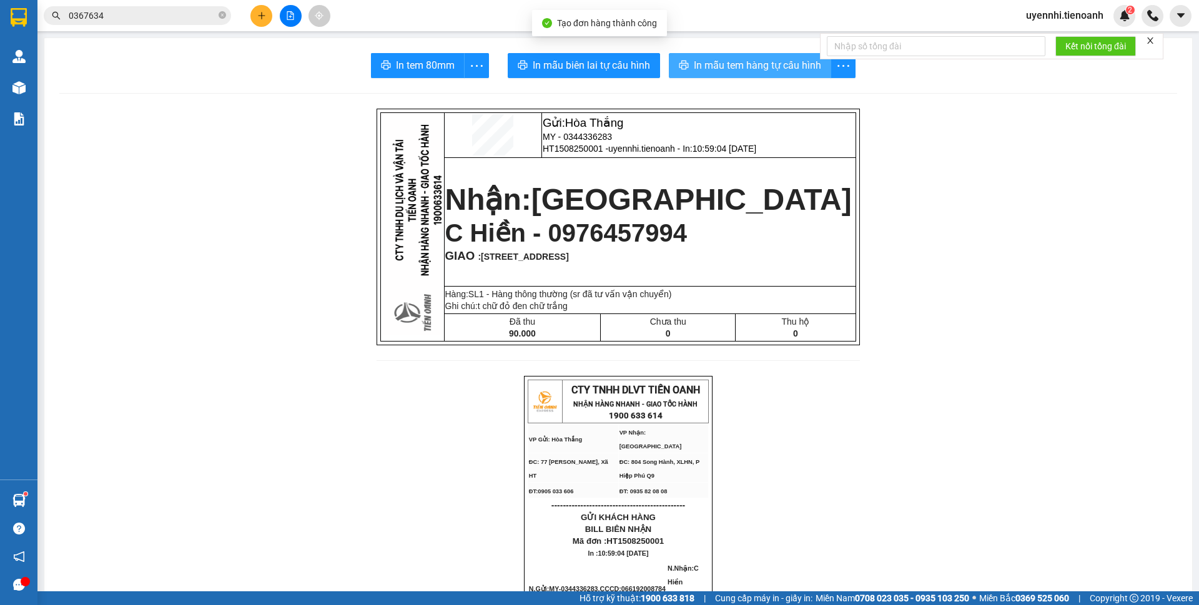
click at [694, 61] on span "In mẫu tem hàng tự cấu hình" at bounding box center [757, 65] width 127 height 16
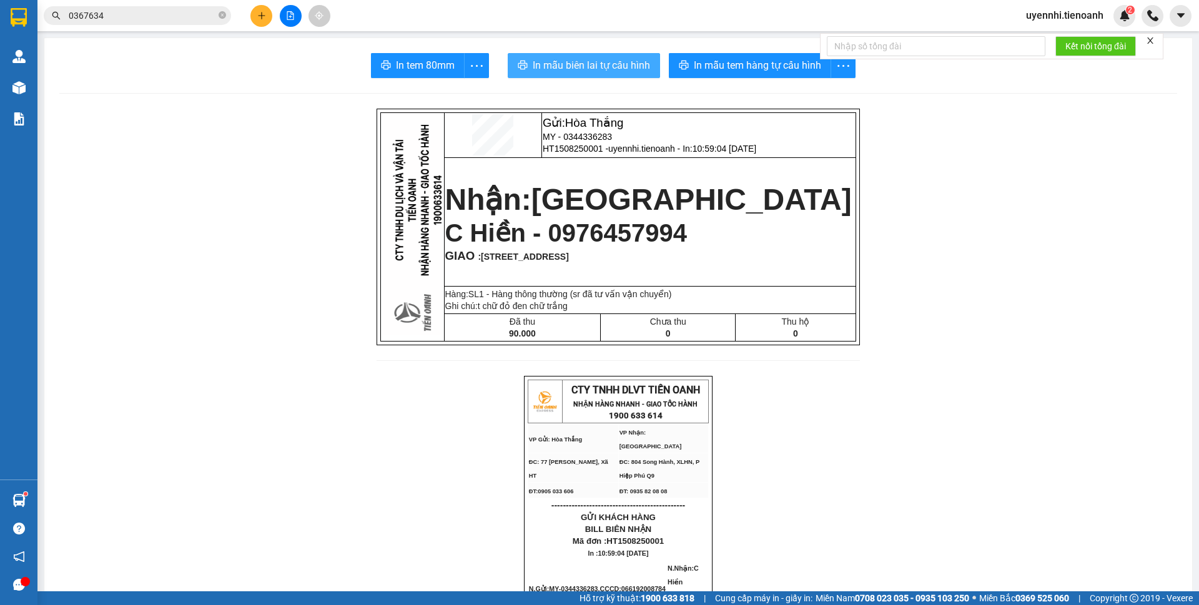
click at [561, 60] on span "In mẫu biên lai tự cấu hình" at bounding box center [591, 65] width 117 height 16
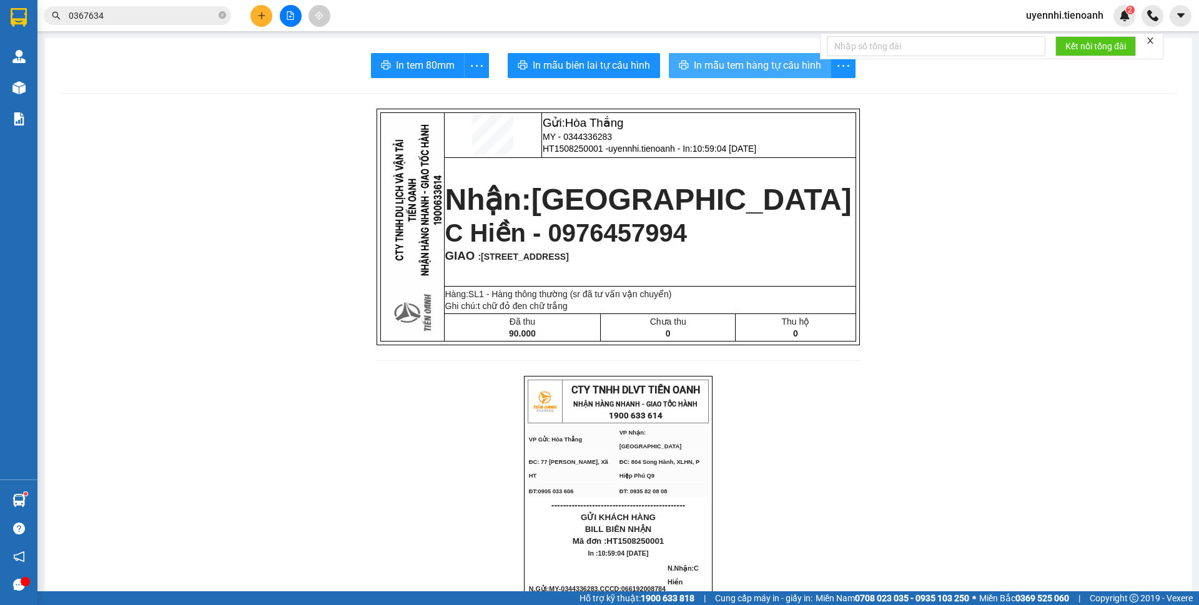
click at [699, 64] on span "In mẫu tem hàng tự cấu hình" at bounding box center [757, 65] width 127 height 16
click at [259, 14] on icon "plus" at bounding box center [261, 15] width 9 height 9
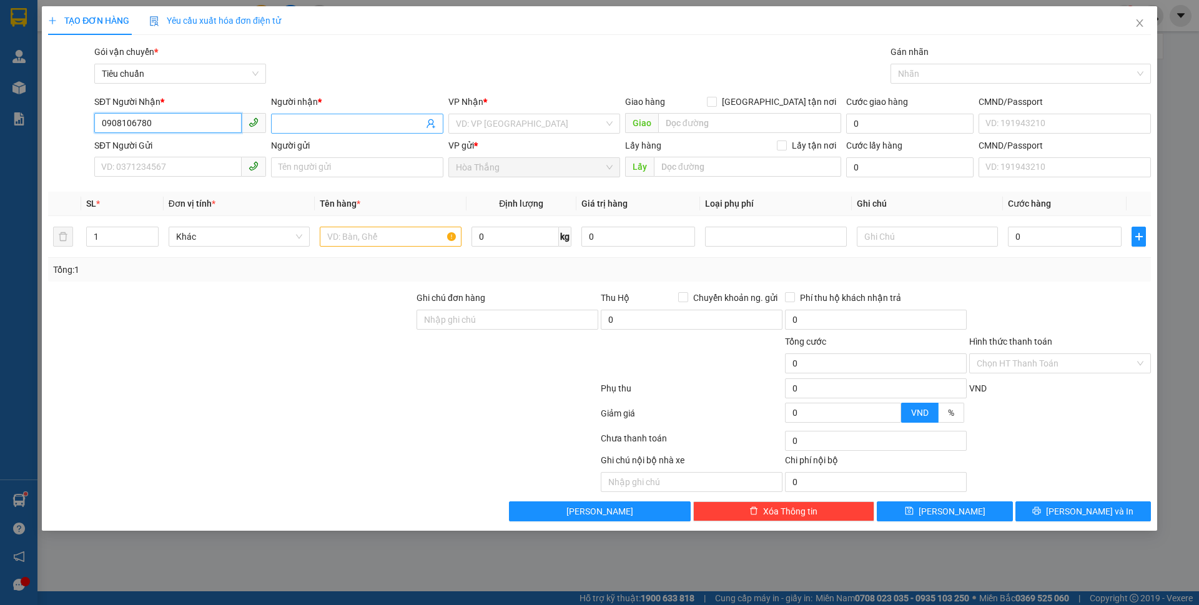
type input "0908106780"
click at [325, 124] on input "Người nhận *" at bounding box center [351, 124] width 144 height 14
type input "t"
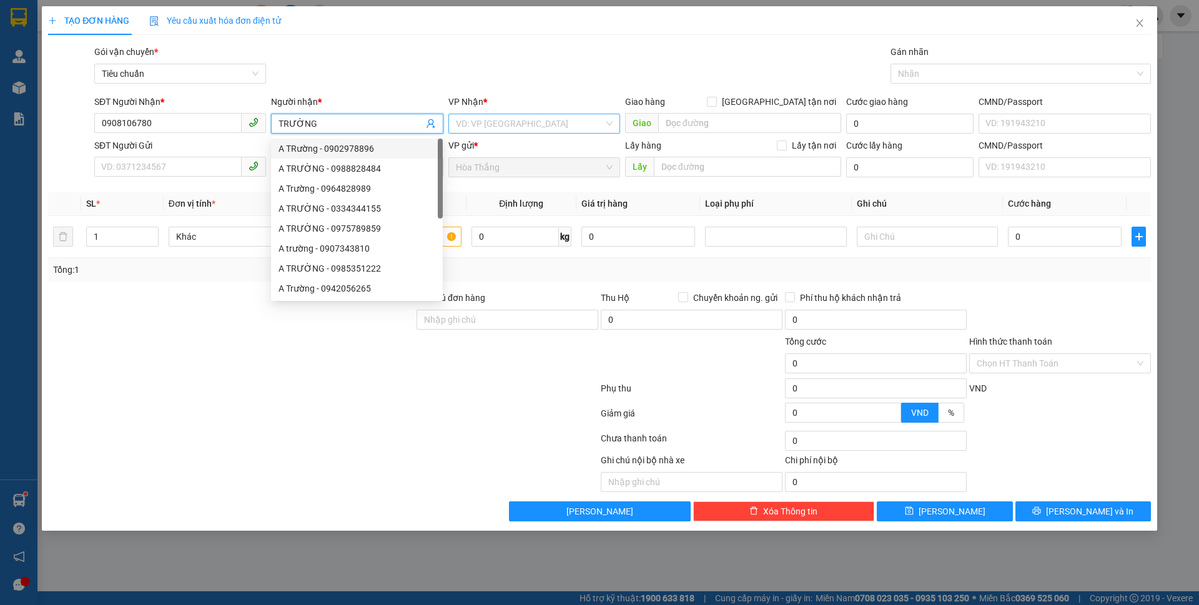
type input "TRƯỜNG"
click at [513, 126] on input "search" at bounding box center [530, 123] width 148 height 19
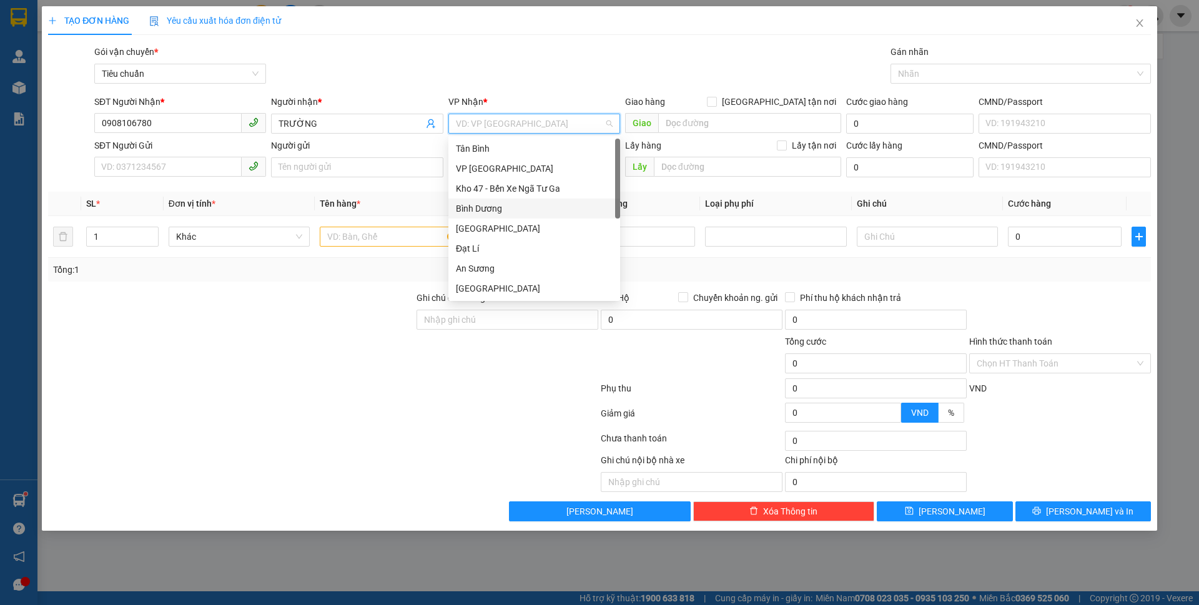
scroll to position [62, 0]
click at [487, 210] on div "An Sương" at bounding box center [534, 206] width 157 height 14
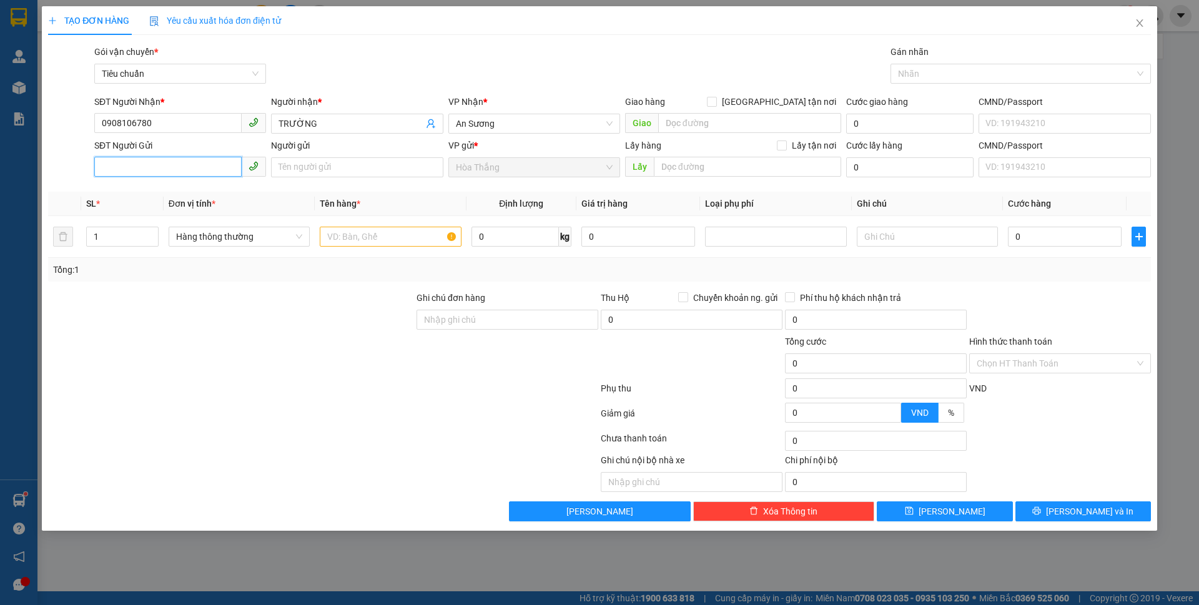
click at [171, 172] on input "SĐT Người Gửi" at bounding box center [167, 167] width 147 height 20
type input "0934737872"
click at [374, 163] on input "Người gửi" at bounding box center [357, 167] width 172 height 20
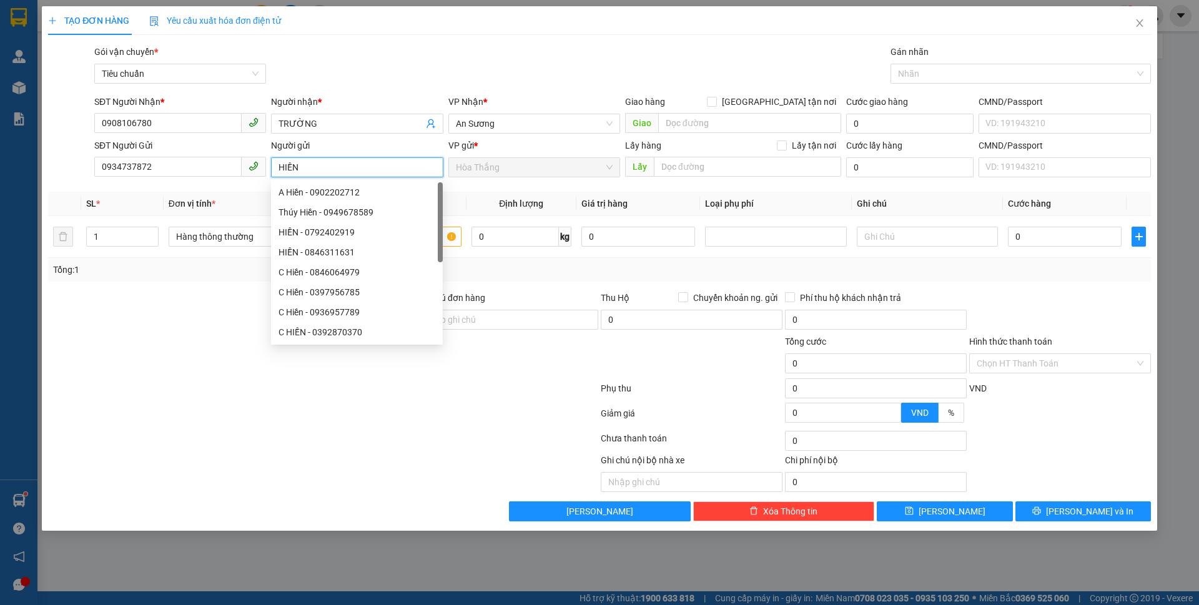
type input "HIỀN"
click at [198, 417] on div at bounding box center [323, 415] width 553 height 25
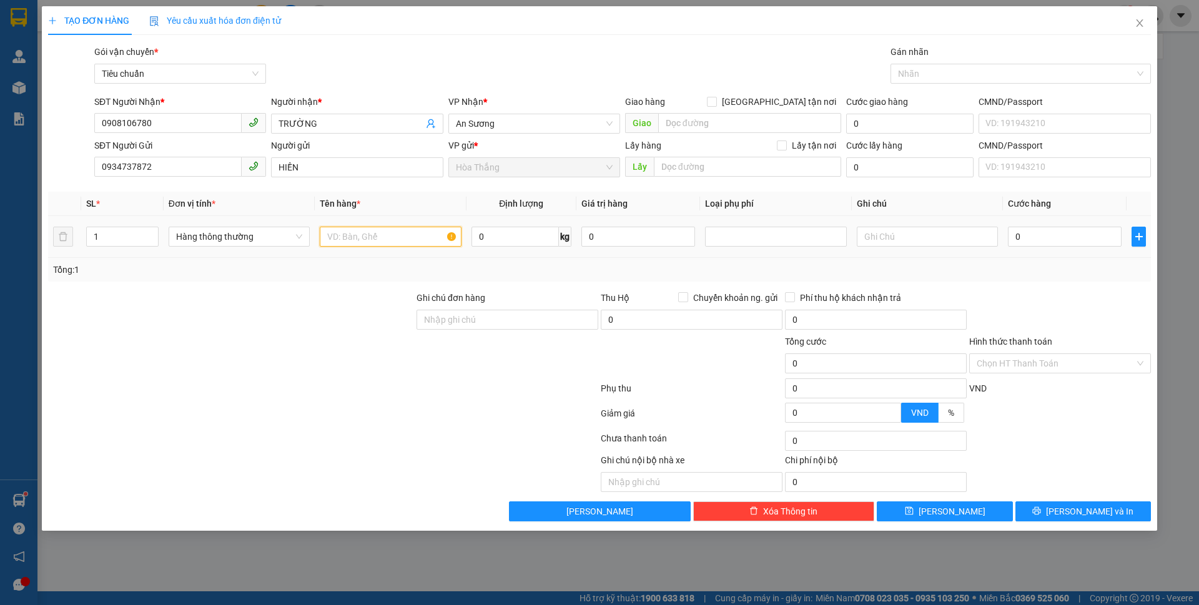
click at [375, 240] on input "text" at bounding box center [390, 237] width 141 height 20
type input "T"
type input "SẦU ĐÃ TƯ VẤN"
click at [518, 245] on input "0" at bounding box center [515, 237] width 87 height 20
type input "19"
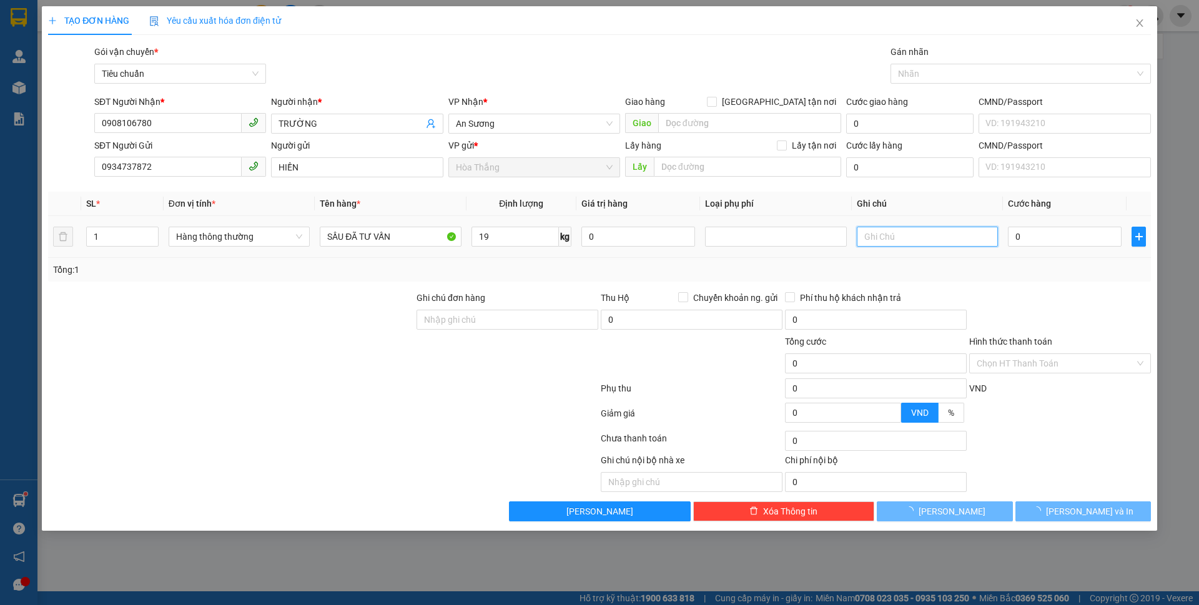
click at [913, 236] on input "text" at bounding box center [927, 237] width 141 height 20
type input "T"
type input "55.000"
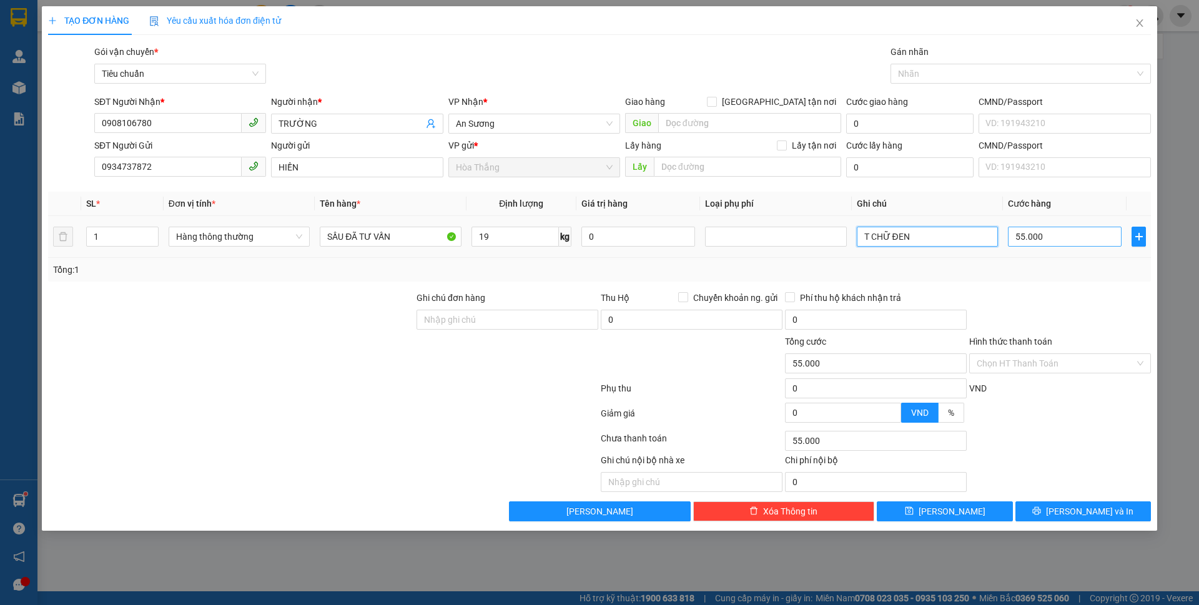
type input "T CHỮ ĐEN"
click at [1087, 238] on input "55.000" at bounding box center [1065, 237] width 114 height 20
type input "6"
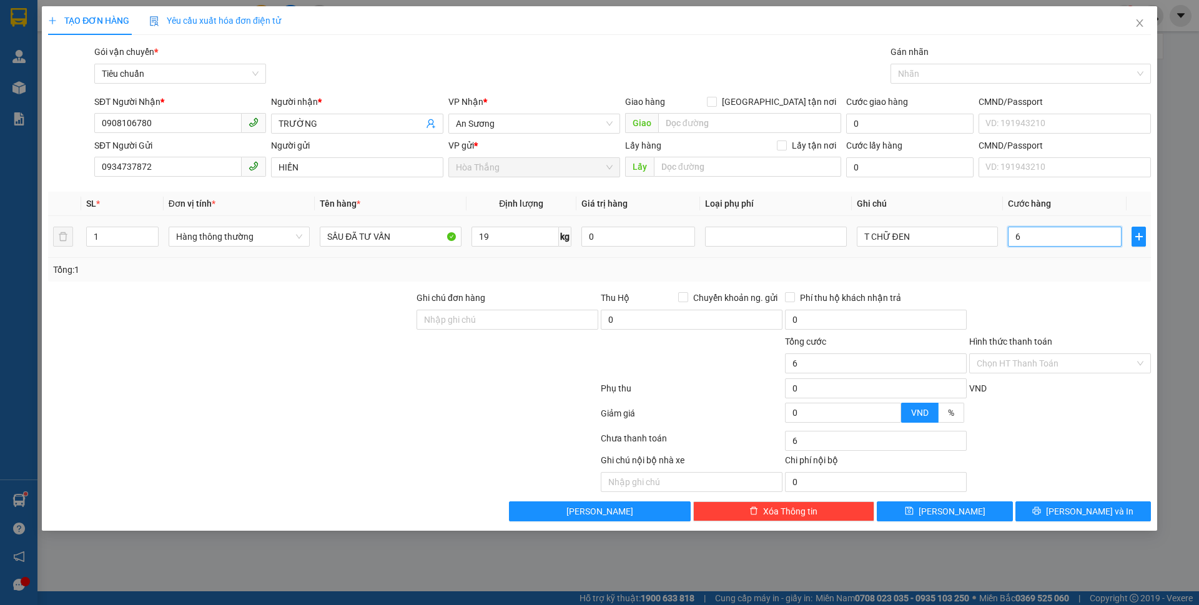
type input "60"
type input "60.000"
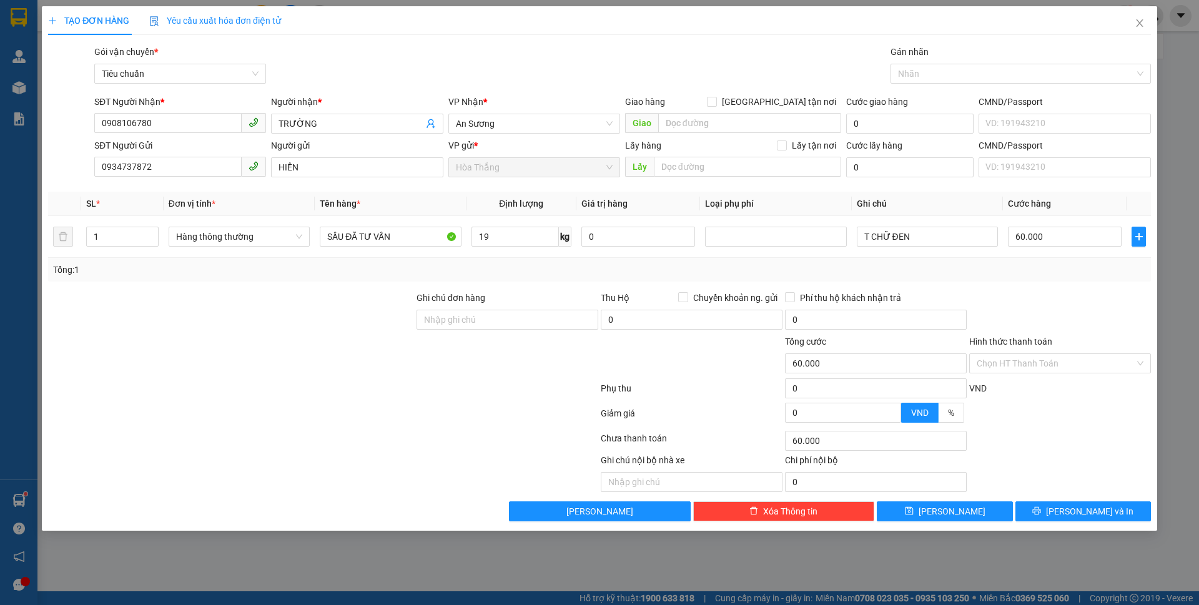
click at [1137, 274] on div "Tổng: 1" at bounding box center [599, 270] width 1093 height 14
click at [1038, 365] on input "Hình thức thanh toán" at bounding box center [1056, 363] width 158 height 19
click at [1014, 385] on div "Tại văn phòng" at bounding box center [1060, 389] width 167 height 14
type input "0"
click at [1028, 518] on button "[PERSON_NAME] và In" at bounding box center [1083, 511] width 136 height 20
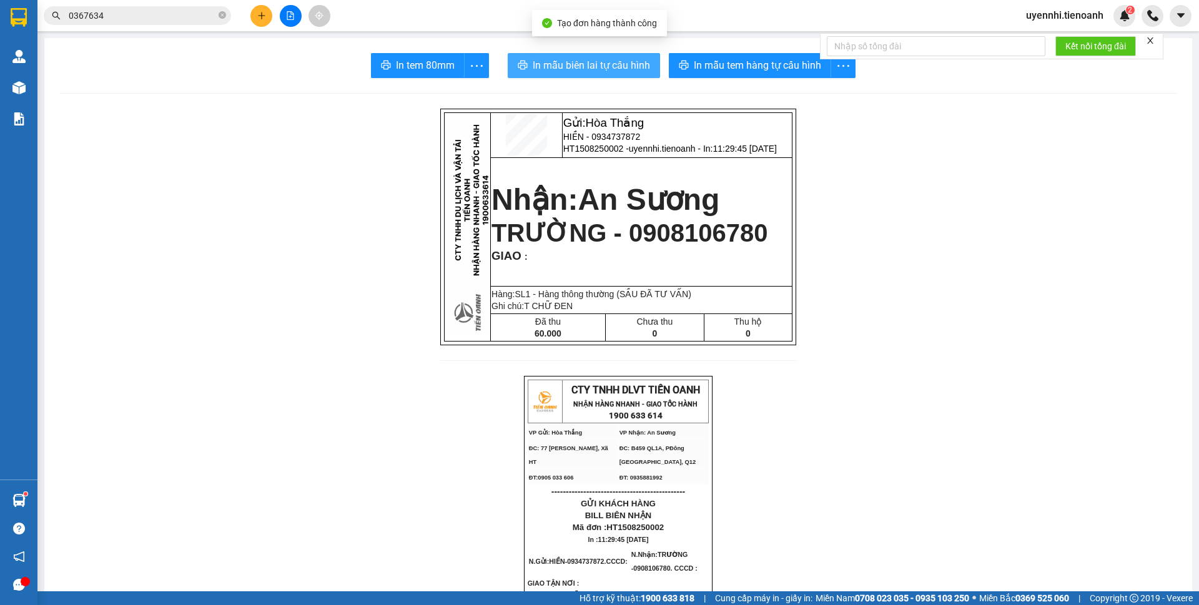
click at [573, 69] on span "In mẫu biên lai tự cấu hình" at bounding box center [591, 65] width 117 height 16
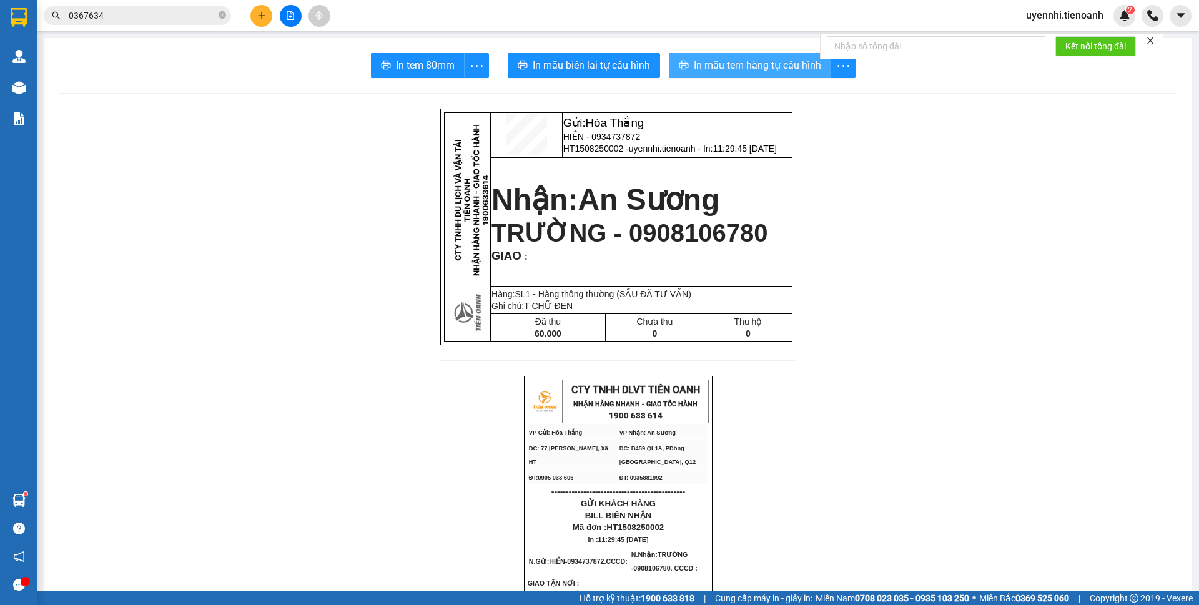
click at [744, 64] on span "In mẫu tem hàng tự cấu hình" at bounding box center [757, 65] width 127 height 16
click at [262, 10] on button at bounding box center [261, 16] width 22 height 22
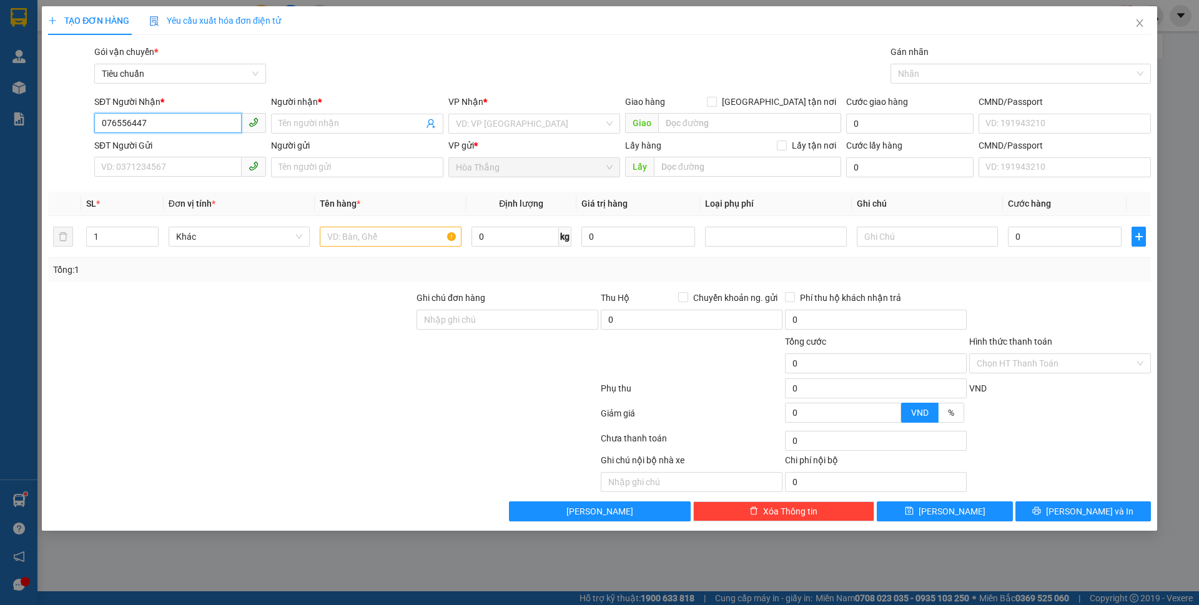
type input "0765564476"
click at [173, 151] on div "0765564476 - Chú Quý" at bounding box center [180, 149] width 157 height 14
type input "Chú Quý"
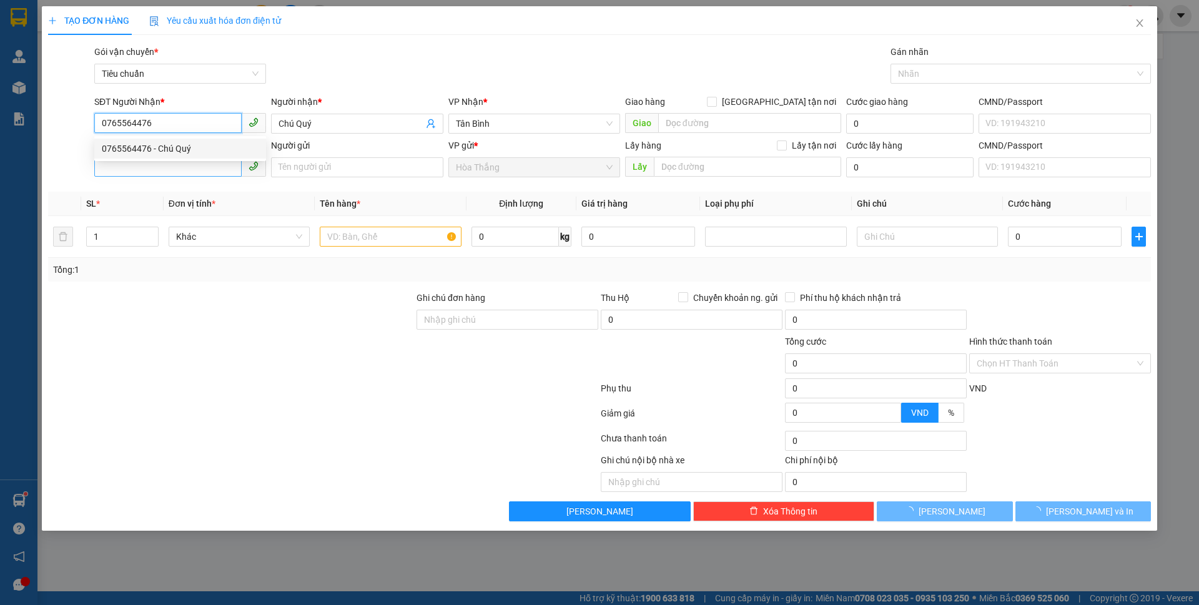
type input "0765564476"
type input "40.000"
click at [171, 174] on input "SĐT Người Gửi" at bounding box center [167, 167] width 147 height 20
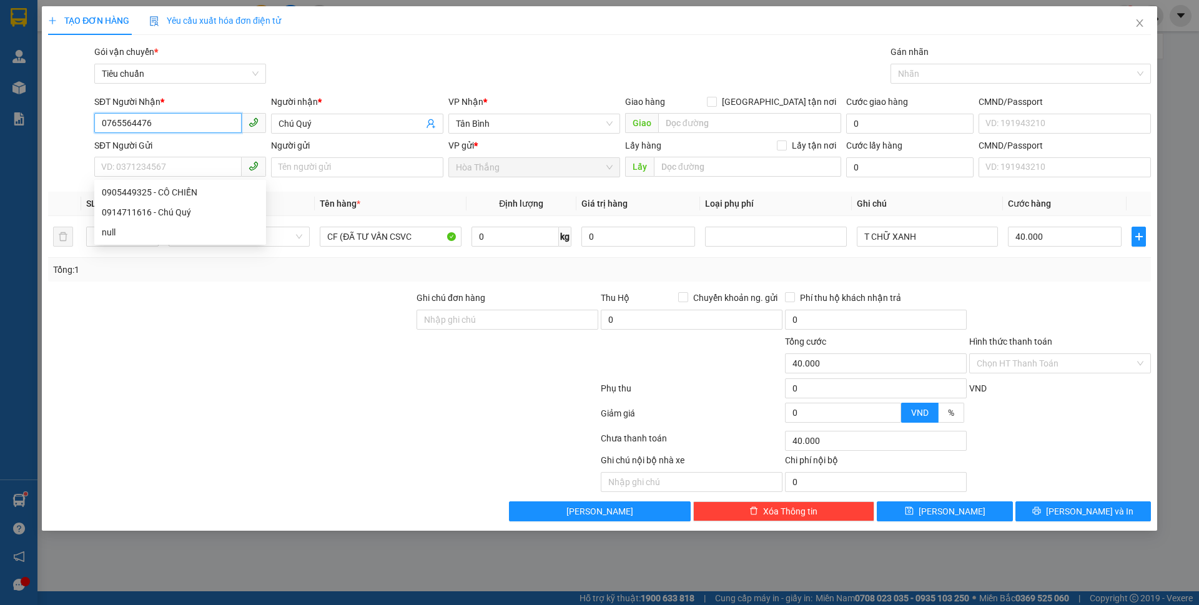
drag, startPoint x: 175, startPoint y: 121, endPoint x: 74, endPoint y: 124, distance: 101.9
click at [74, 124] on div "SĐT Người Nhận * 0765564476 0765564476 Người nhận * Chú Quý VP Nhận * Tân Bình …" at bounding box center [599, 117] width 1105 height 44
click at [184, 372] on div at bounding box center [231, 357] width 368 height 44
click at [178, 168] on input "SĐT Người Gửi" at bounding box center [167, 167] width 147 height 20
drag, startPoint x: 259, startPoint y: 384, endPoint x: 320, endPoint y: 225, distance: 170.6
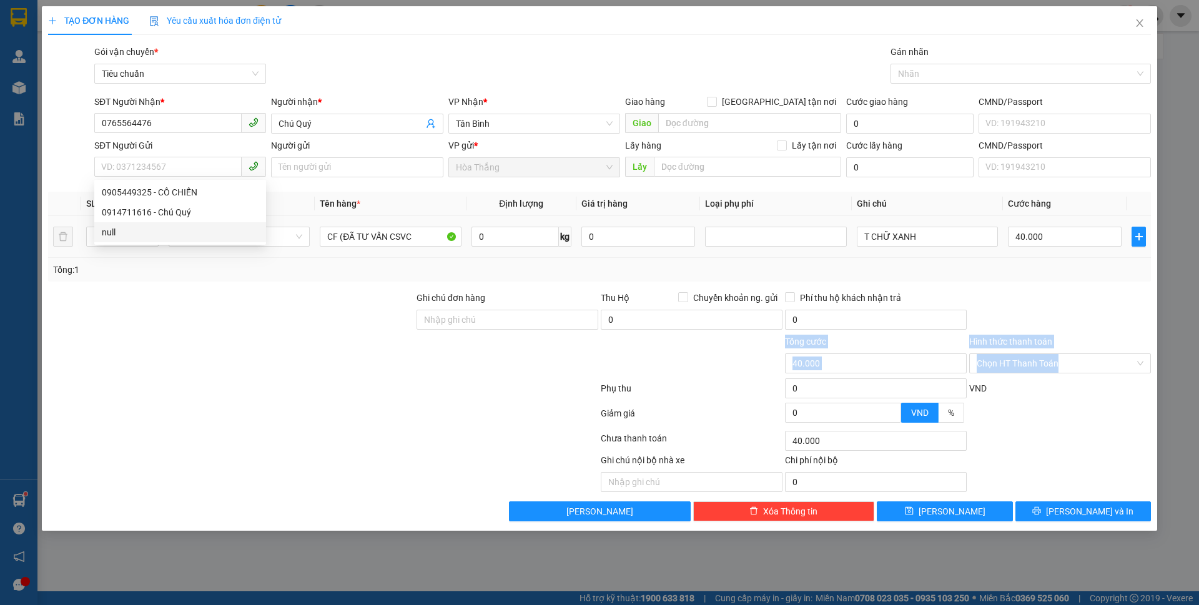
click at [259, 385] on form "Ghi chú đơn hàng Thu Hộ Chuyển khoản ng. gửi 0 Phí thu hộ khách nhận trả 0 Tổng…" at bounding box center [599, 359] width 1103 height 137
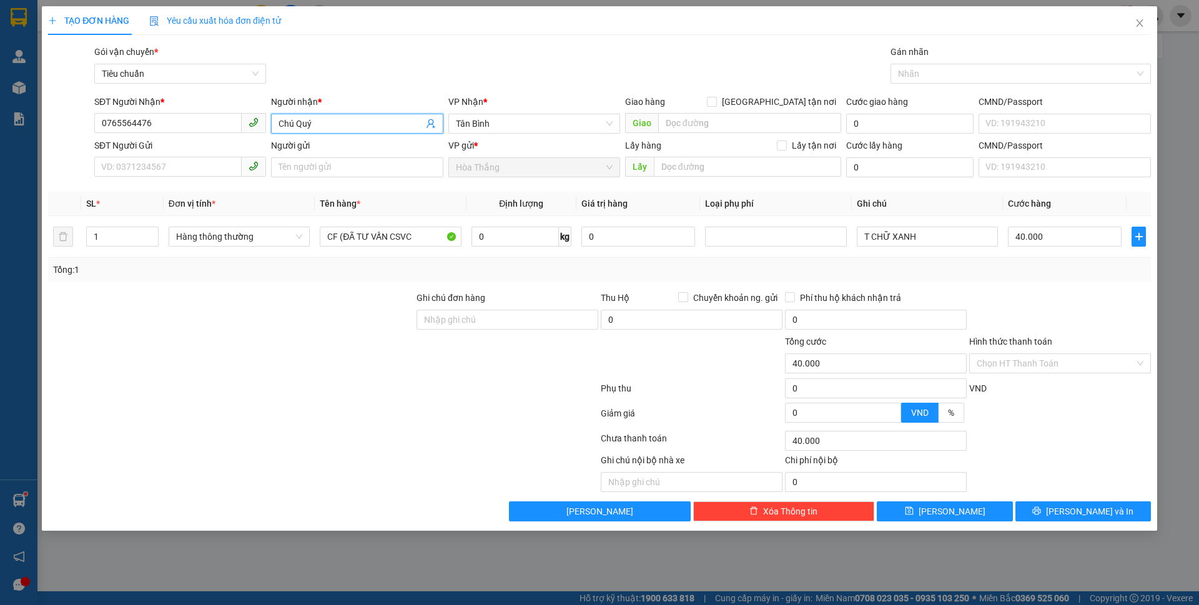
drag, startPoint x: 293, startPoint y: 122, endPoint x: 276, endPoint y: 122, distance: 16.9
click at [276, 122] on span "Chú Quý" at bounding box center [357, 124] width 172 height 20
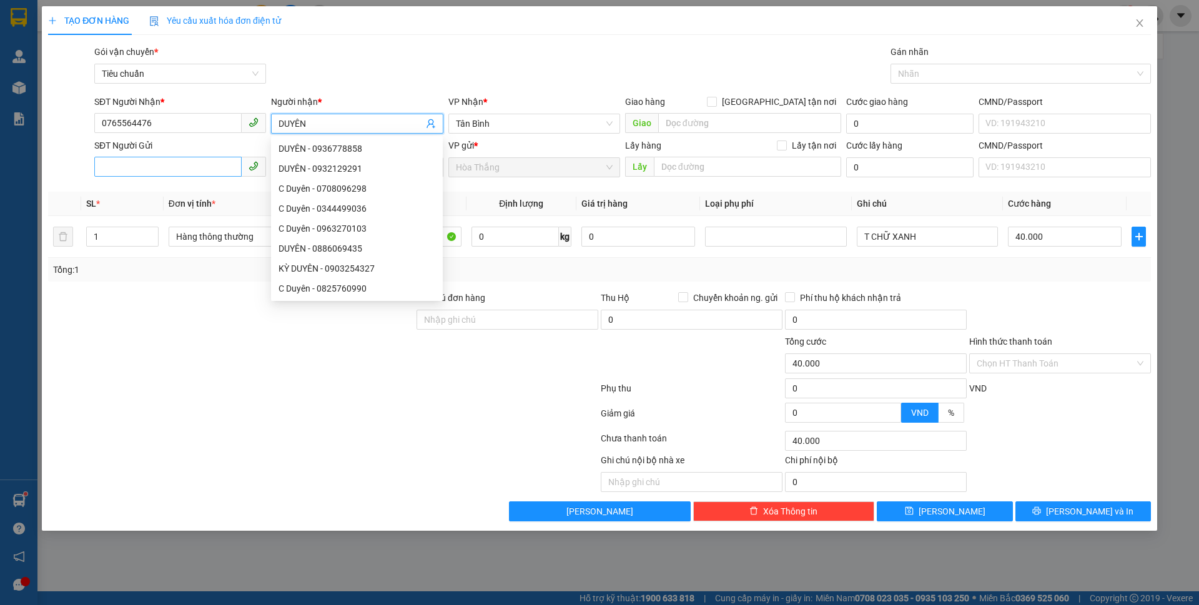
type input "DUYÊN"
click at [161, 169] on input "SĐT Người Gửi" at bounding box center [167, 167] width 147 height 20
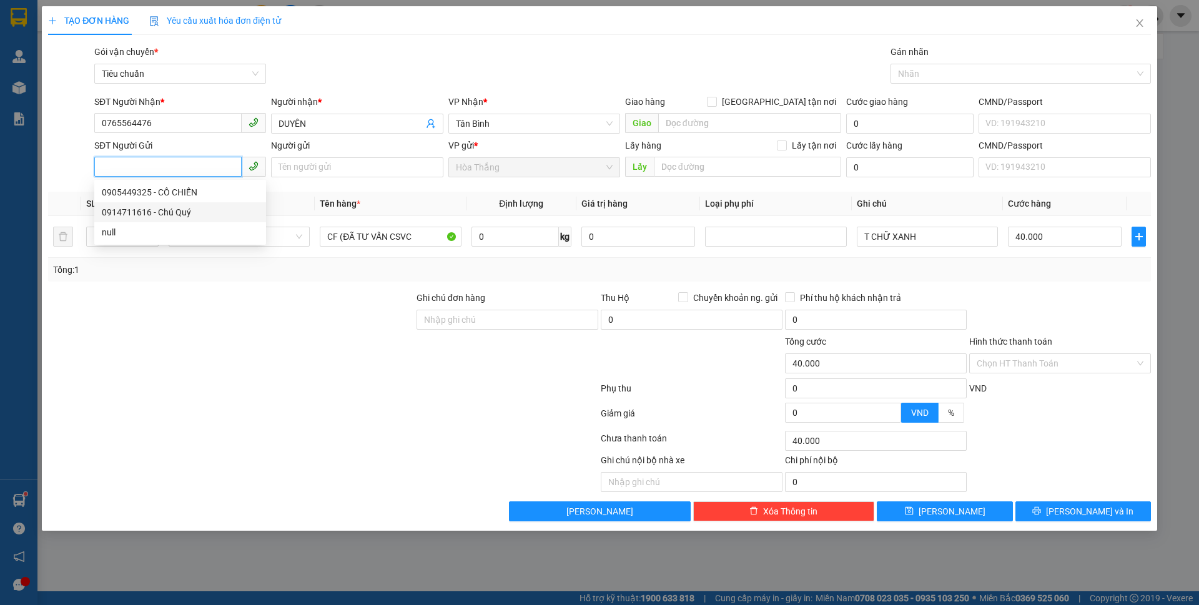
click at [170, 217] on div "0914711616 - Chú Quý" at bounding box center [180, 212] width 157 height 14
type input "0914711616"
type input "Chú Quý"
type input "240250968"
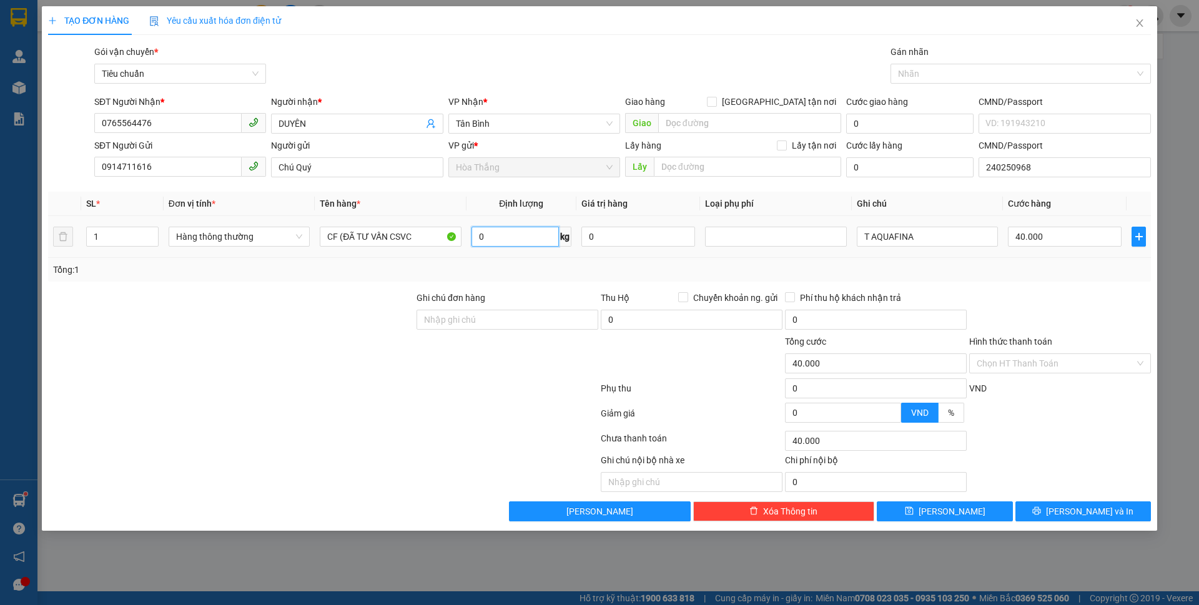
click at [545, 238] on input "0" at bounding box center [515, 237] width 87 height 20
type input "12"
click at [155, 379] on form "Ghi chú đơn hàng Thu Hộ Chuyển khoản ng. gửi 0 Phí thu hộ khách nhận trả 0 Tổng…" at bounding box center [599, 359] width 1103 height 137
type input "50.000"
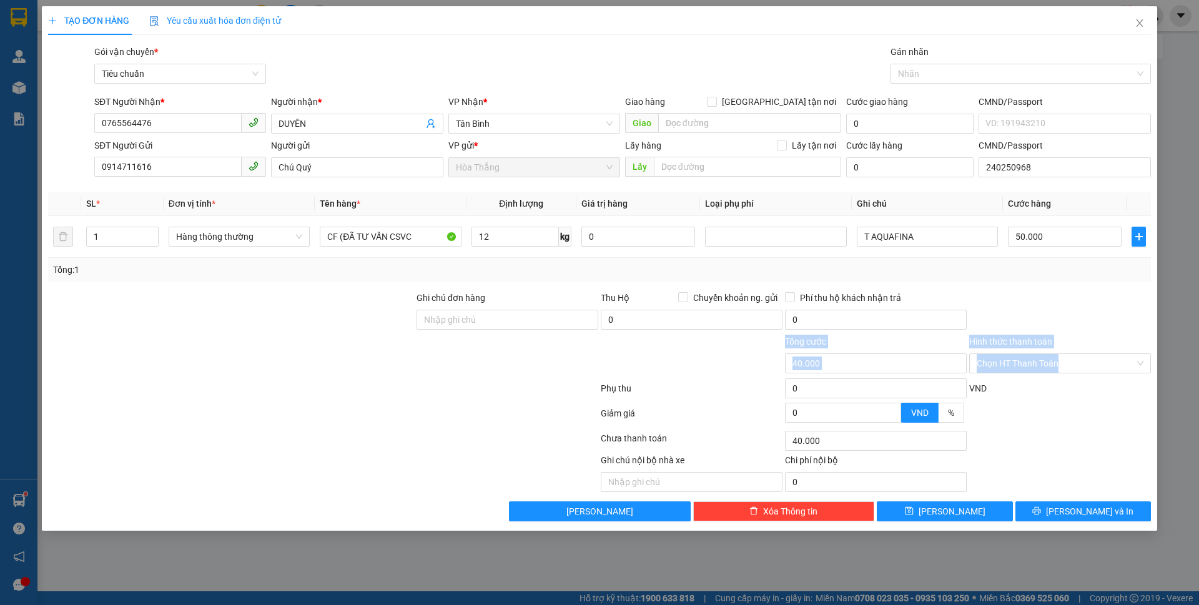
type input "50.000"
drag, startPoint x: 871, startPoint y: 237, endPoint x: 1057, endPoint y: 263, distance: 188.5
click at [1057, 263] on div "SL * Đơn vị tính * Tên hàng * Định lượng Giá trị hàng Loại phụ phí Ghi chú Cước…" at bounding box center [599, 237] width 1103 height 90
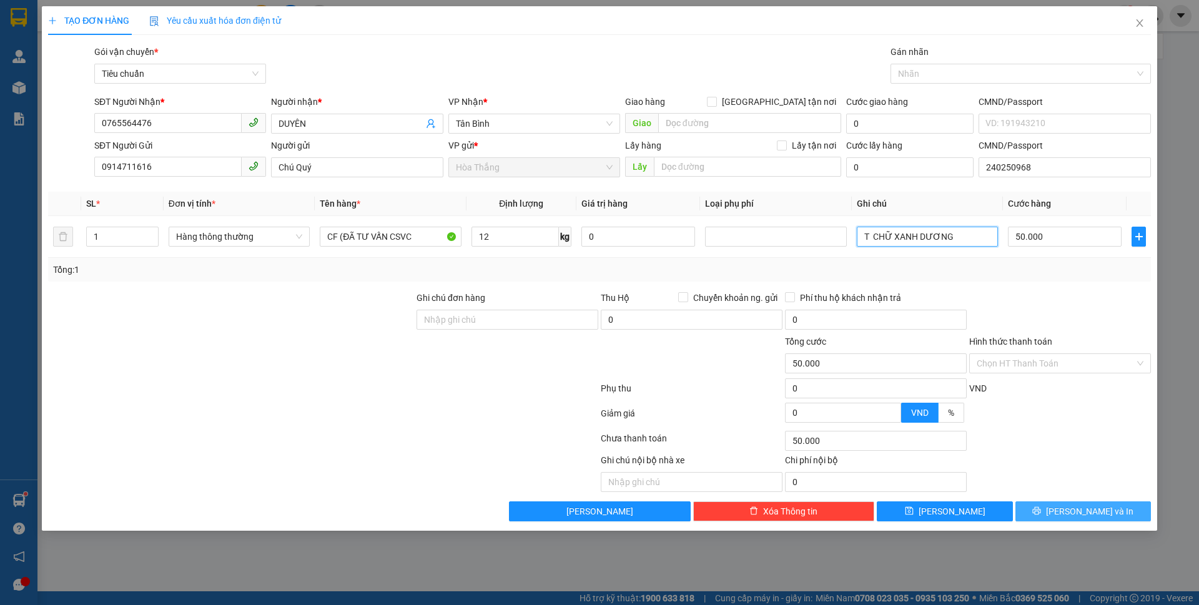
type input "T CHỮ XANH DƯƠNG"
click at [1061, 518] on button "[PERSON_NAME] và In" at bounding box center [1083, 511] width 136 height 20
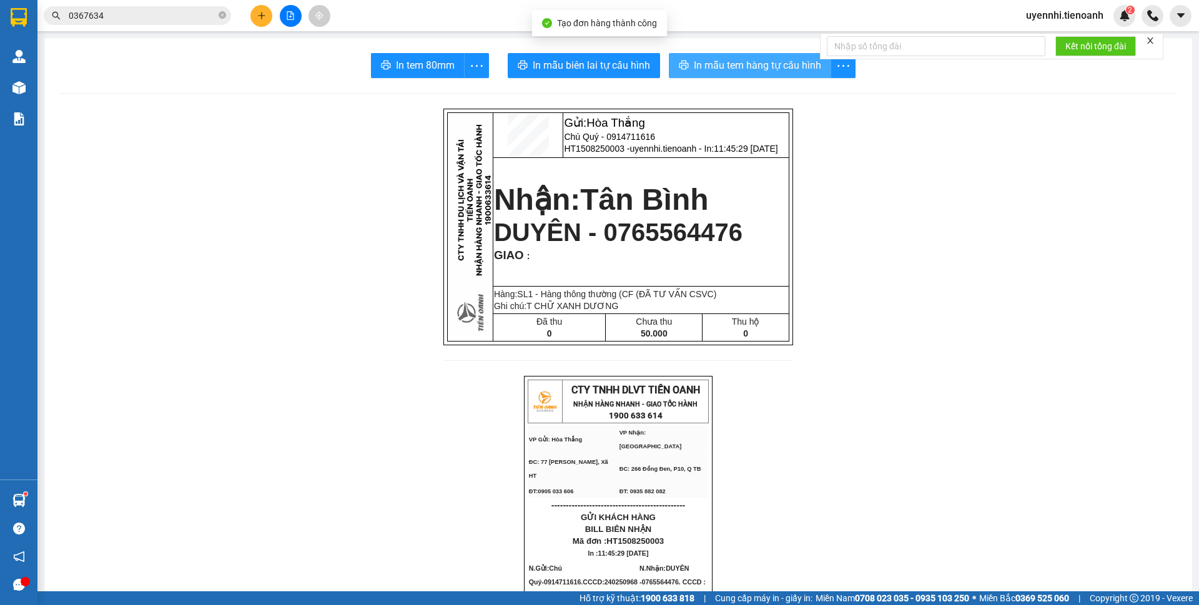
click at [766, 64] on span "In mẫu tem hàng tự cấu hình" at bounding box center [757, 65] width 127 height 16
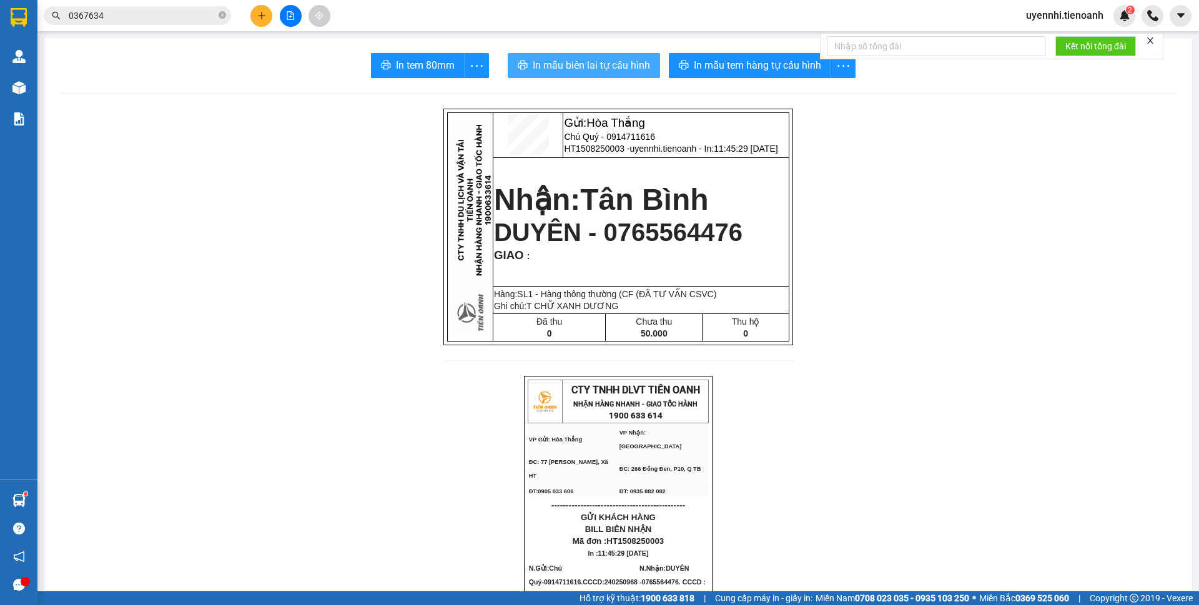
click at [596, 59] on span "In mẫu biên lai tự cấu hình" at bounding box center [591, 65] width 117 height 16
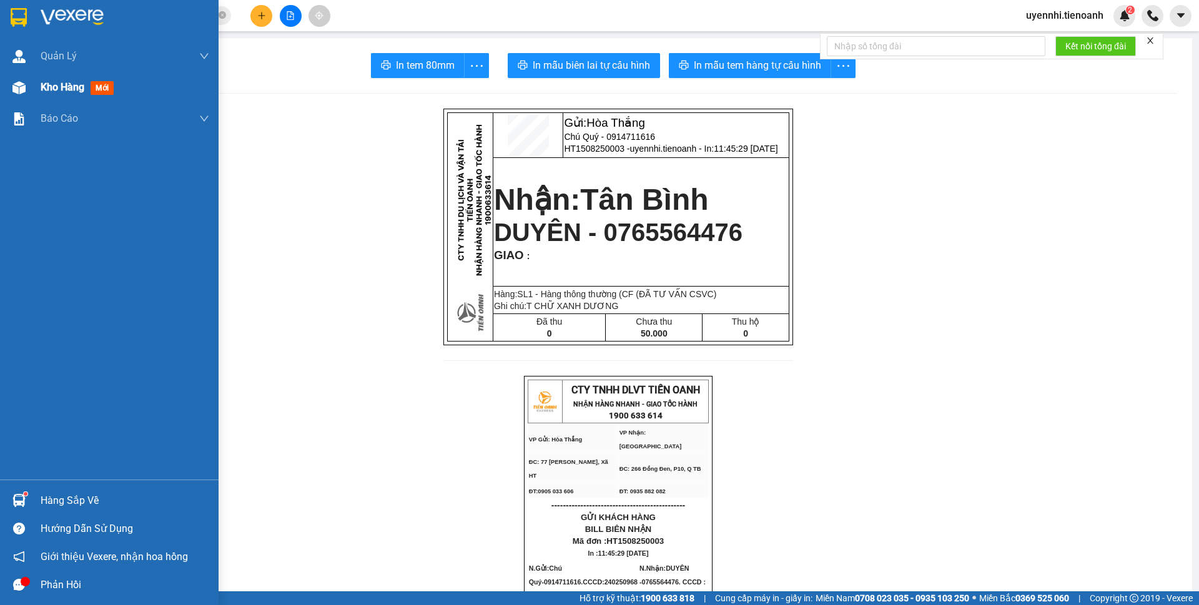
click at [59, 80] on div "Kho hàng mới" at bounding box center [80, 87] width 78 height 16
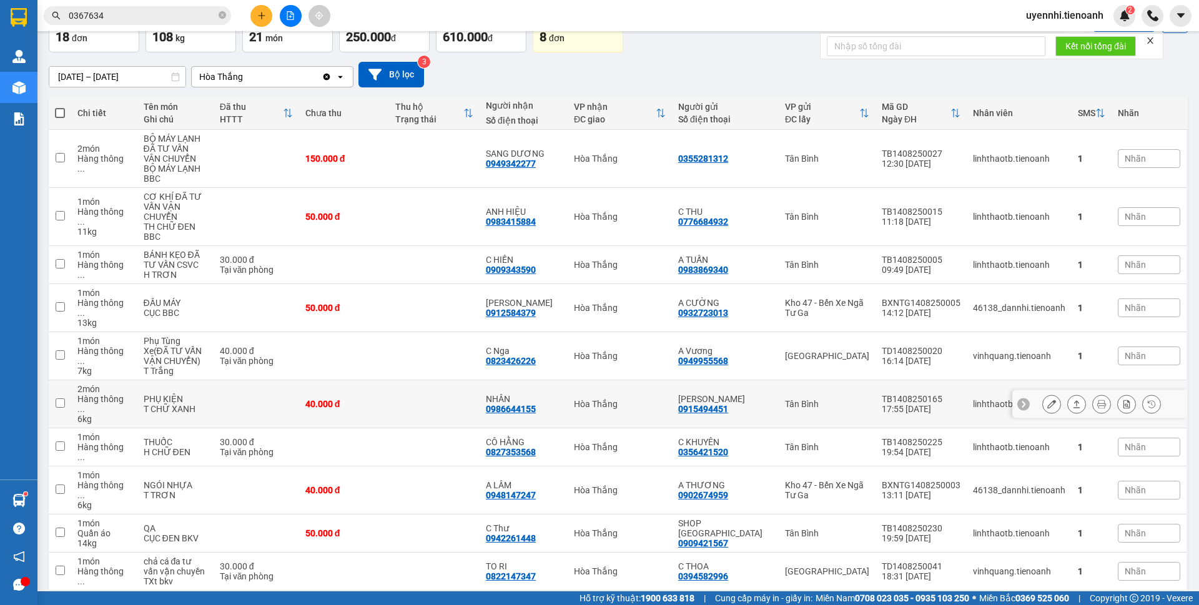
scroll to position [80, 0]
click at [1167, 605] on icon at bounding box center [1169, 610] width 4 height 2
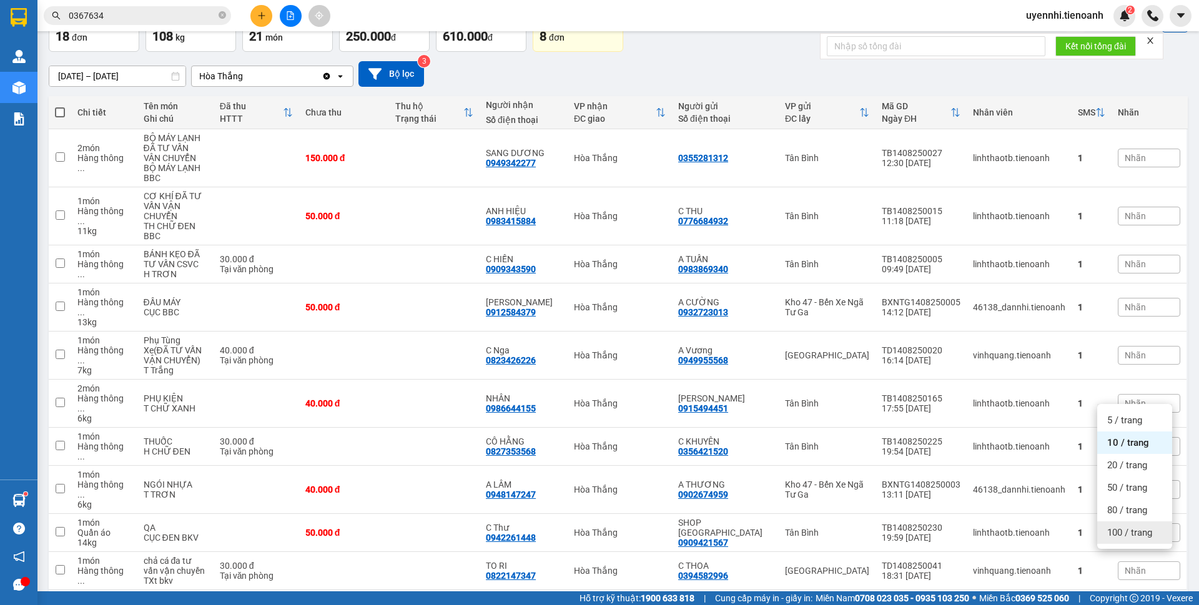
click at [1134, 529] on span "100 / trang" at bounding box center [1129, 532] width 45 height 12
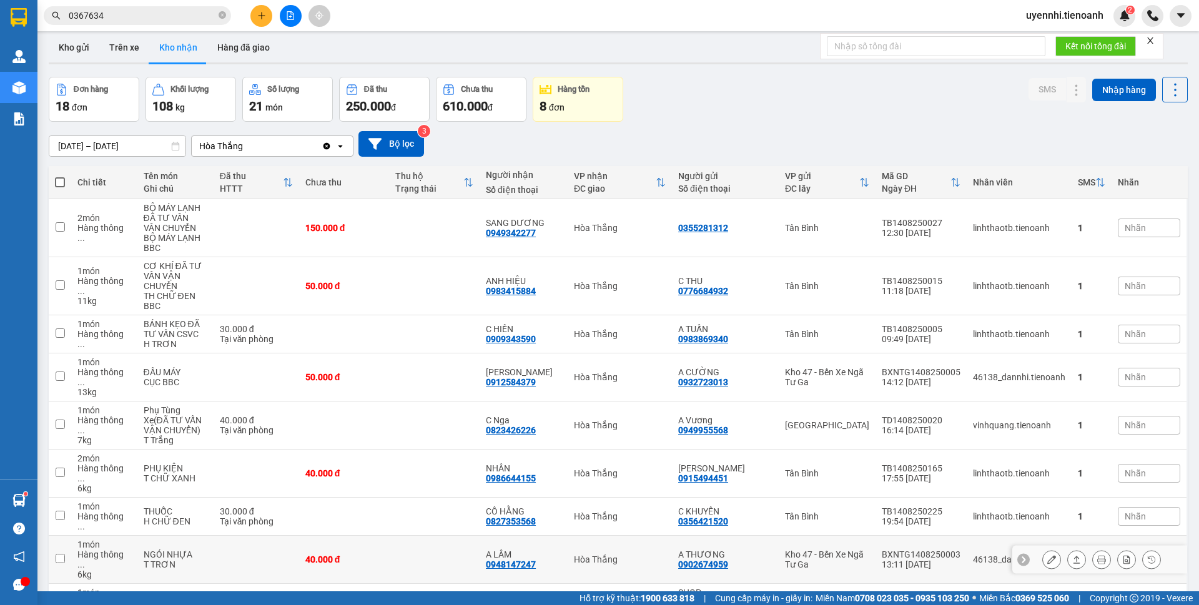
scroll to position [0, 0]
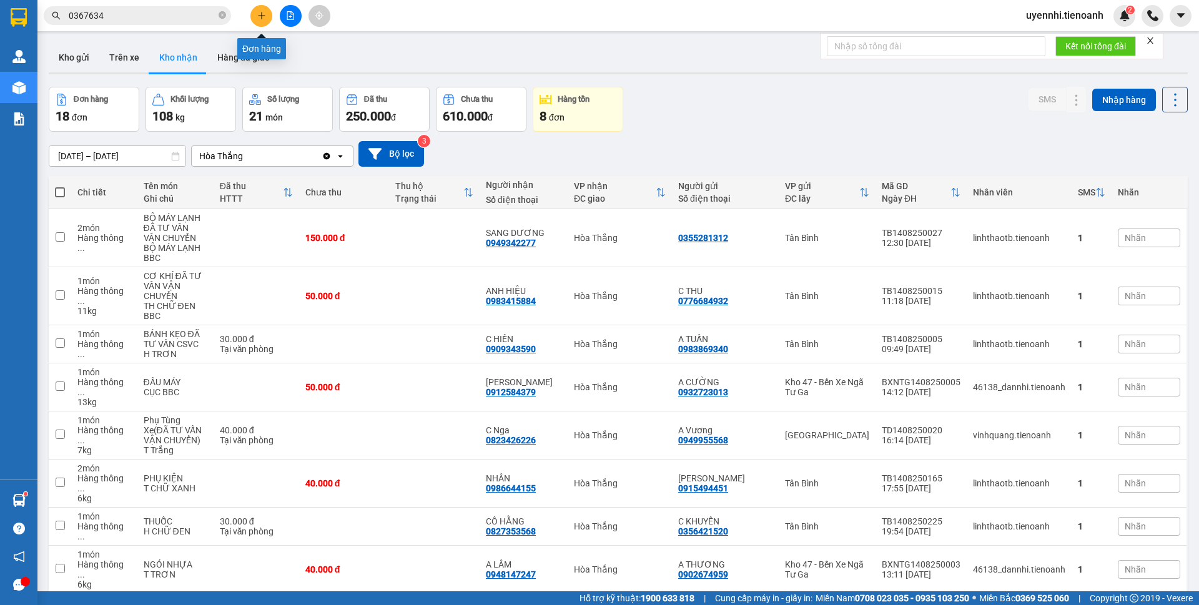
click at [260, 15] on icon "plus" at bounding box center [261, 15] width 9 height 9
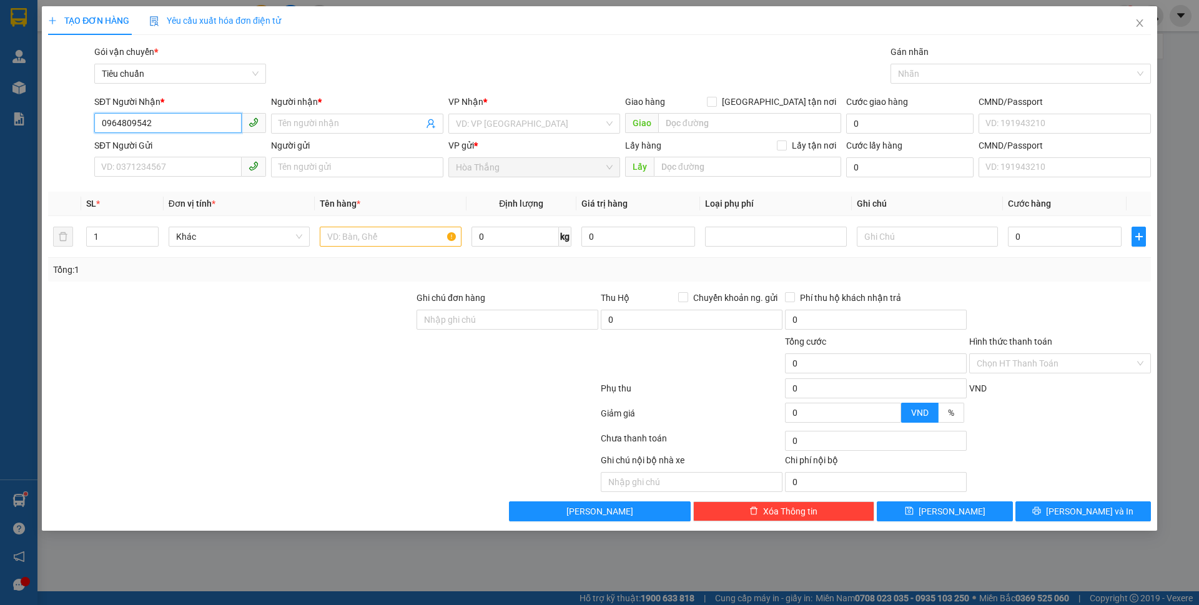
type input "0964809542"
click at [290, 127] on input "Người nhận *" at bounding box center [351, 124] width 144 height 14
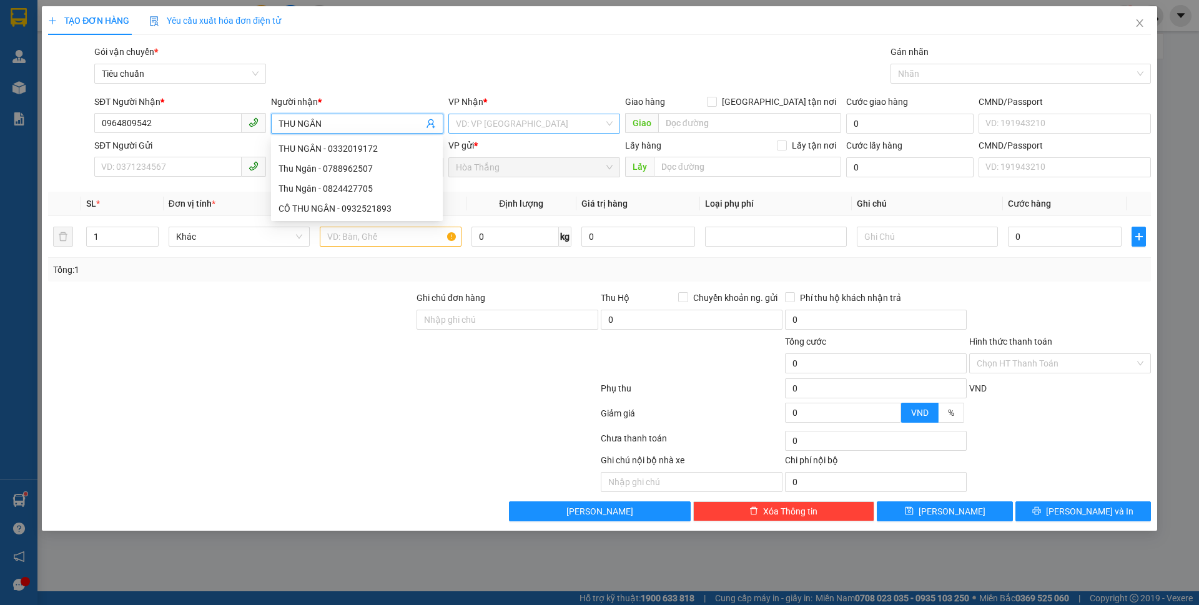
type input "THU NGÂN"
click at [497, 131] on input "search" at bounding box center [530, 123] width 148 height 19
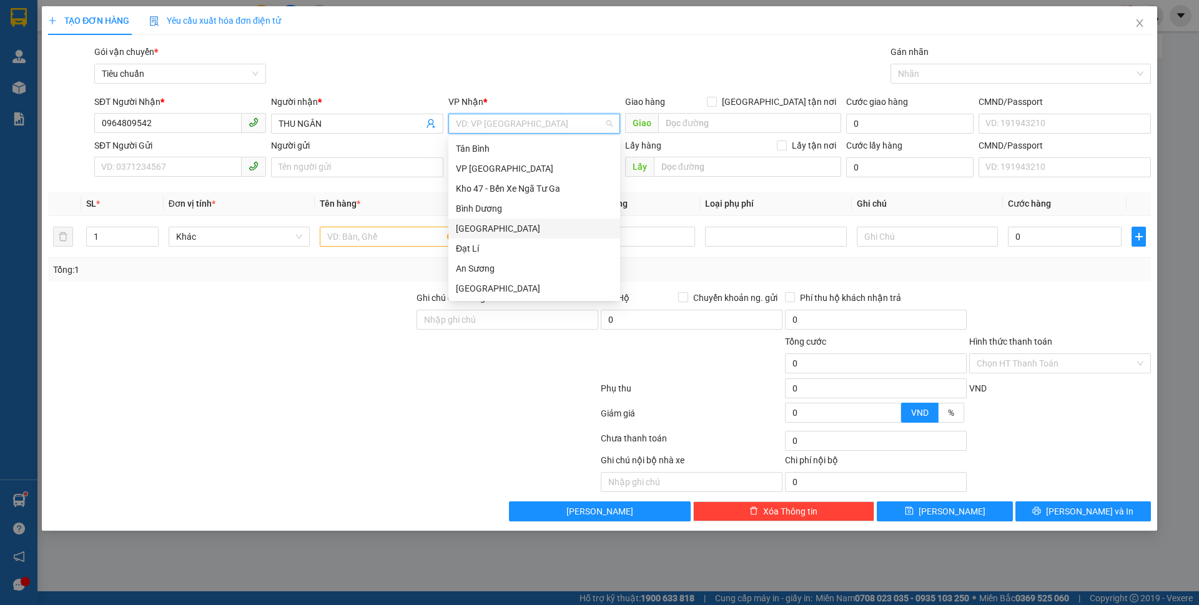
click at [476, 230] on div "[GEOGRAPHIC_DATA]" at bounding box center [534, 229] width 157 height 14
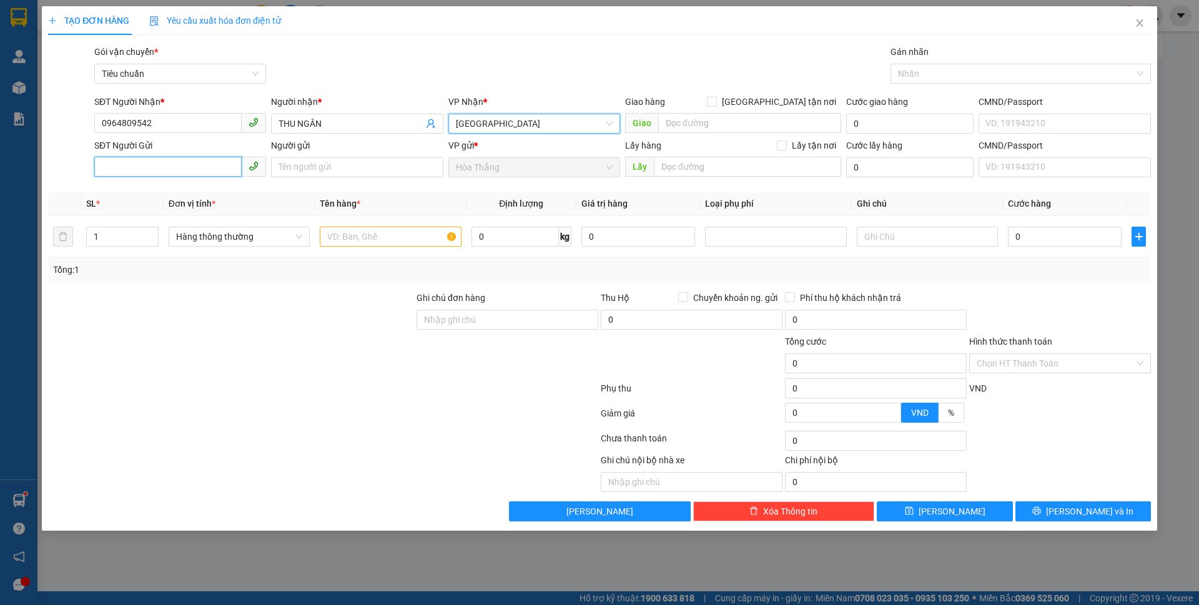
click at [185, 169] on input "SĐT Người Gửi" at bounding box center [167, 167] width 147 height 20
type input "0852753979"
click at [156, 187] on div "0852753979 - ÚT" at bounding box center [180, 192] width 157 height 14
type input "ÚT"
type input "50.000"
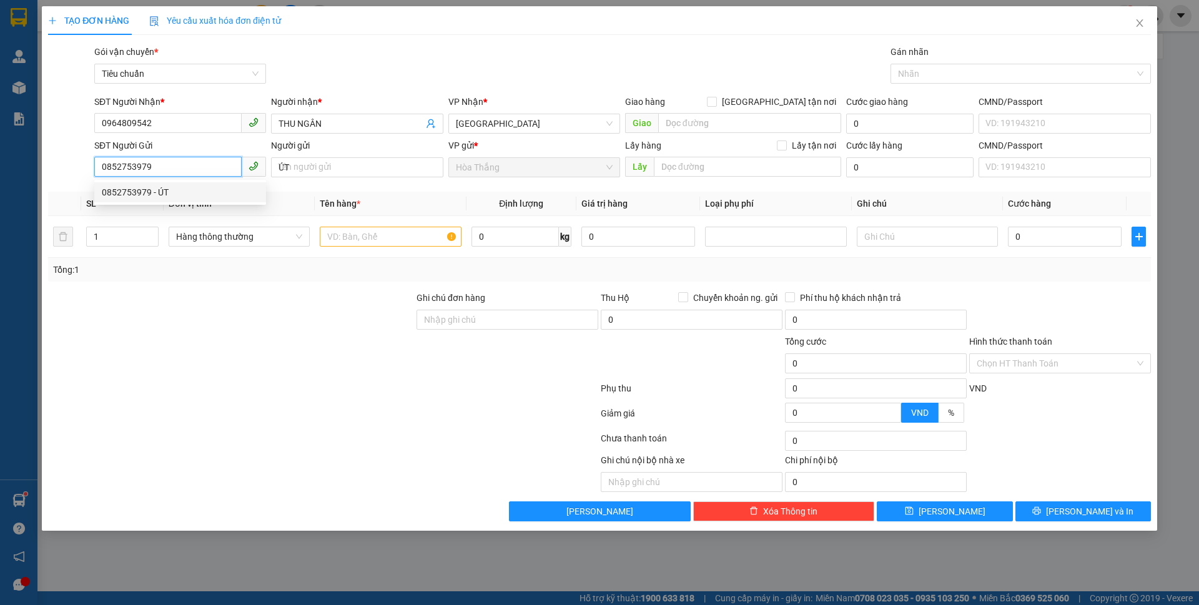
type input "50.000"
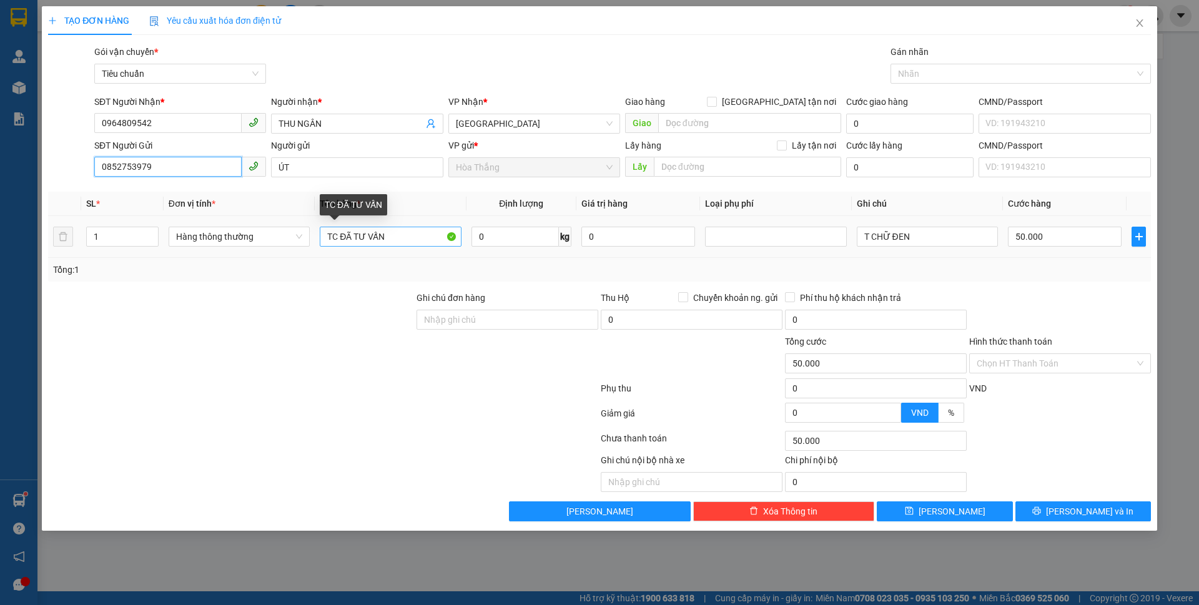
type input "0852753979"
drag, startPoint x: 337, startPoint y: 237, endPoint x: 307, endPoint y: 237, distance: 30.0
click at [307, 237] on tr "1 Hàng thông thường TC ĐÃ TƯ VẤN 0 kg 0 T CHỮ ĐEN 50.000" at bounding box center [599, 237] width 1103 height 42
type input "CCCD ĐÃ TƯ VẤN"
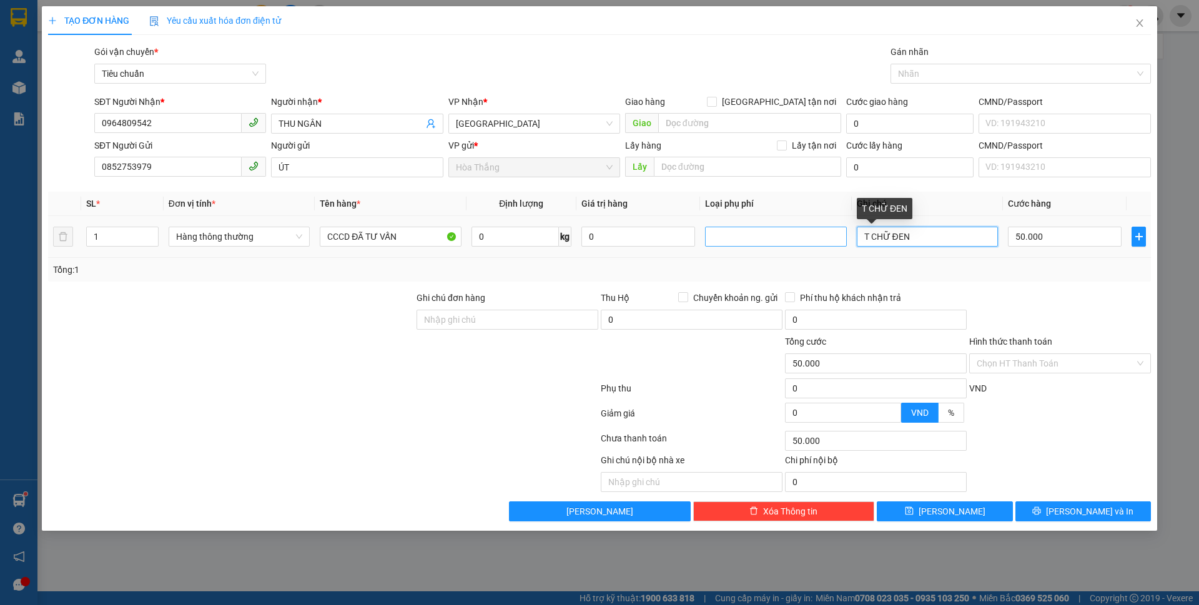
drag, startPoint x: 921, startPoint y: 236, endPoint x: 823, endPoint y: 243, distance: 97.7
click at [823, 243] on tr "1 Hàng thông thường CCCD ĐÃ TƯ VẤN 0 kg 0 T CHỮ ĐEN 50.000" at bounding box center [599, 237] width 1103 height 42
type input "BÌ THƯ"
click at [1085, 229] on input "50.000" at bounding box center [1065, 237] width 114 height 20
type input "3"
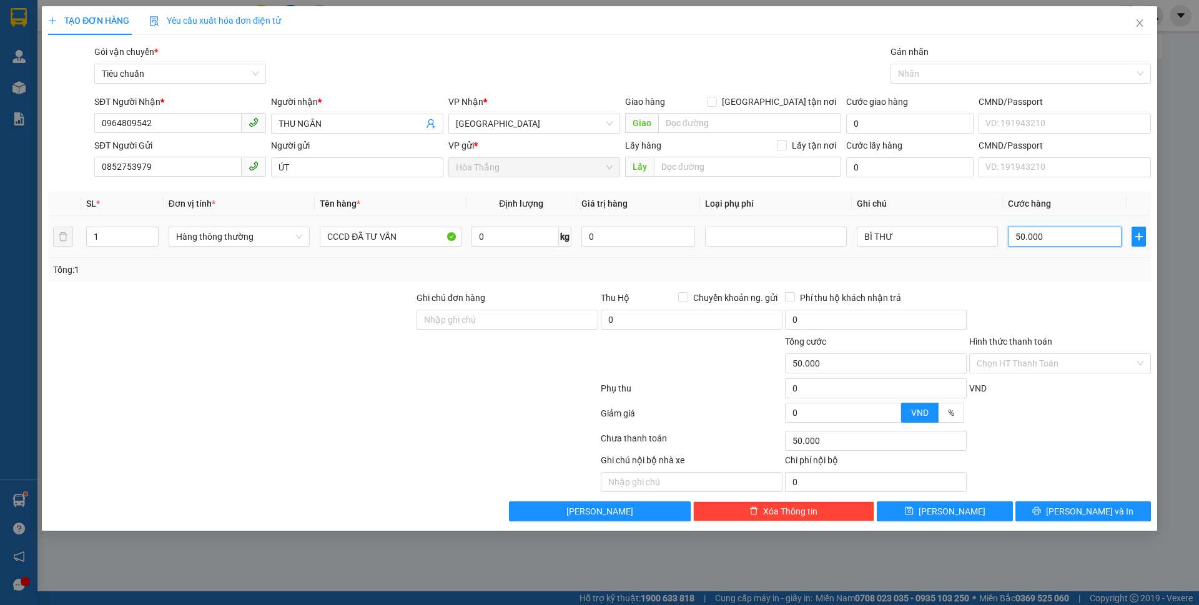
type input "3"
type input "30"
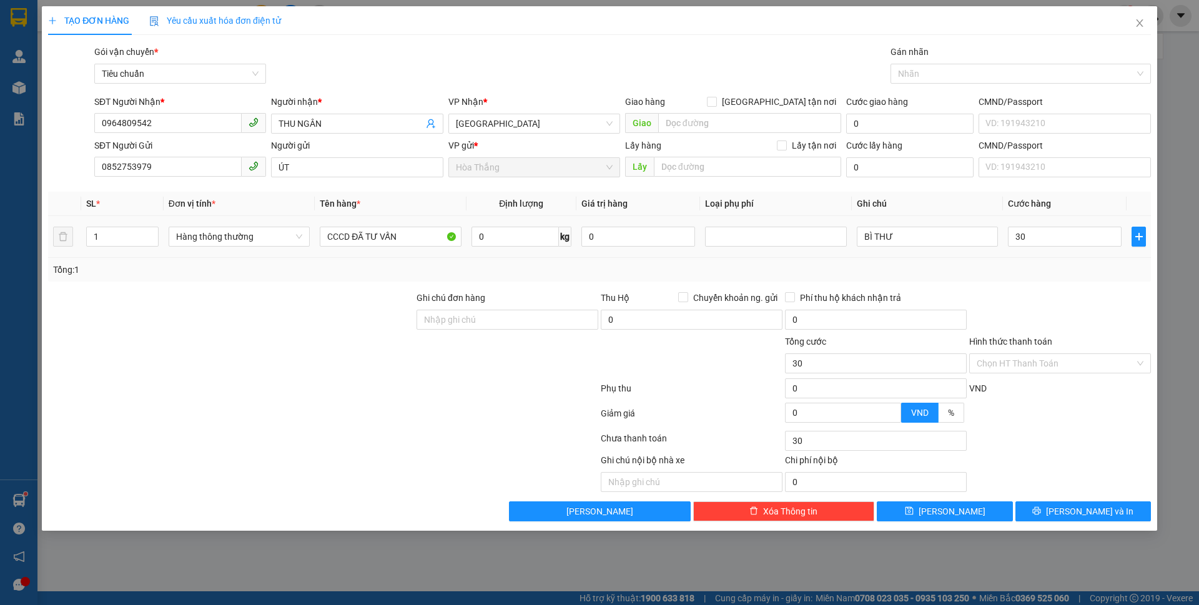
type input "30.000"
click at [1075, 277] on div "Tổng: 1" at bounding box center [599, 270] width 1103 height 24
click at [1045, 364] on input "Hình thức thanh toán" at bounding box center [1056, 363] width 158 height 19
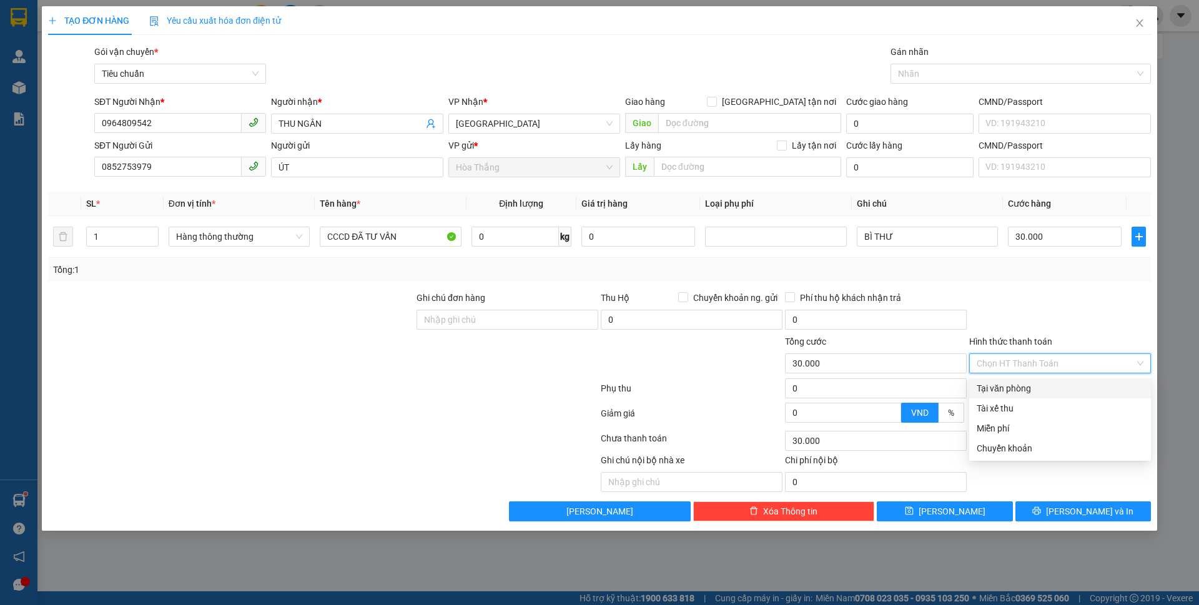
click at [1044, 393] on div "Tại văn phòng" at bounding box center [1060, 389] width 167 height 14
type input "0"
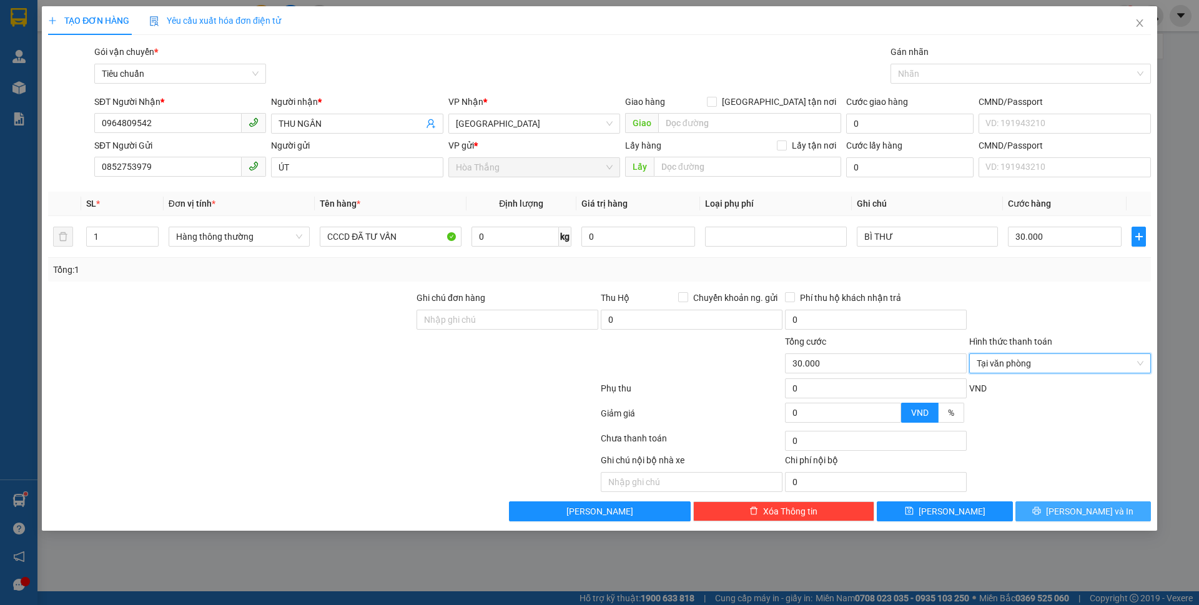
click at [1075, 513] on span "[PERSON_NAME] và In" at bounding box center [1089, 512] width 87 height 14
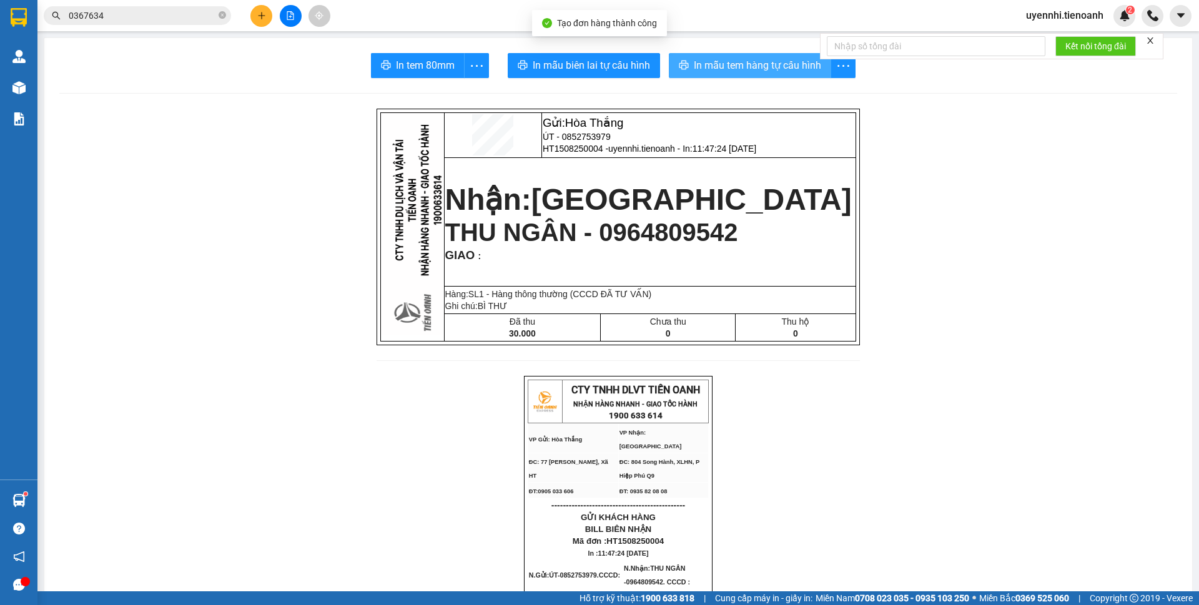
click at [769, 57] on button "In mẫu tem hàng tự cấu hình" at bounding box center [750, 65] width 162 height 25
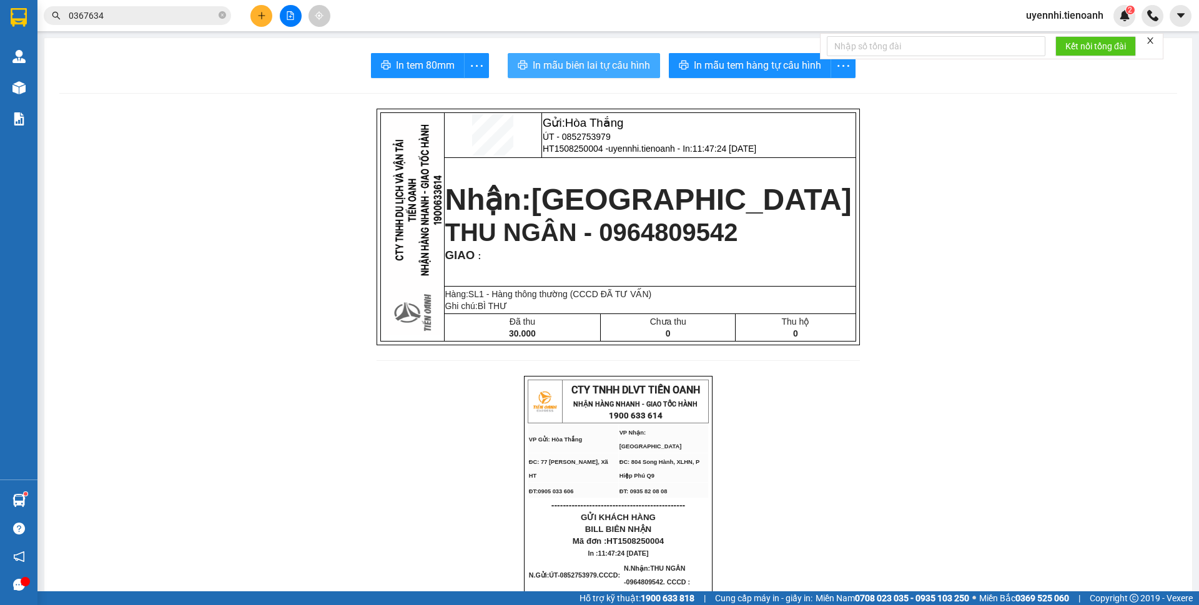
click at [588, 66] on span "In mẫu biên lai tự cấu hình" at bounding box center [591, 65] width 117 height 16
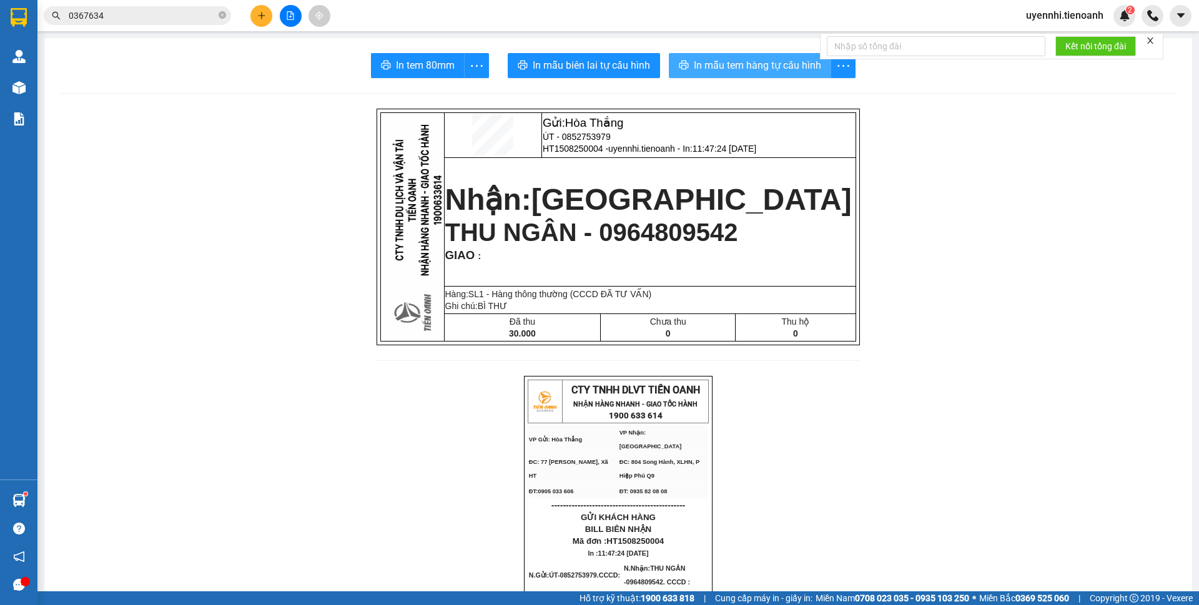
click at [726, 60] on span "In mẫu tem hàng tự cấu hình" at bounding box center [757, 65] width 127 height 16
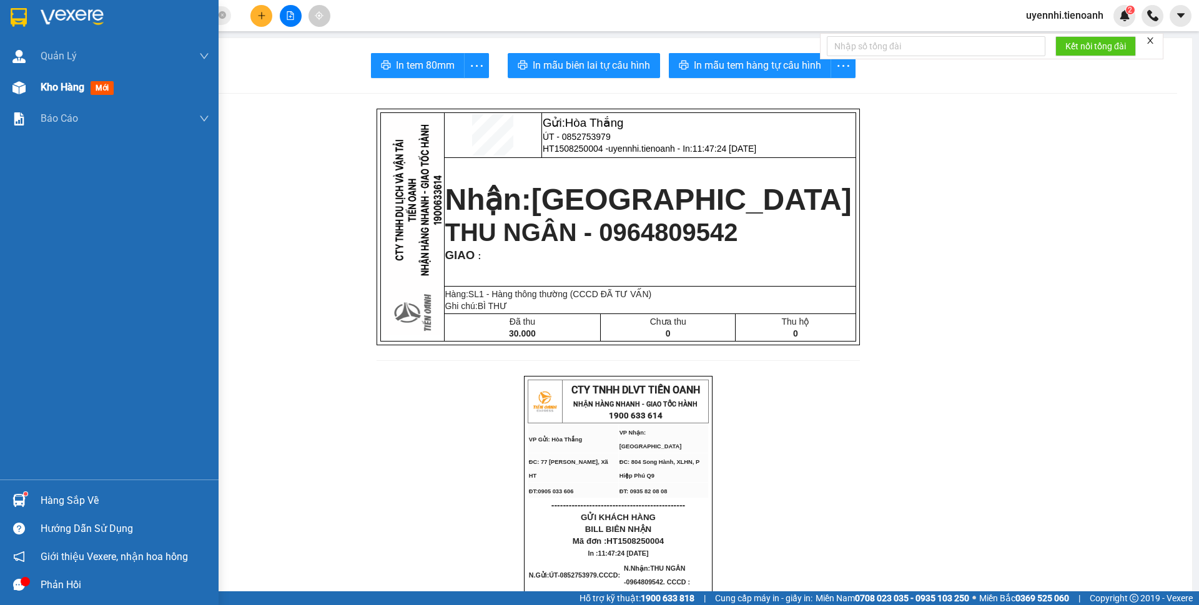
click at [20, 90] on img at bounding box center [18, 87] width 13 height 13
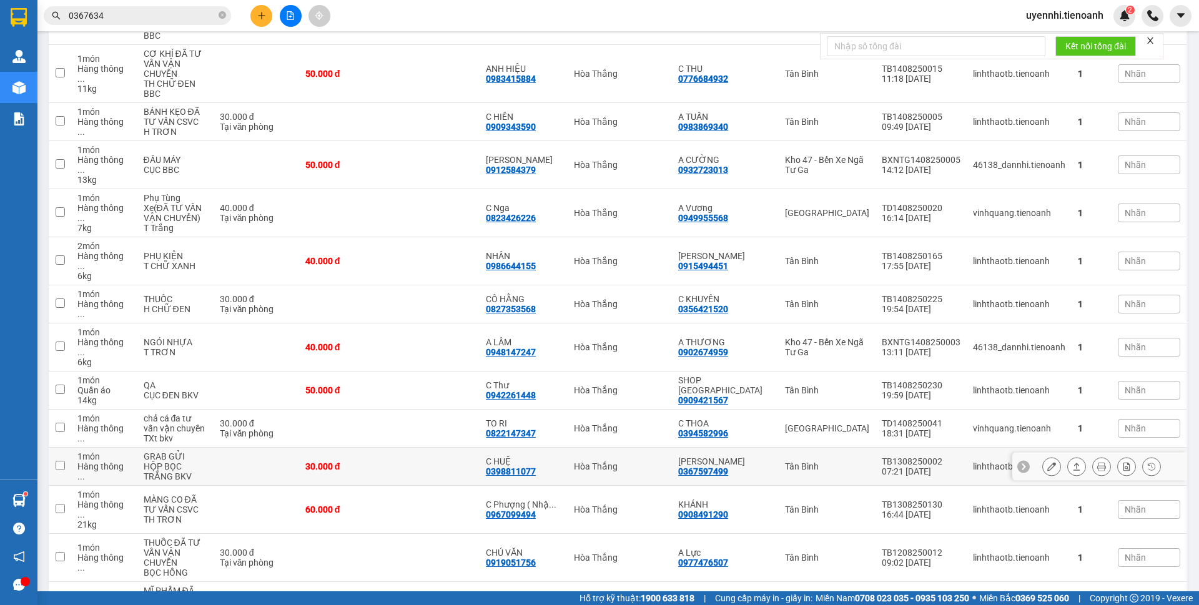
scroll to position [250, 0]
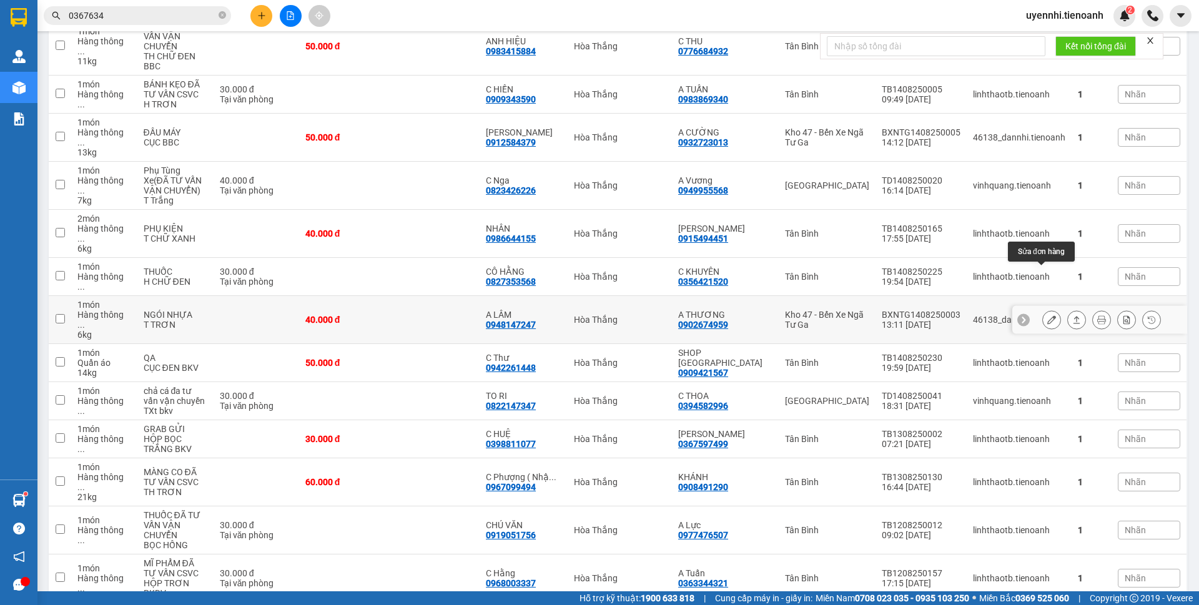
click at [1047, 309] on button at bounding box center [1051, 320] width 17 height 22
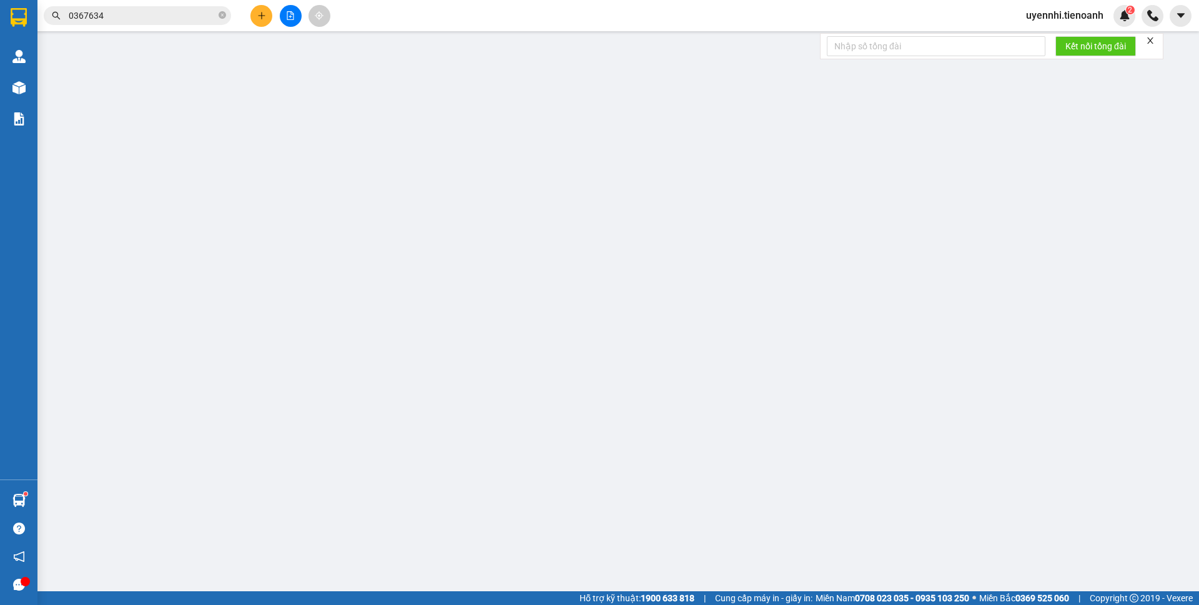
type input "0948147247"
type input "A LÂM"
type input "0902674959"
type input "A THƯƠNG"
type input "40.000"
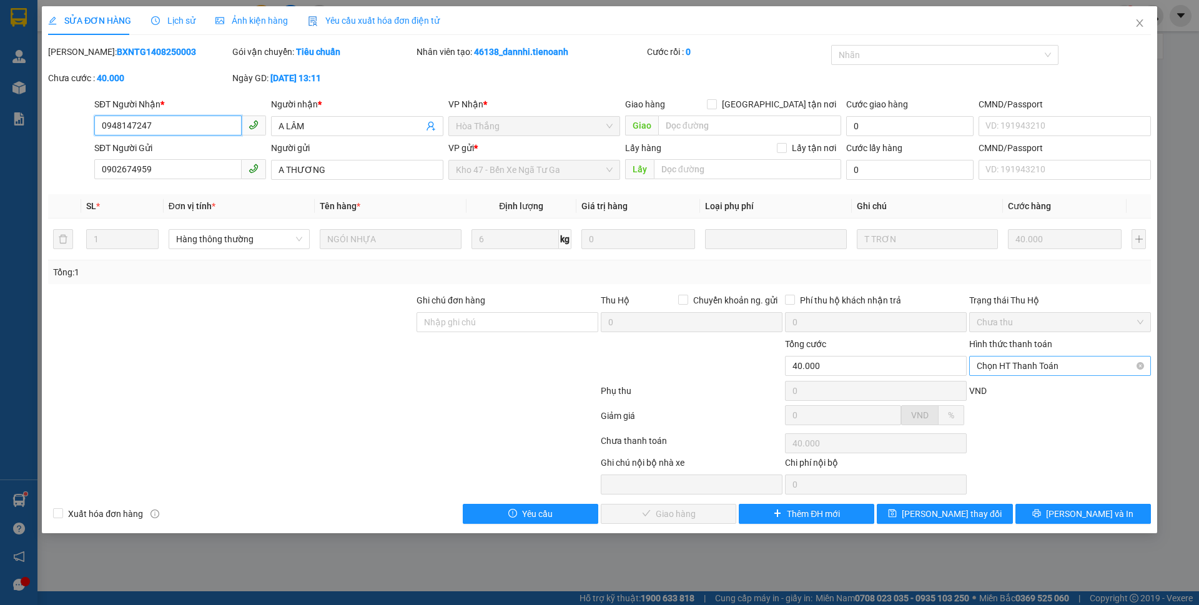
click at [1057, 365] on span "Chọn HT Thanh Toán" at bounding box center [1060, 366] width 167 height 19
click at [1002, 390] on div "Tại văn phòng" at bounding box center [1060, 391] width 167 height 14
type input "0"
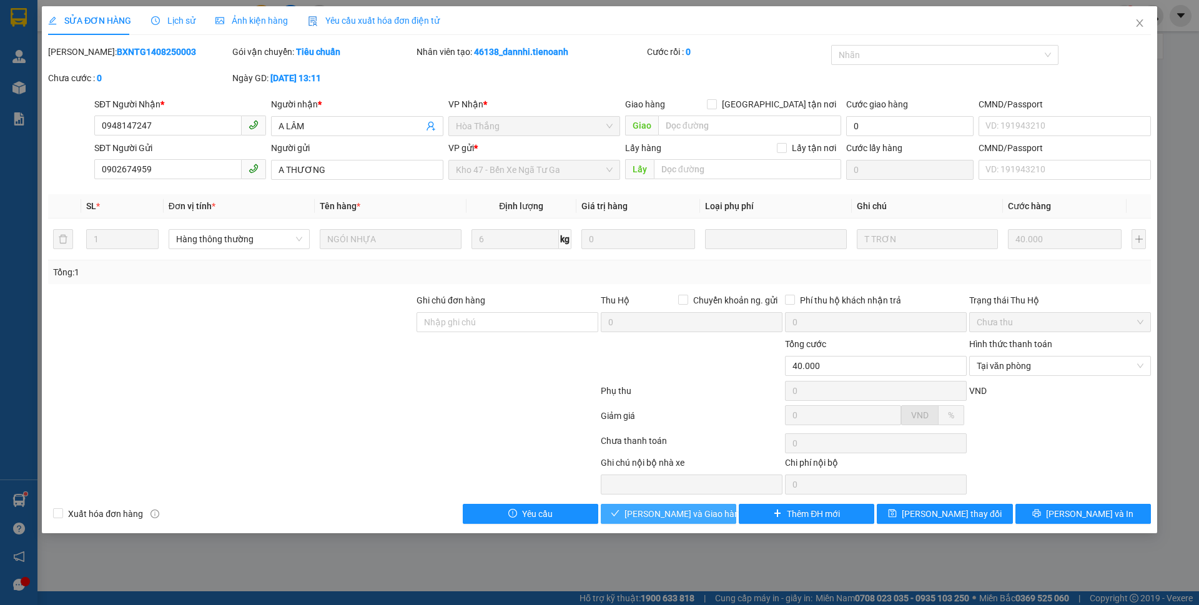
click at [681, 510] on span "Lưu và Giao hàng" at bounding box center [685, 514] width 120 height 14
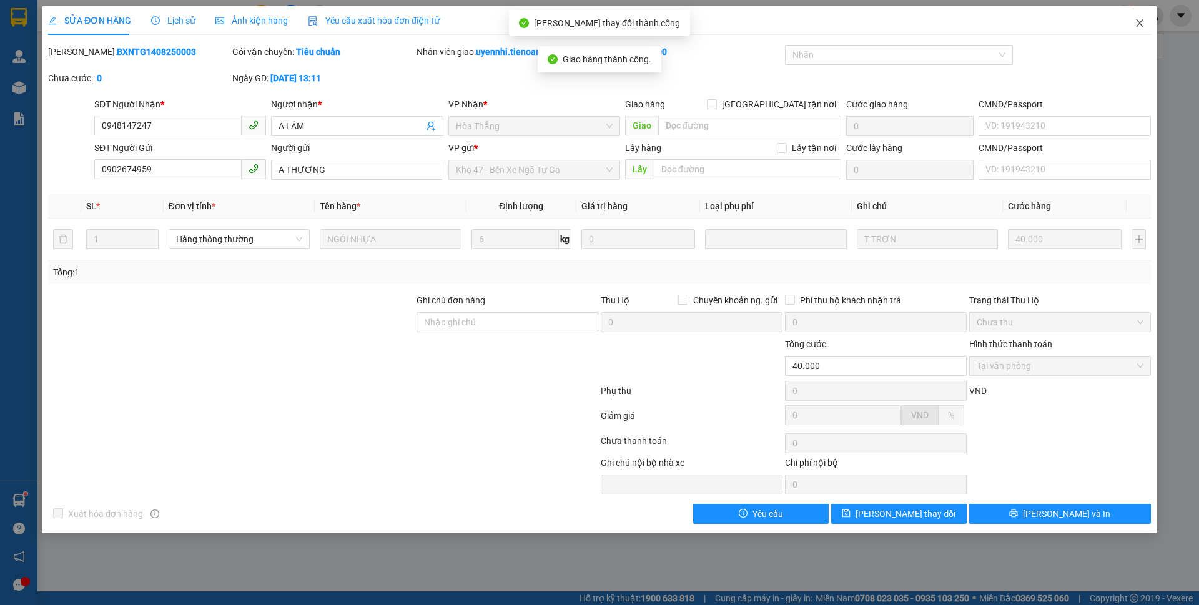
click at [1138, 26] on icon "close" at bounding box center [1139, 22] width 7 height 7
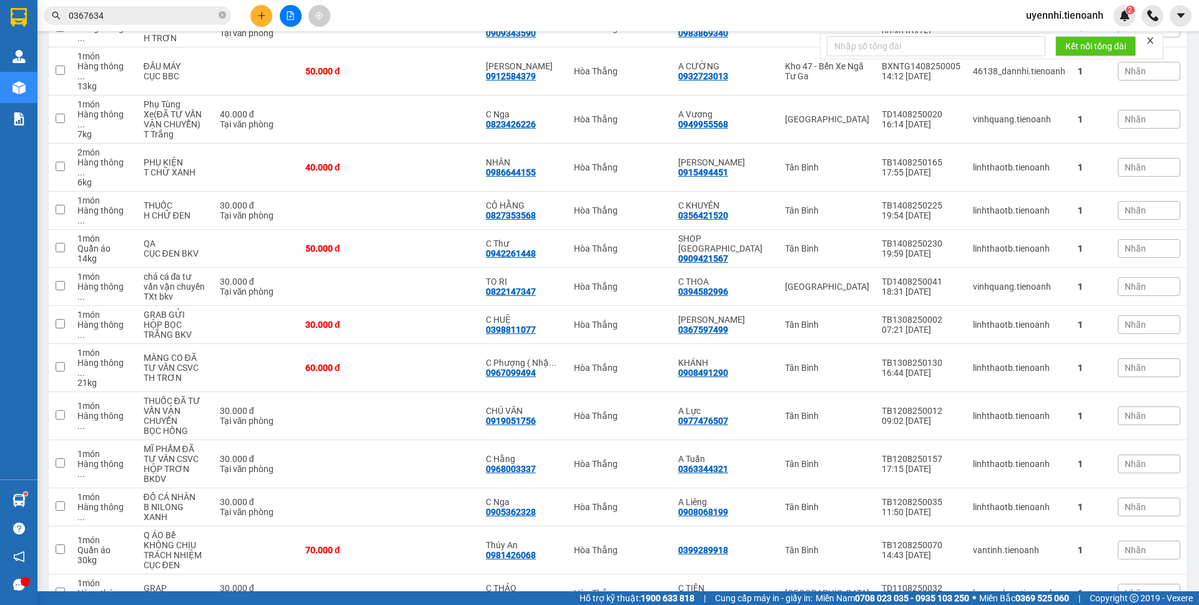
scroll to position [347, 0]
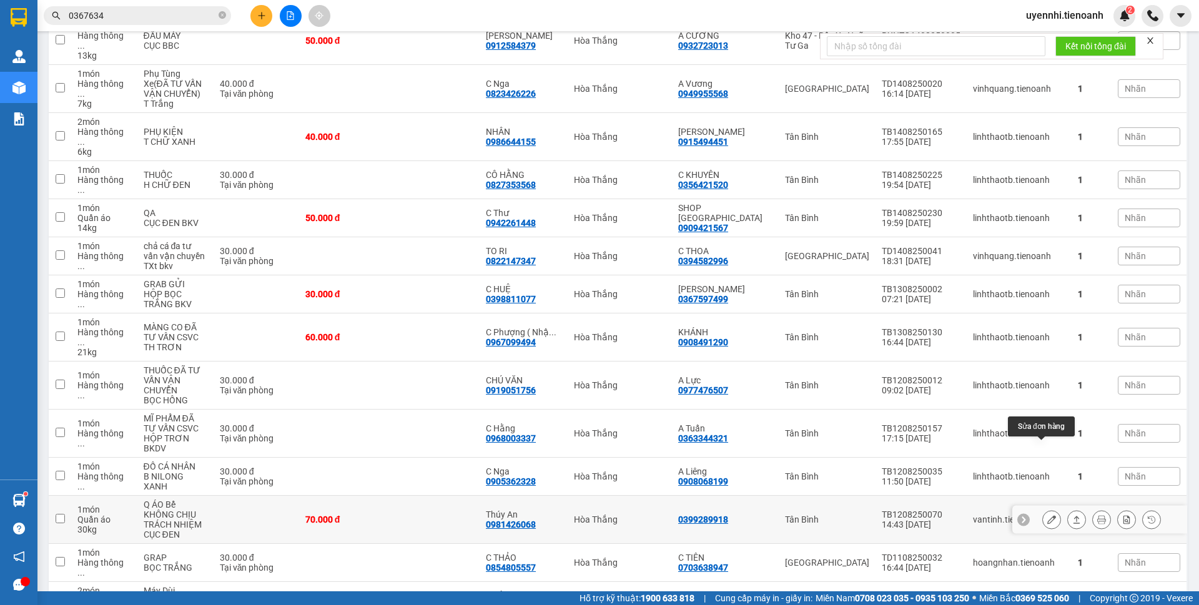
click at [1047, 515] on icon at bounding box center [1051, 519] width 9 height 9
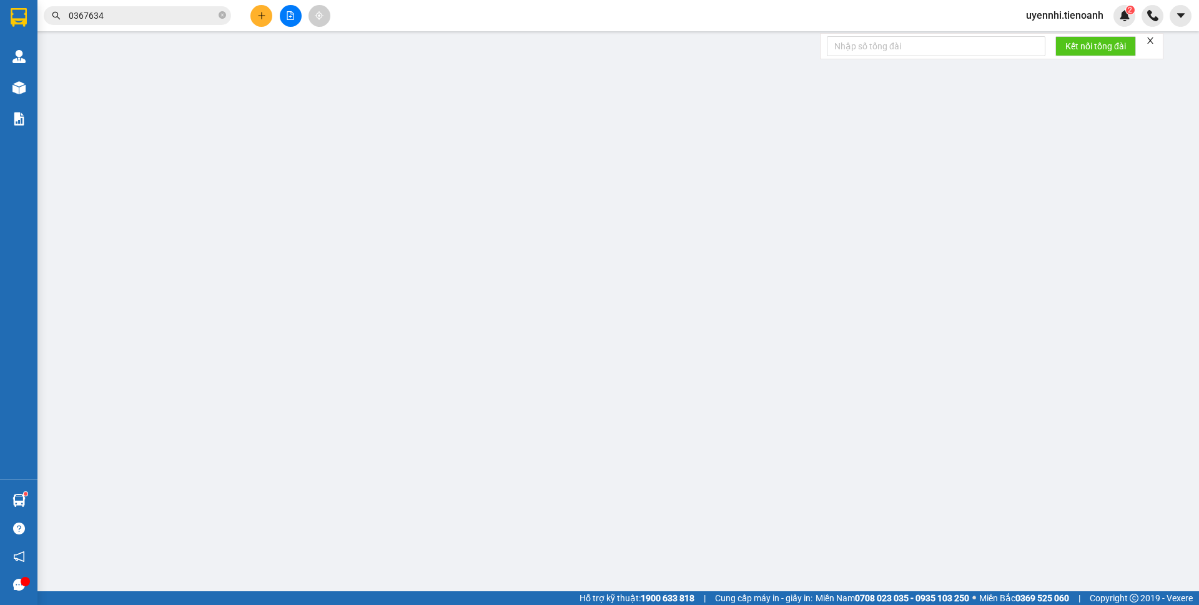
type input "0981426068"
type input "Thúy An"
type input "0399289918"
type input "70.000"
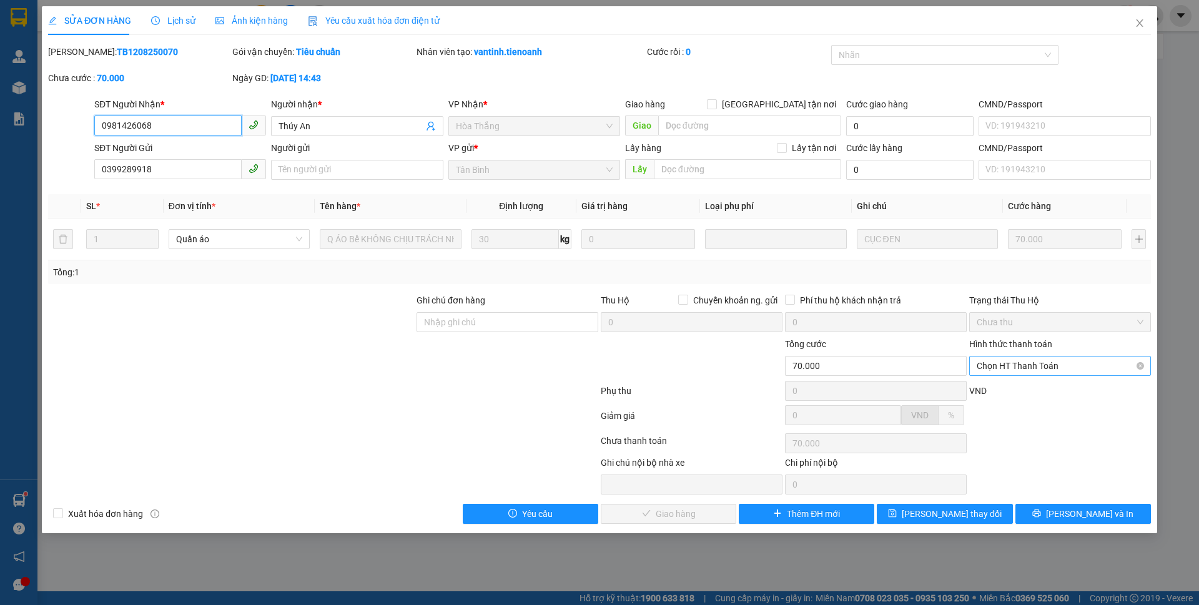
click at [1050, 366] on span "Chọn HT Thanh Toán" at bounding box center [1060, 366] width 167 height 19
click at [1012, 393] on div "Tại văn phòng" at bounding box center [1060, 391] width 167 height 14
type input "0"
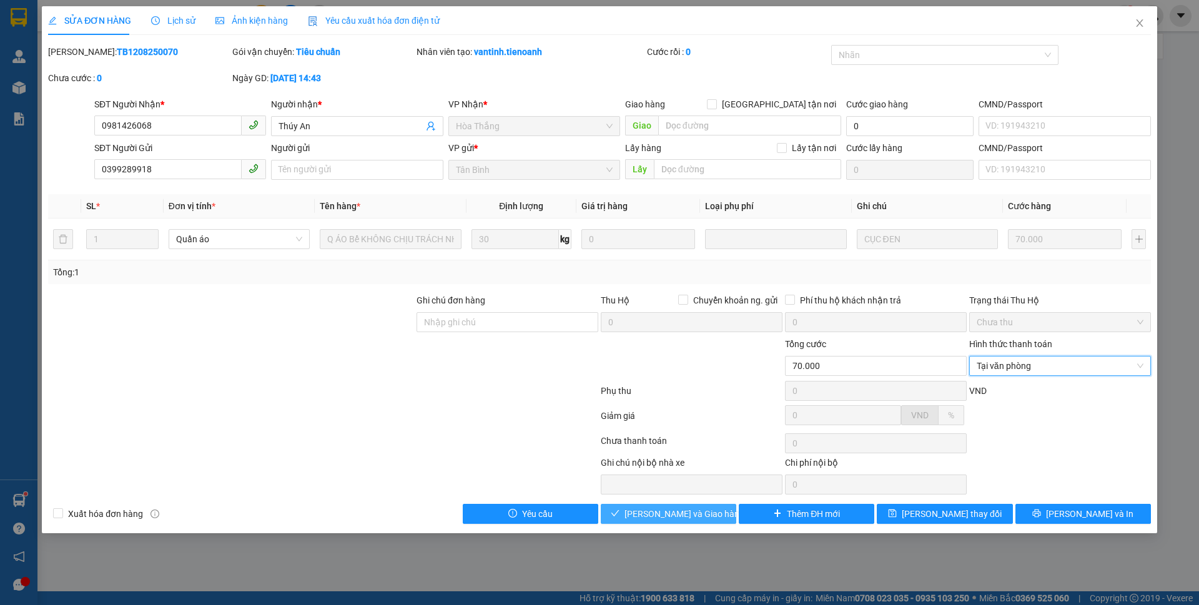
click at [679, 511] on span "Lưu và Giao hàng" at bounding box center [685, 514] width 120 height 14
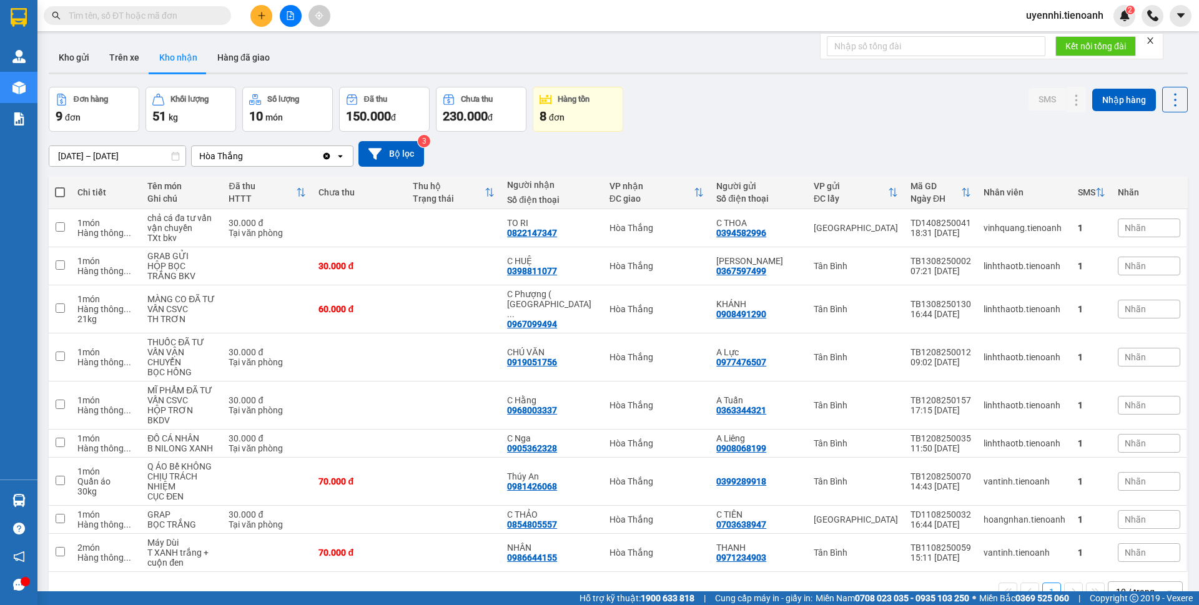
click at [147, 7] on span at bounding box center [137, 15] width 187 height 19
click at [132, 17] on input "text" at bounding box center [142, 16] width 147 height 14
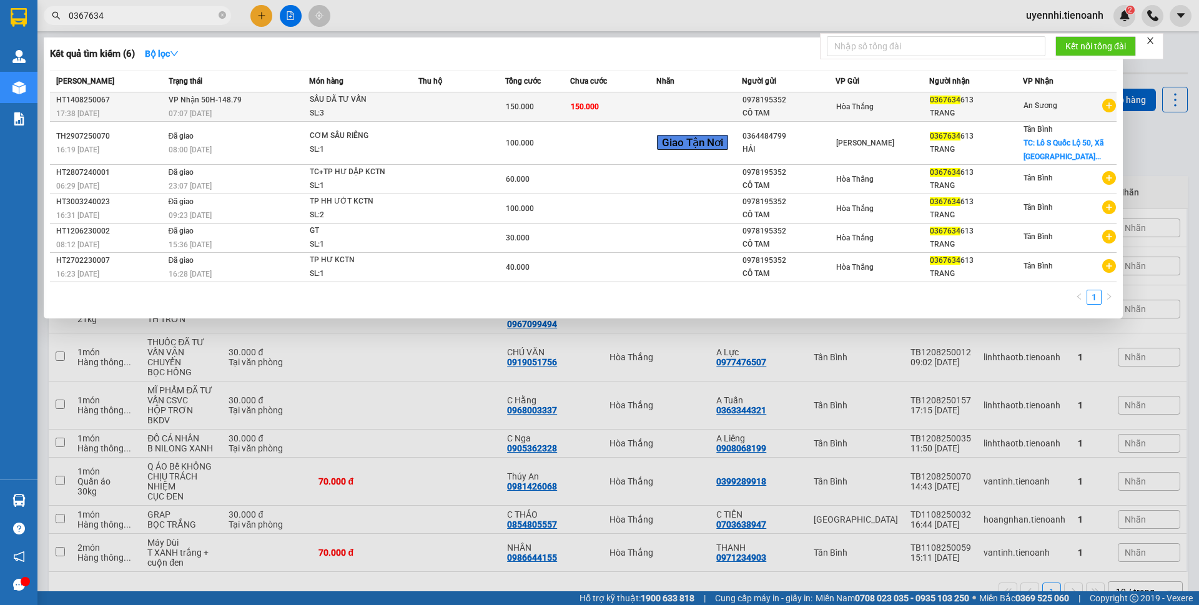
type input "0367634"
click at [360, 107] on div "SL: 3" at bounding box center [357, 114] width 94 height 14
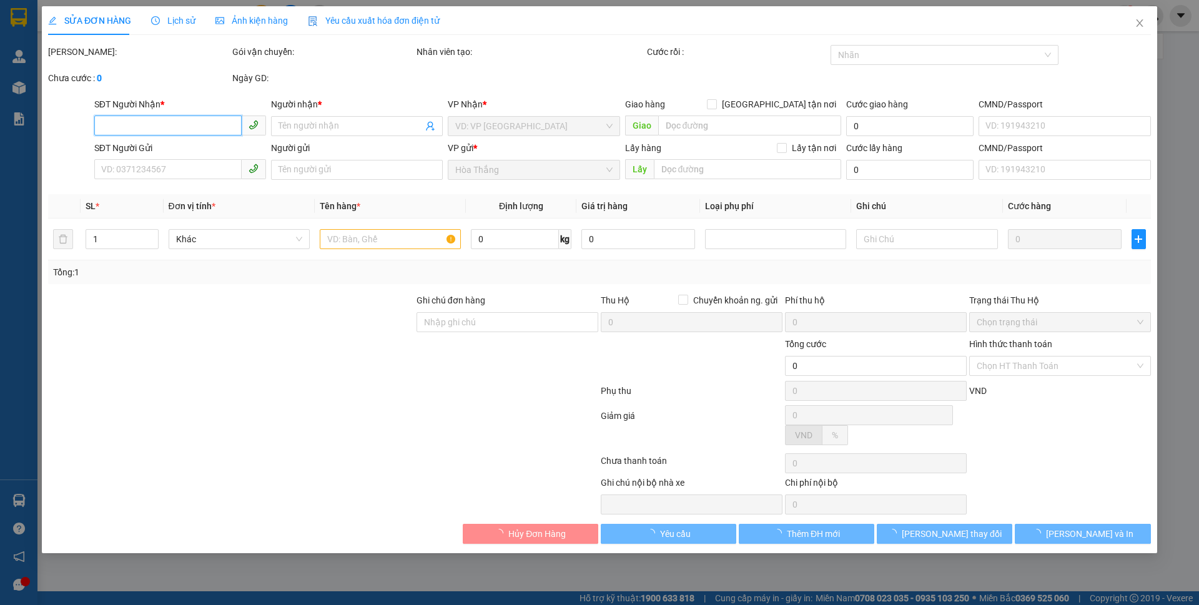
type input "0367634613"
type input "TRANG"
type input "0978195352"
type input "CÔ TAM"
type input "019177009546"
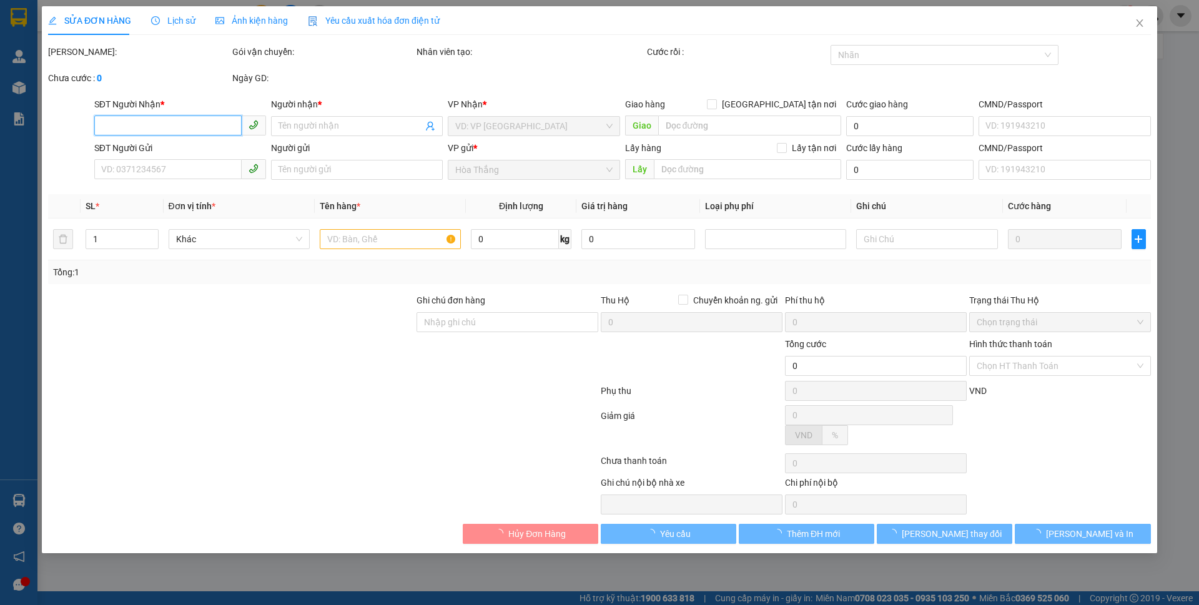
type input "150.000"
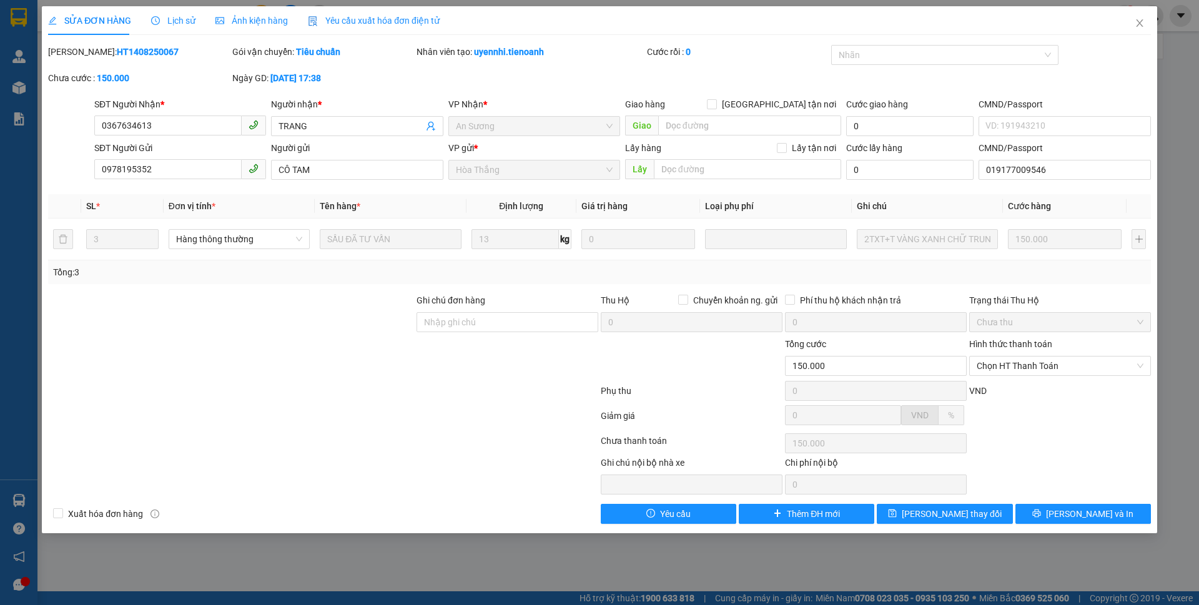
click at [394, 102] on div "Người nhận *" at bounding box center [357, 104] width 172 height 14
click at [394, 119] on input "TRANG" at bounding box center [351, 126] width 144 height 14
click at [1139, 26] on icon "close" at bounding box center [1140, 23] width 10 height 10
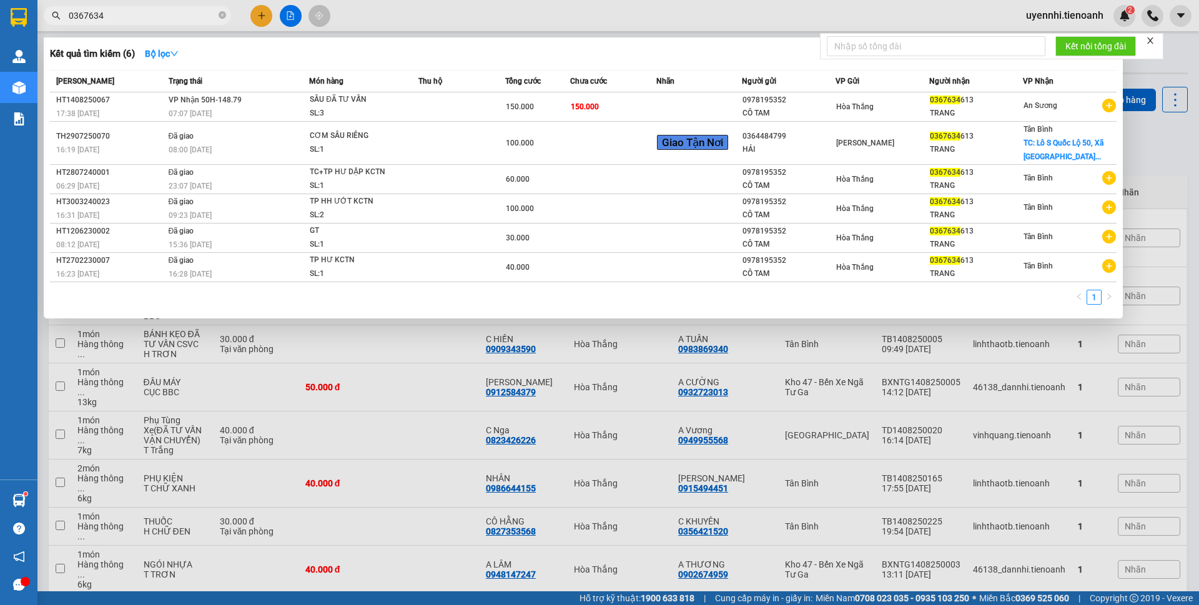
click at [153, 13] on input "0367634" at bounding box center [142, 16] width 147 height 14
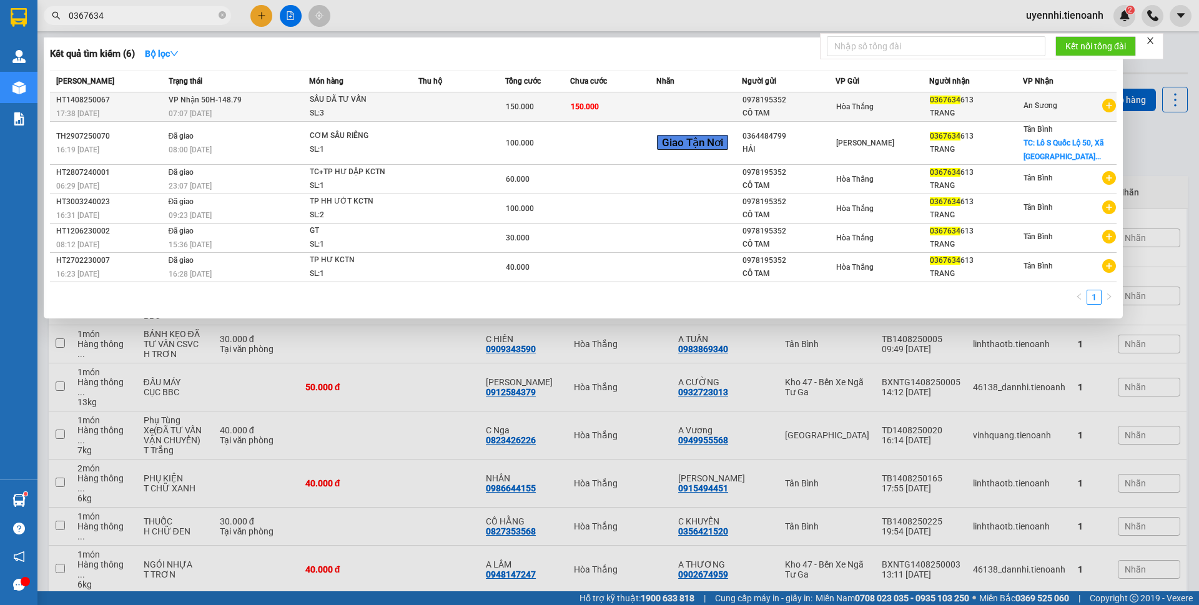
click at [156, 96] on div "HT1408250067" at bounding box center [110, 100] width 109 height 13
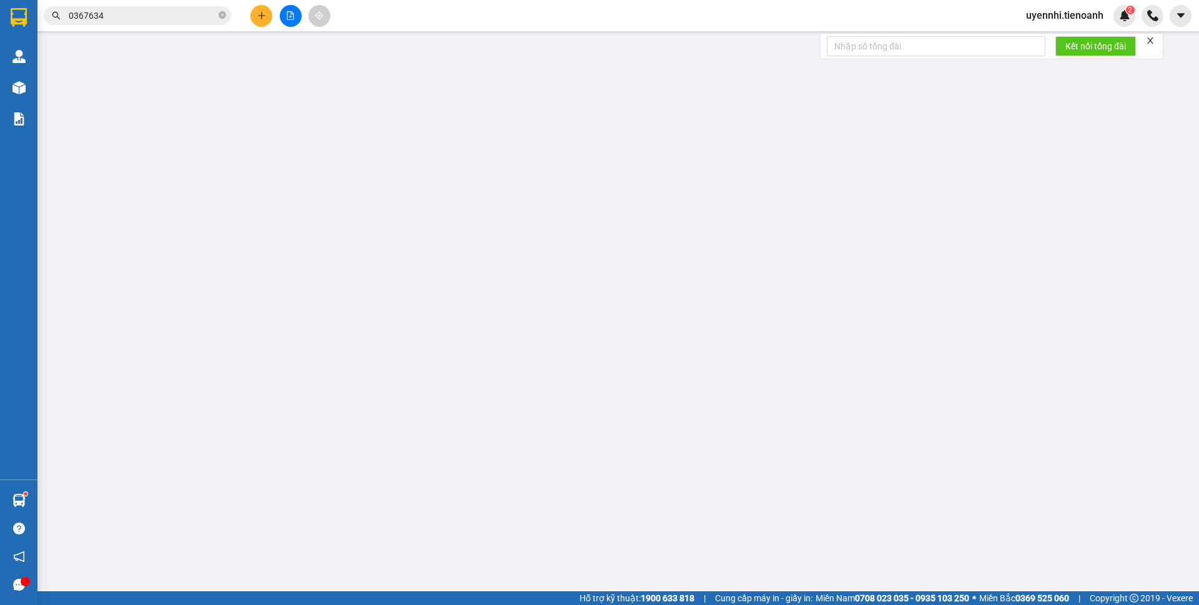
type input "0367634613"
type input "TRANG"
type input "0978195352"
type input "CÔ TAM"
type input "019177009546"
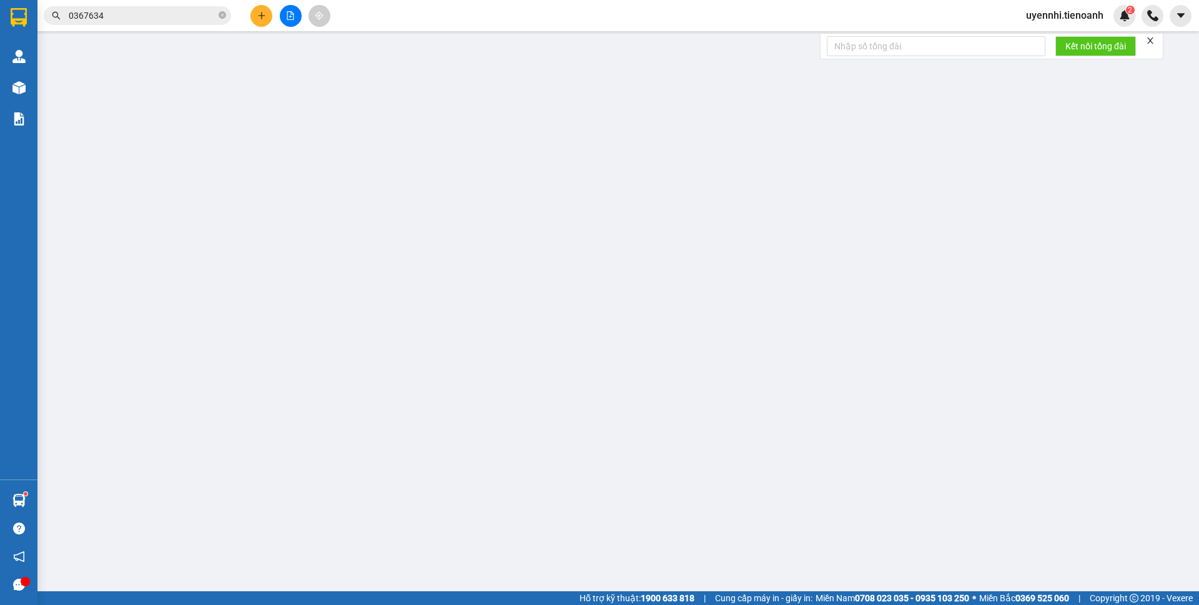
type input "150.000"
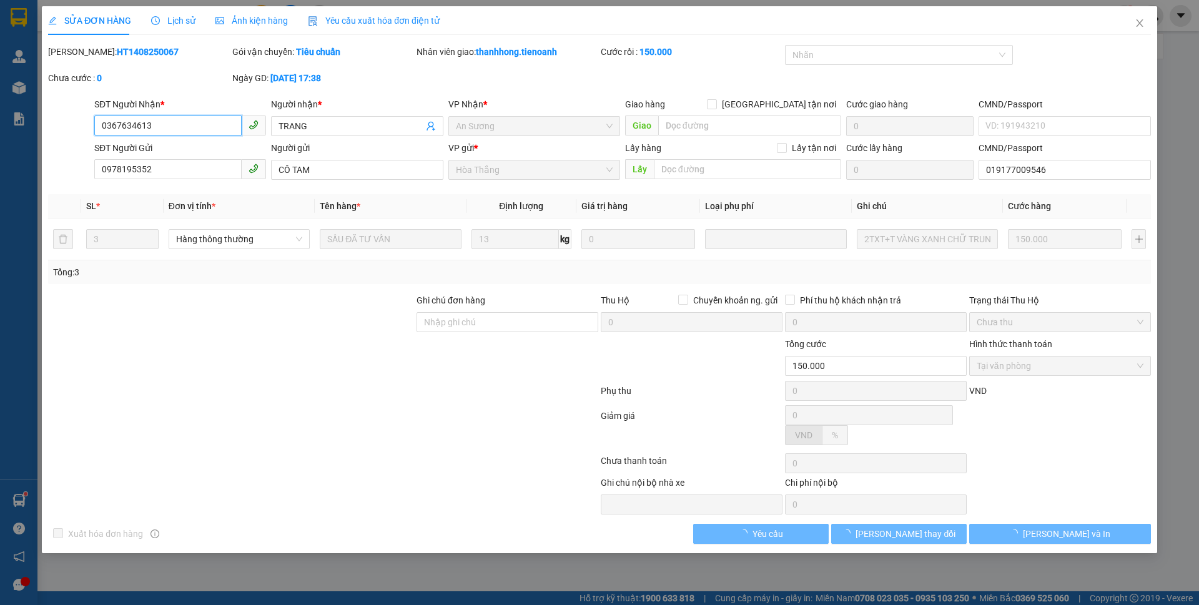
click at [170, 5] on div "SỬA ĐƠN HÀNG Lịch sử Ảnh kiện hàng Yêu cầu xuất hóa đơn điện tử Total Paid Fee …" at bounding box center [599, 302] width 1199 height 605
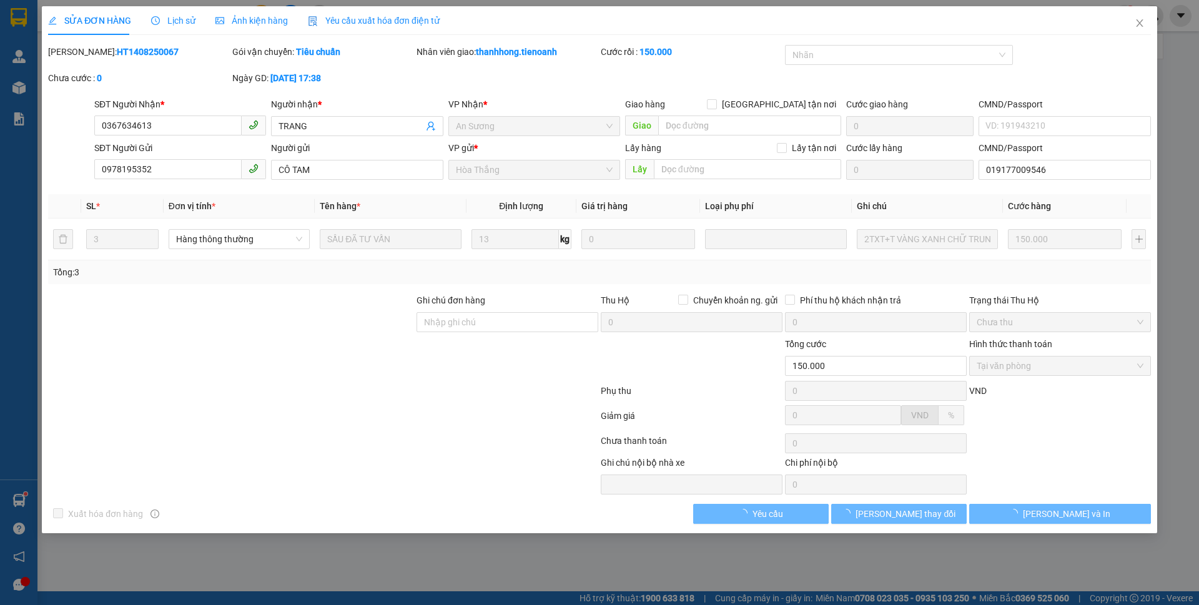
click at [163, 17] on span "Lịch sử" at bounding box center [173, 21] width 44 height 10
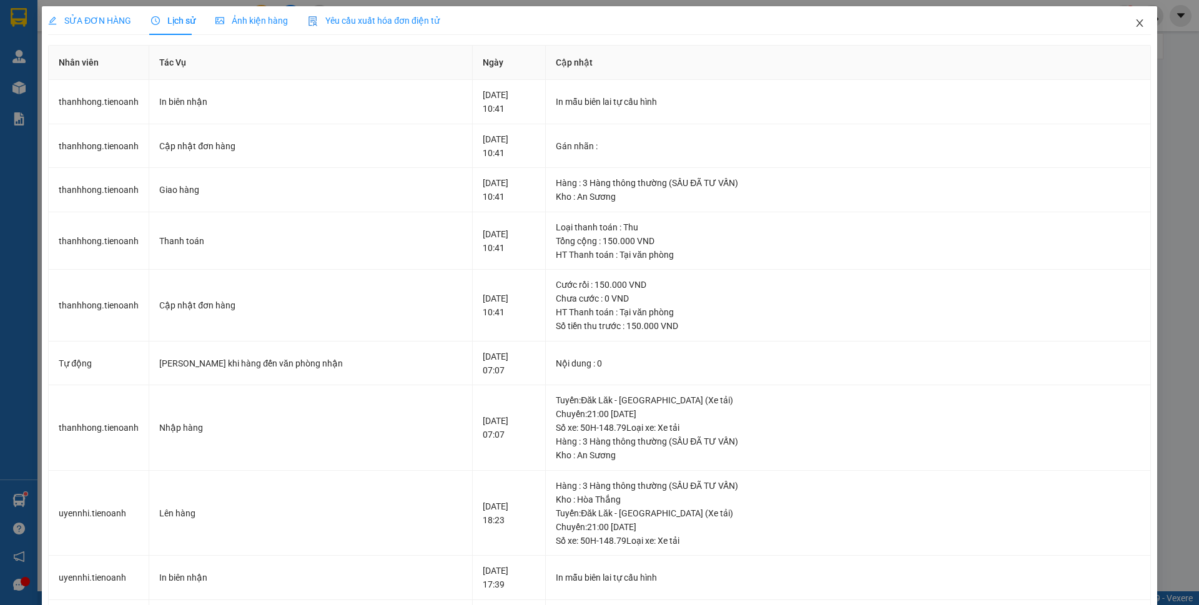
click at [1135, 24] on icon "close" at bounding box center [1140, 23] width 10 height 10
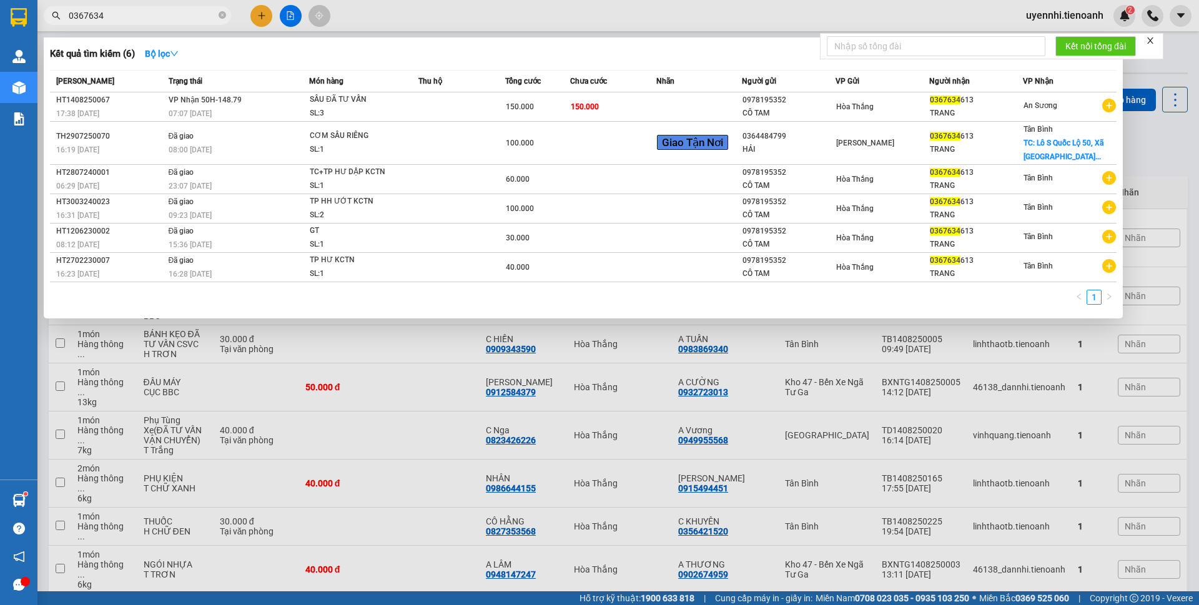
drag, startPoint x: 125, startPoint y: 16, endPoint x: 37, endPoint y: 24, distance: 87.9
click at [37, 24] on div "0367634" at bounding box center [122, 15] width 244 height 19
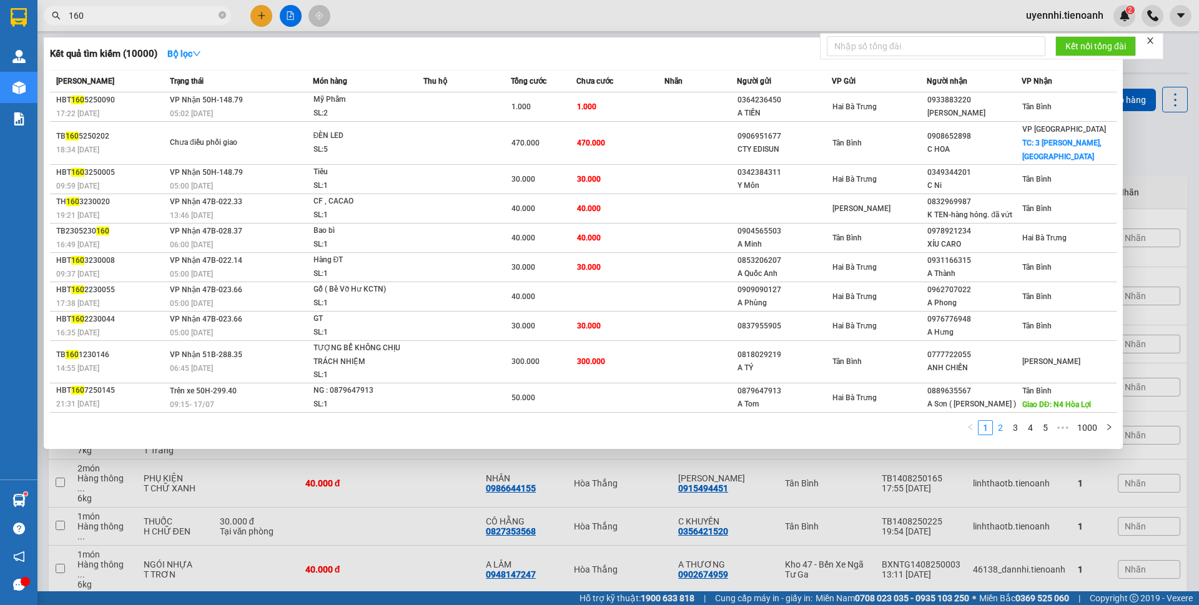
type input "160"
click at [1004, 428] on link "2" at bounding box center [1001, 428] width 14 height 14
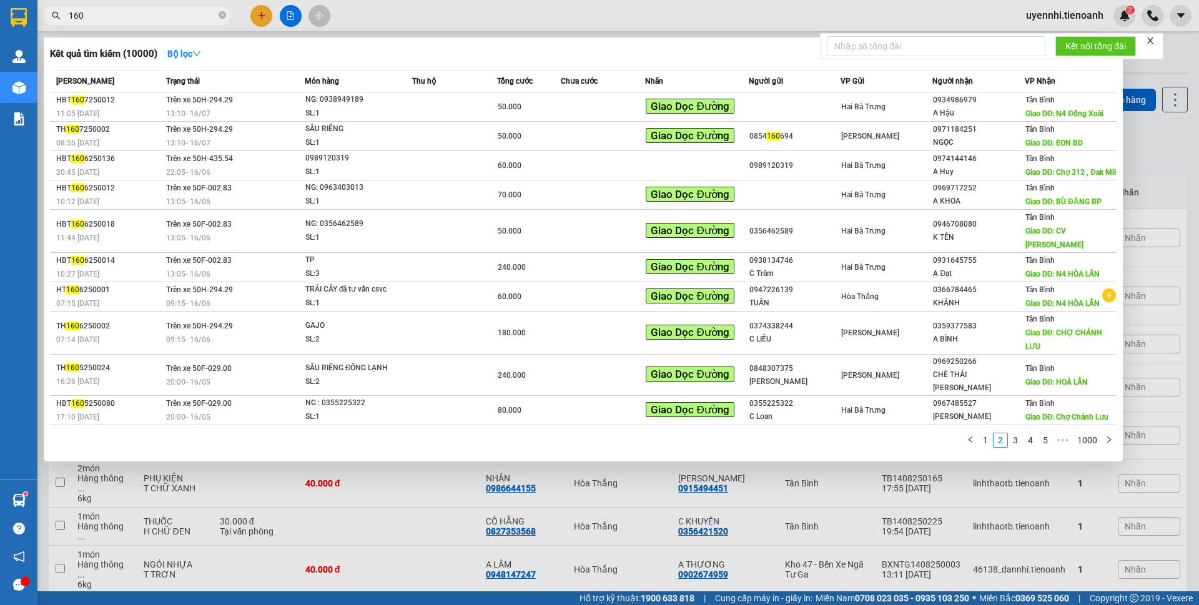
click at [396, 556] on div at bounding box center [599, 302] width 1199 height 605
click at [222, 16] on icon "close-circle" at bounding box center [222, 14] width 7 height 7
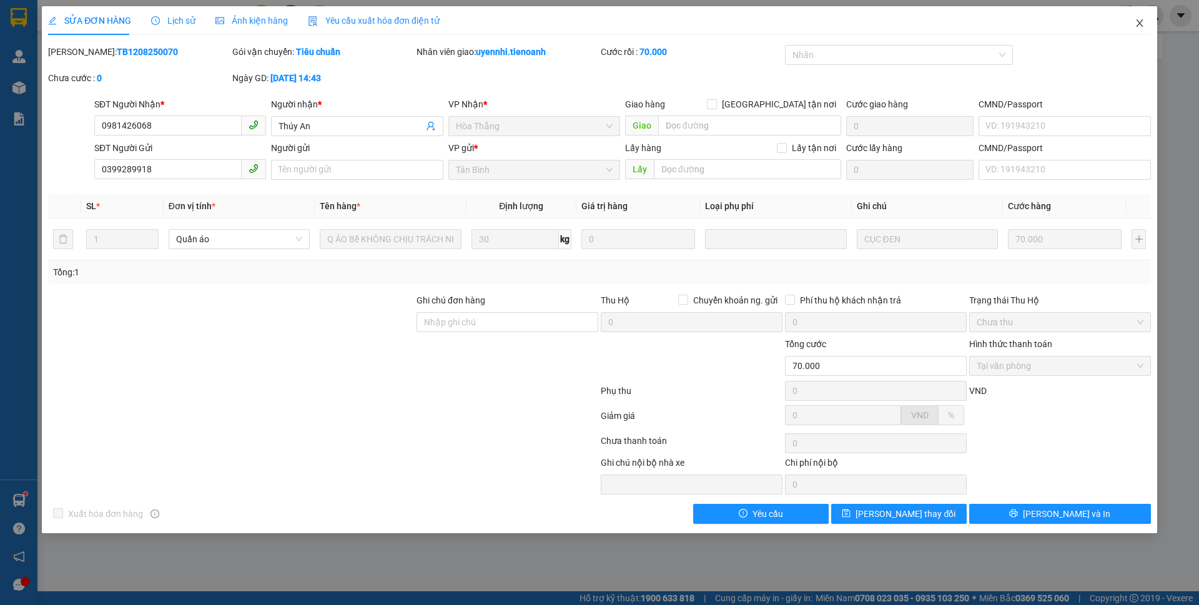
click at [1136, 24] on icon "close" at bounding box center [1140, 23] width 10 height 10
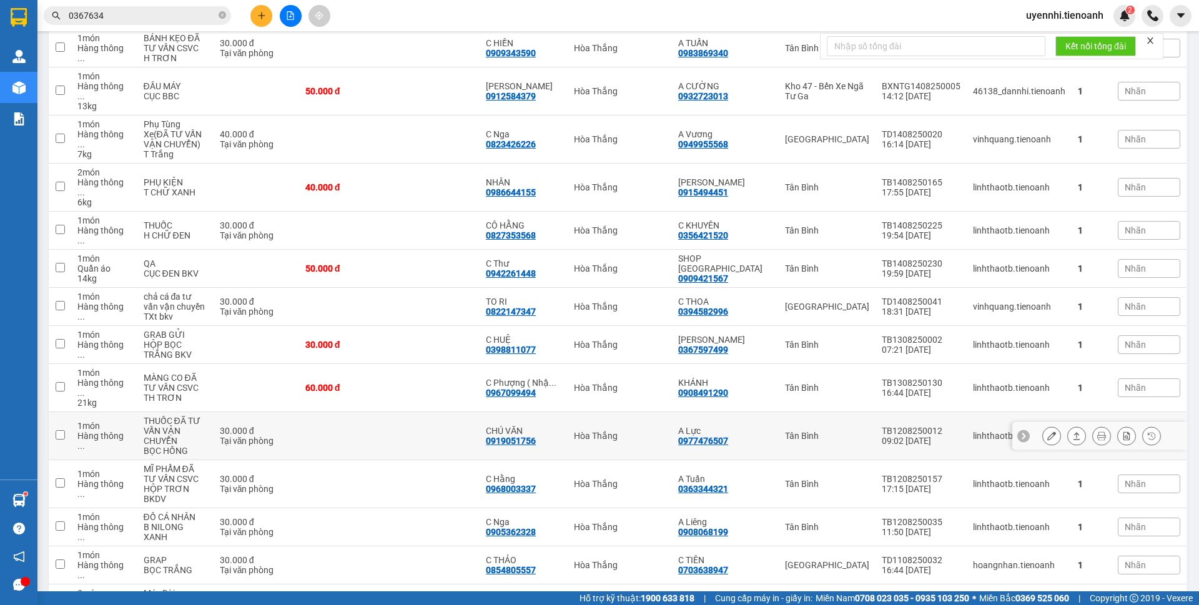
scroll to position [299, 0]
